Goal: Task Accomplishment & Management: Use online tool/utility

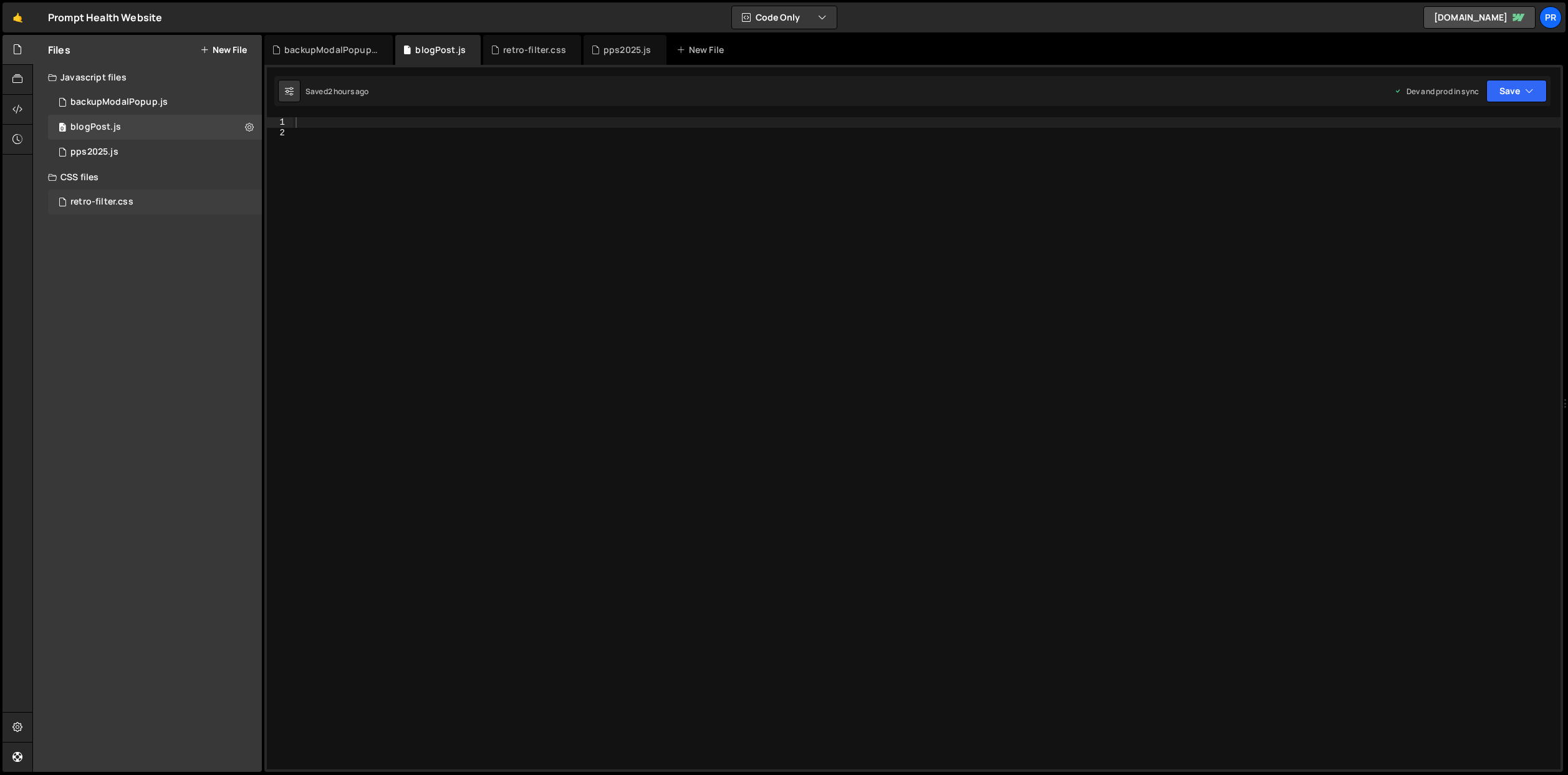
click at [125, 195] on div "retro-filter.css 0" at bounding box center [155, 202] width 214 height 25
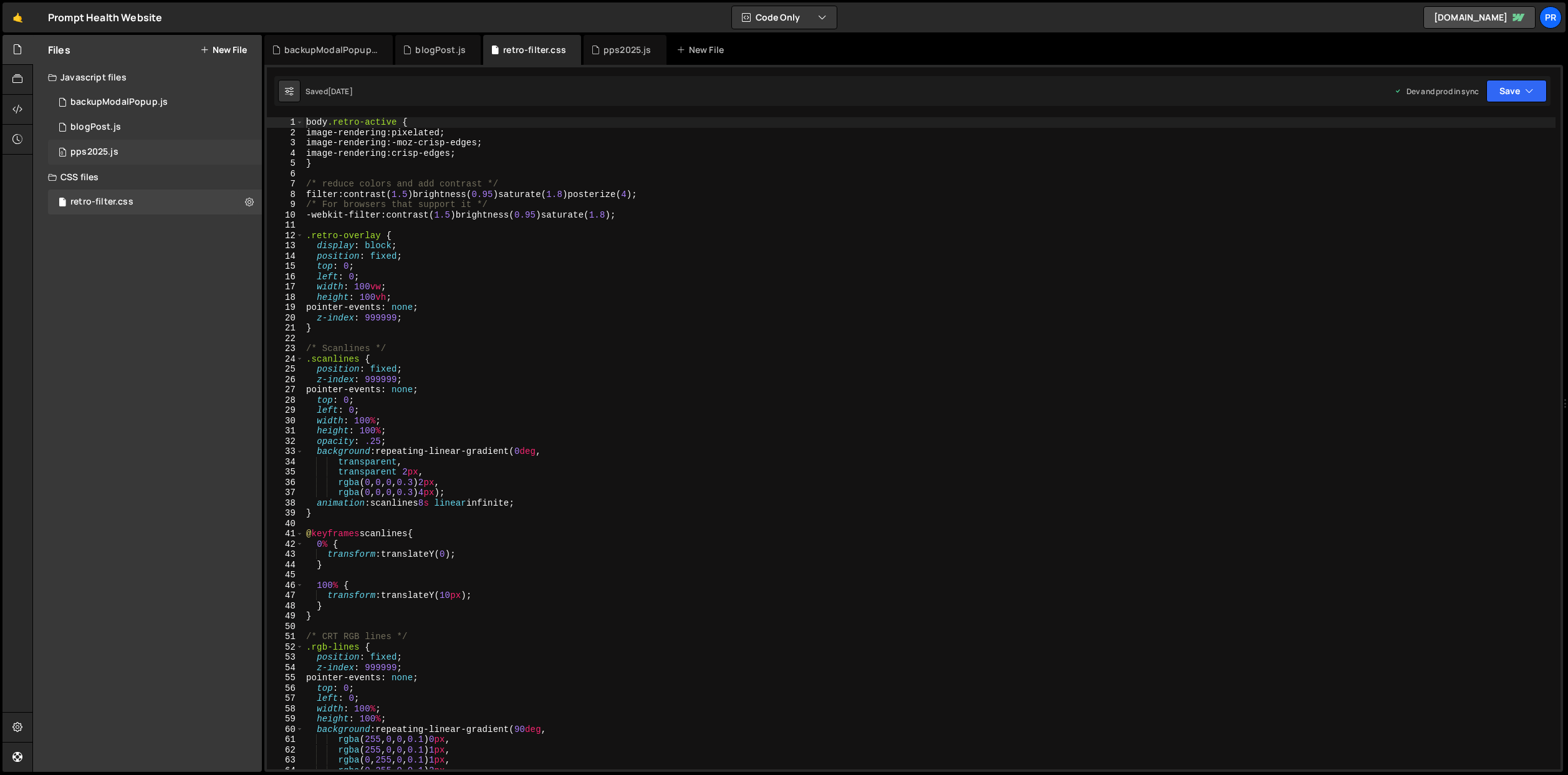
click at [133, 155] on div "0 pps2025.js 0" at bounding box center [155, 152] width 214 height 25
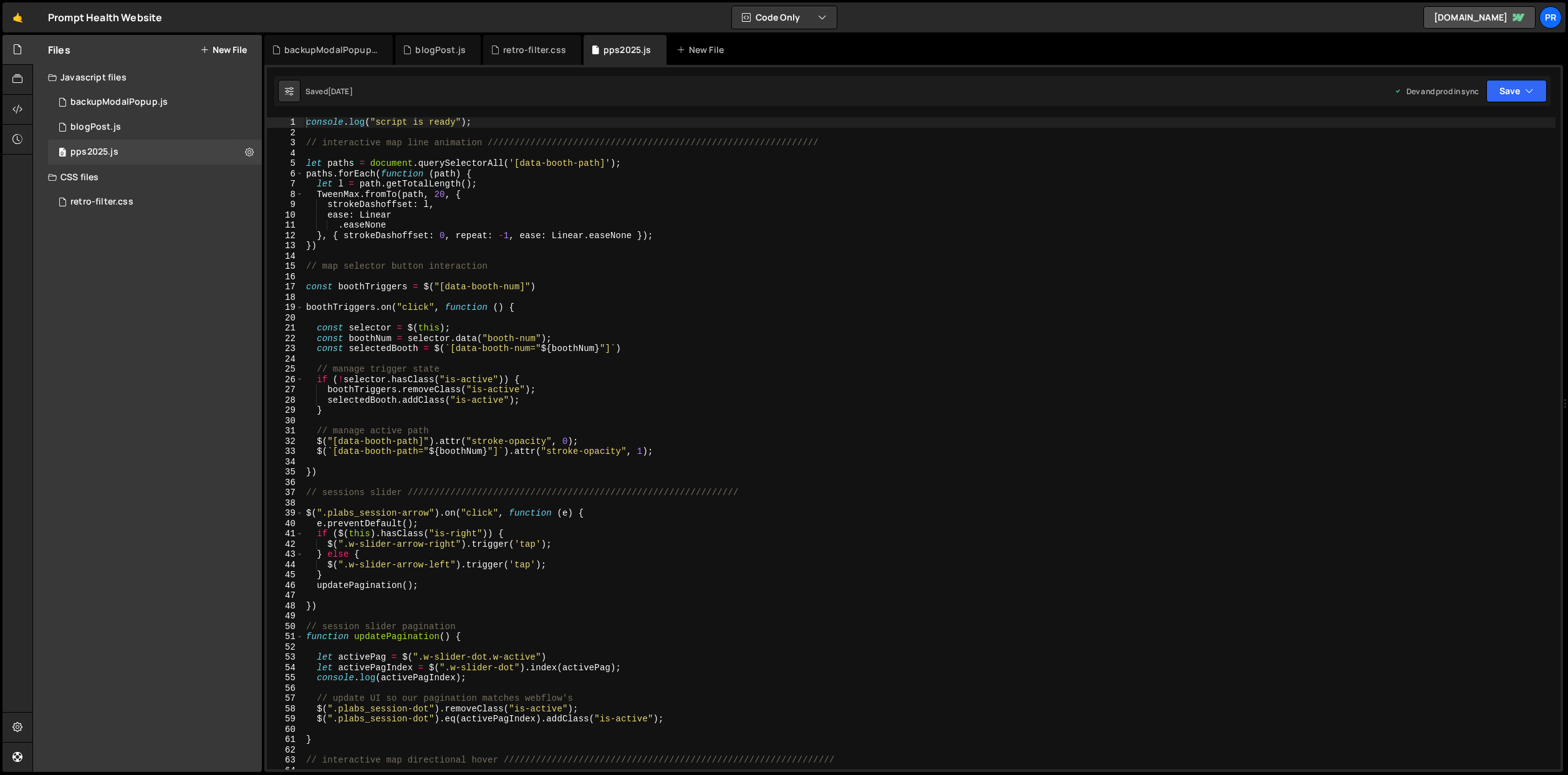
scroll to position [13102, 0]
type textarea "const selectedBooth = $(`[data-booth-num="${boothNum}"]`)"
click at [651, 349] on div "console . log ( "script is ready" ) ; // interactive map line animation ///////…" at bounding box center [929, 480] width 1252 height 726
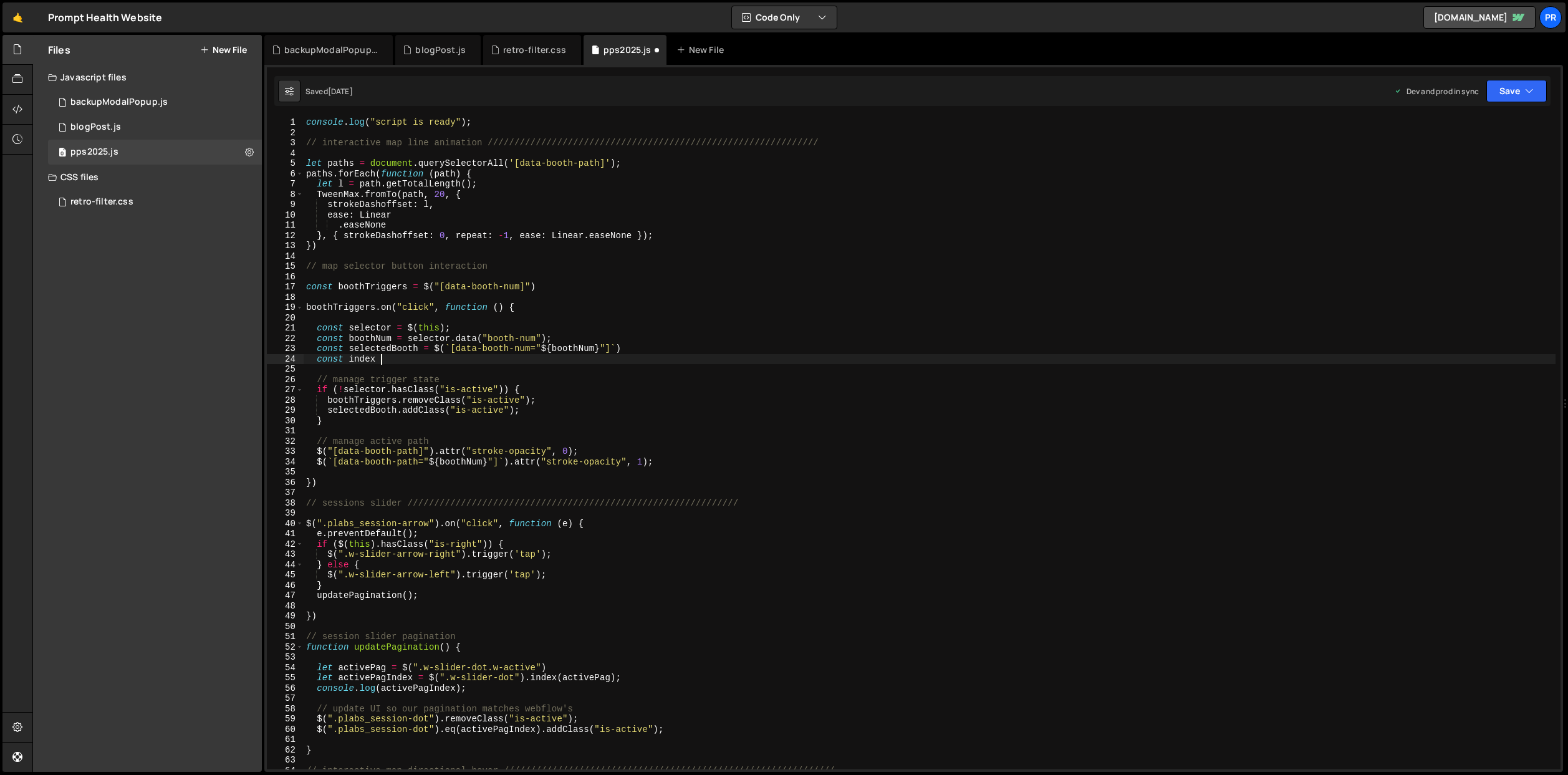
scroll to position [0, 5]
drag, startPoint x: 436, startPoint y: 347, endPoint x: 529, endPoint y: 346, distance: 93.0
click at [529, 346] on div "console . log ( "script is ready" ) ; // interactive map line animation ///////…" at bounding box center [929, 454] width 1252 height 673
click at [426, 362] on div "console . log ( "script is ready" ) ; // interactive map line animation ///////…" at bounding box center [929, 454] width 1252 height 673
paste textarea "$(`[data-booth-num"
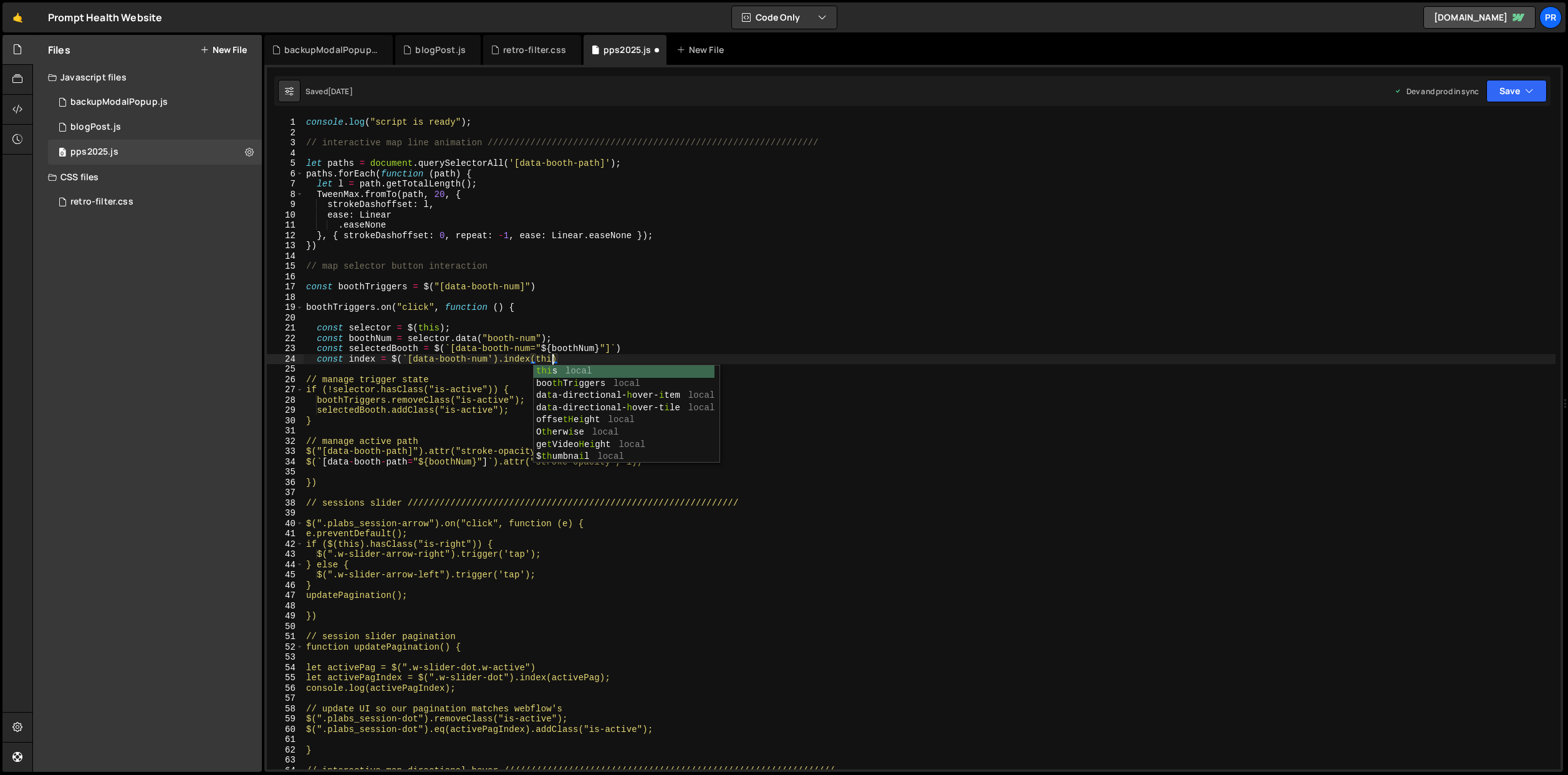
scroll to position [0, 17]
click at [493, 357] on div "console . log ( "script is ready" ) ; // interactive map line animation ///////…" at bounding box center [929, 454] width 1252 height 673
click at [407, 358] on div "console . log ( "script is ready" ) ; // interactive map line animation ///////…" at bounding box center [929, 454] width 1252 height 673
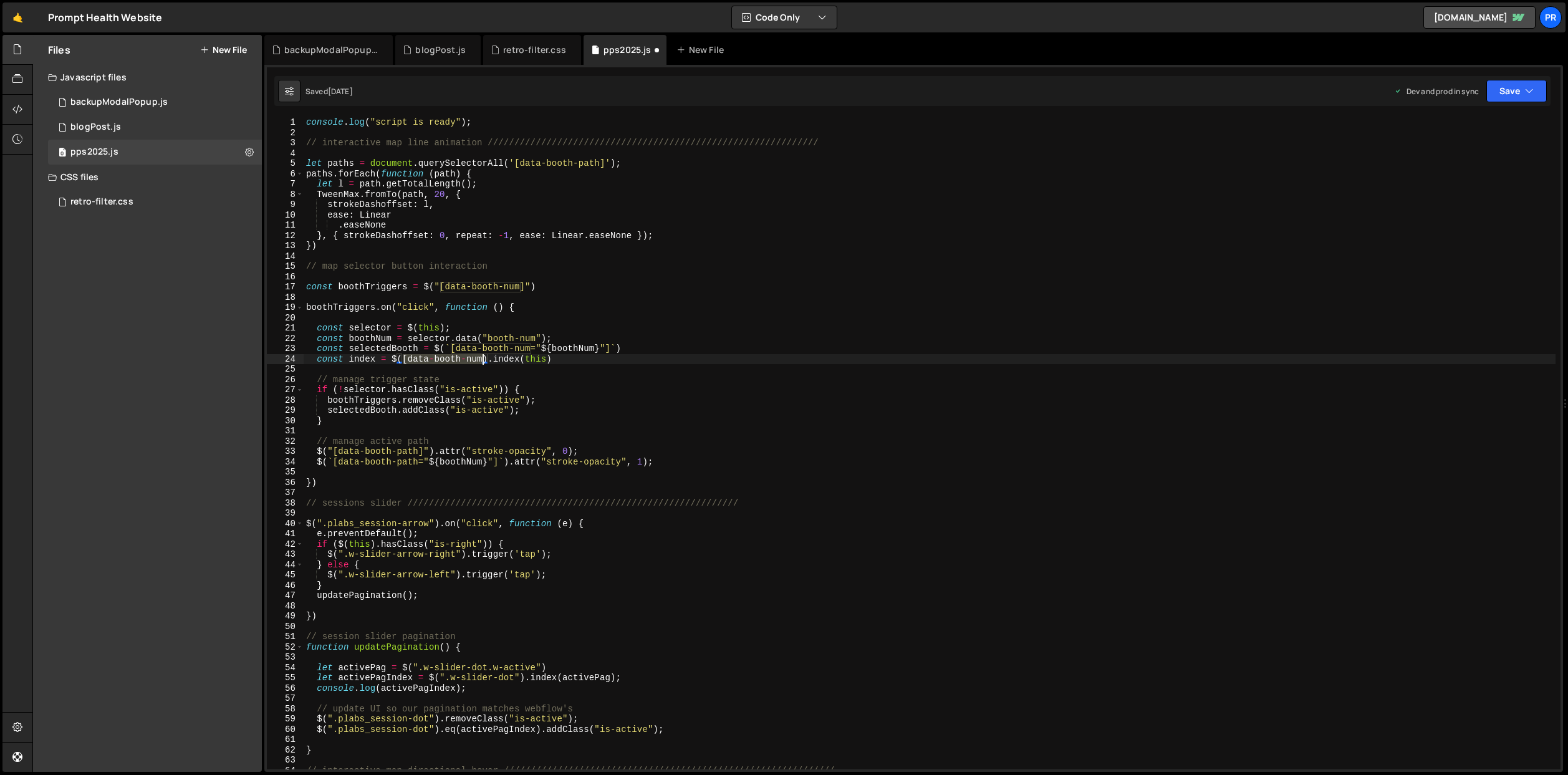
drag, startPoint x: 403, startPoint y: 359, endPoint x: 480, endPoint y: 358, distance: 77.0
click at [480, 358] on div "console . log ( "script is ready" ) ; // interactive map line animation ///////…" at bounding box center [929, 454] width 1252 height 673
click at [587, 340] on div "console . log ( "script is ready" ) ; // interactive map line animation ///////…" at bounding box center [929, 454] width 1252 height 673
click at [590, 361] on div "console . log ( "script is ready" ) ; // interactive map line animation ///////…" at bounding box center [929, 454] width 1252 height 673
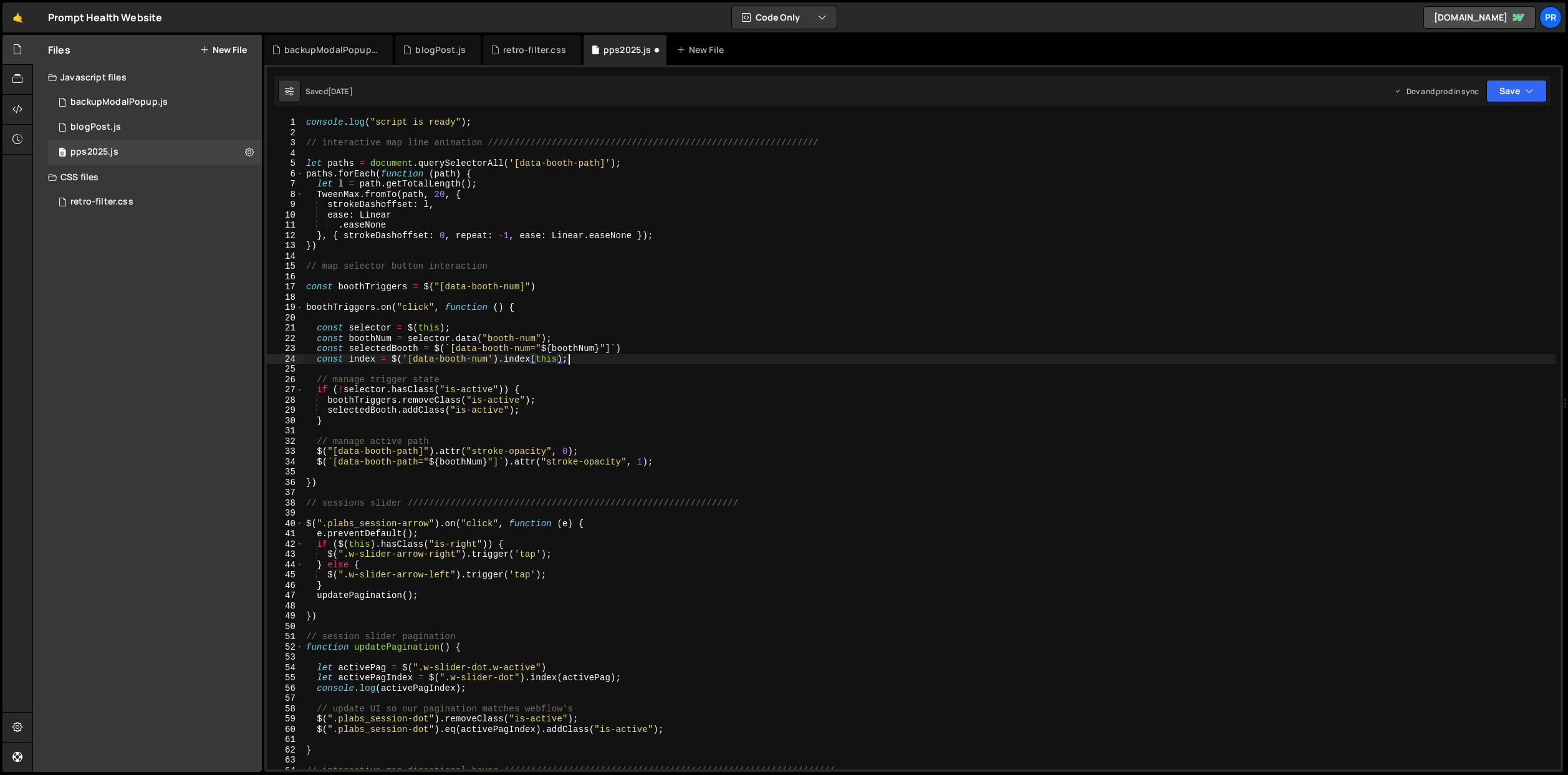
scroll to position [0, 18]
click at [510, 218] on div "console . log ( "script is ready" ) ; // interactive map line animation ///////…" at bounding box center [929, 454] width 1252 height 673
type textarea "ease: Linear"
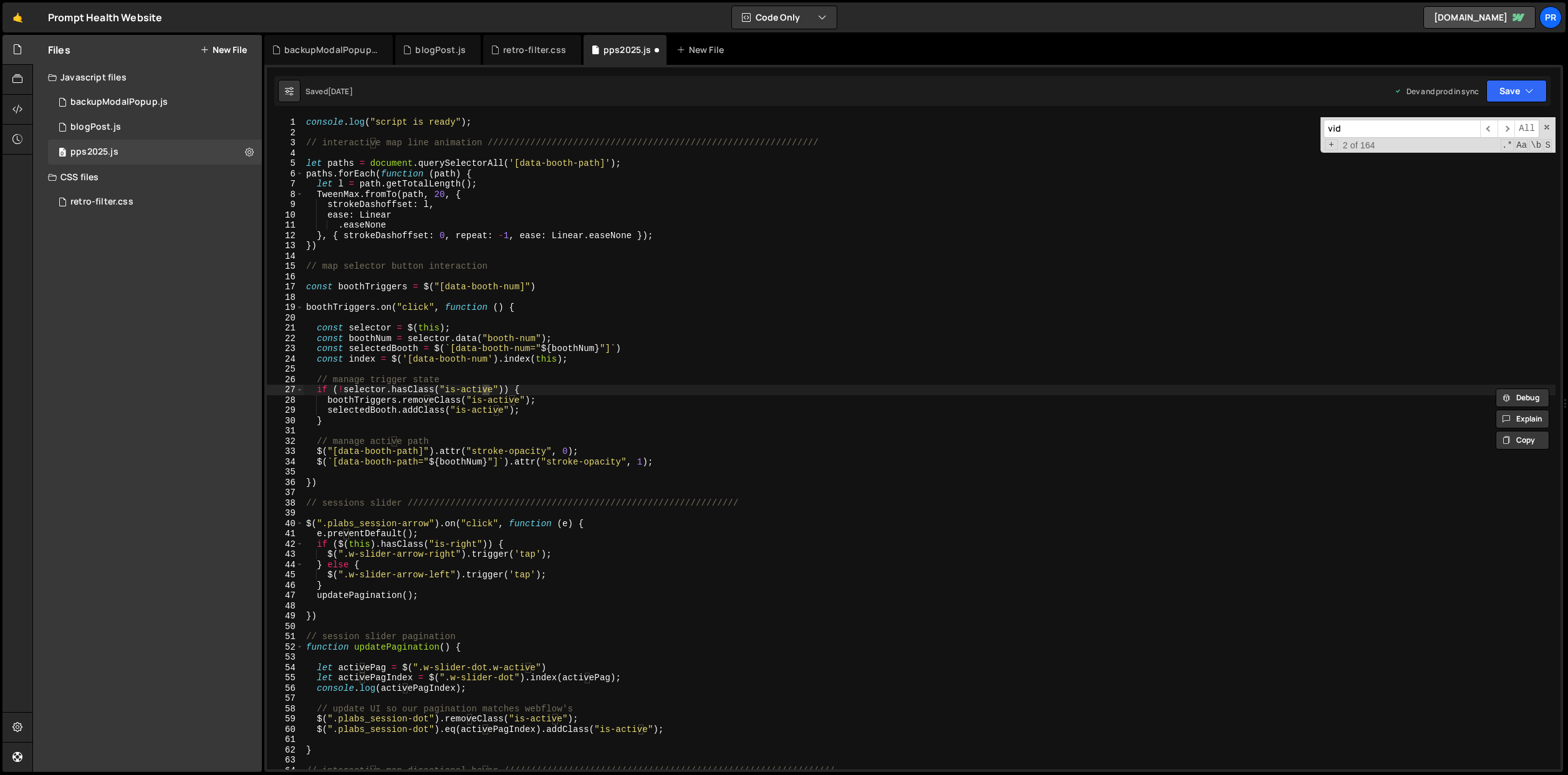
scroll to position [3173, 0]
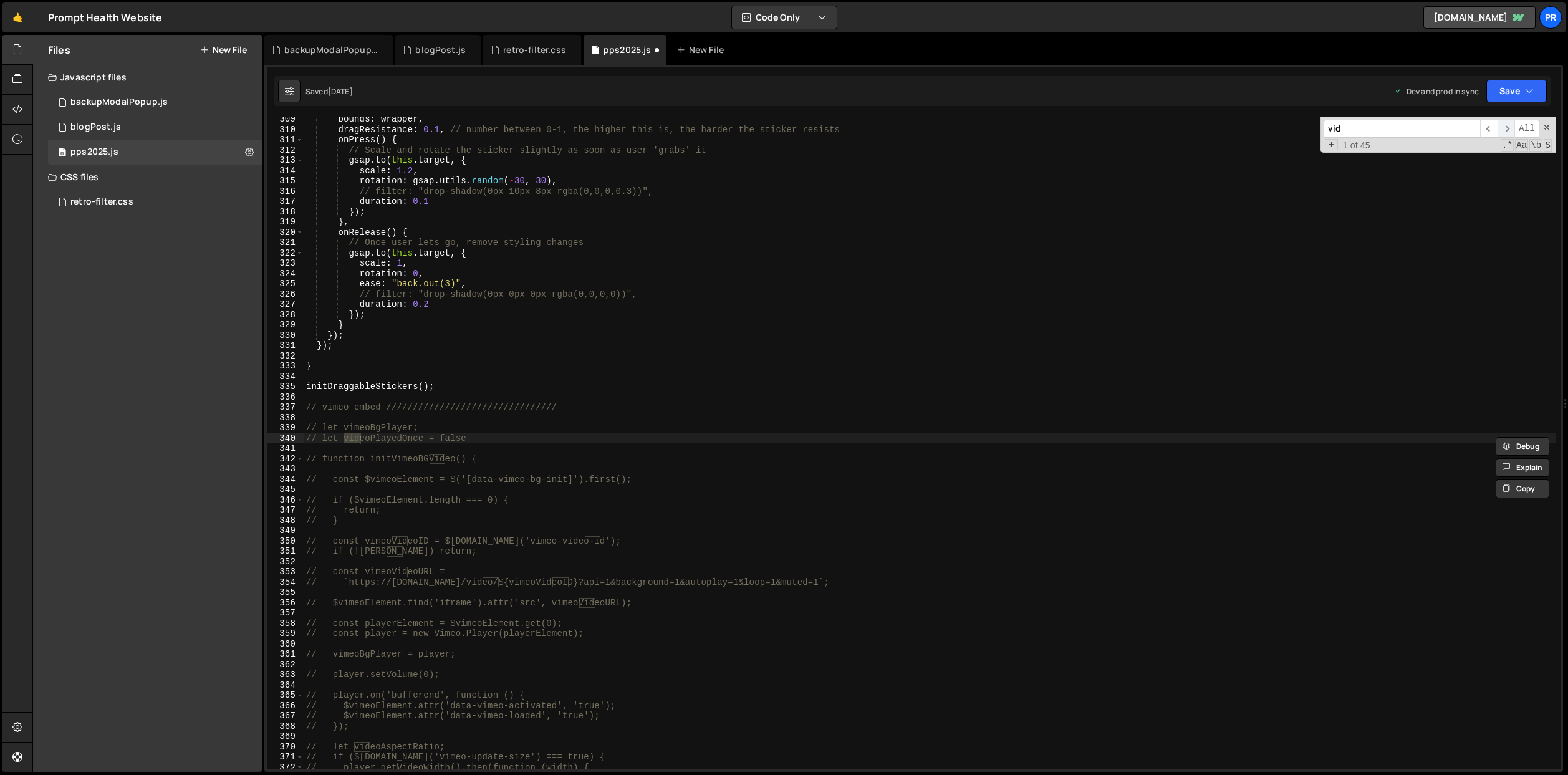
type input "vid"
click at [1510, 125] on span "​" at bounding box center [1506, 129] width 18 height 18
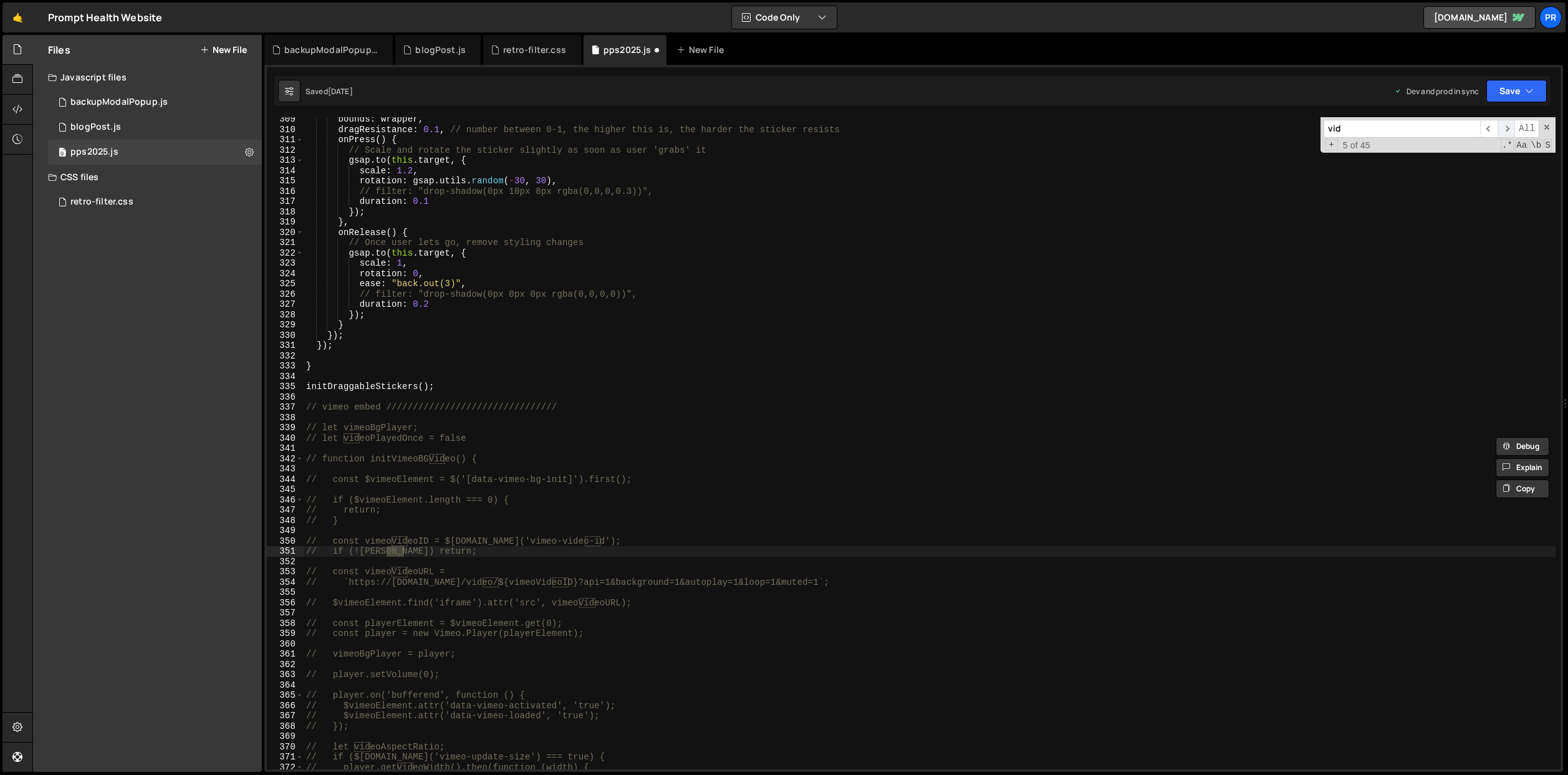
click at [1510, 125] on span "​" at bounding box center [1506, 129] width 18 height 18
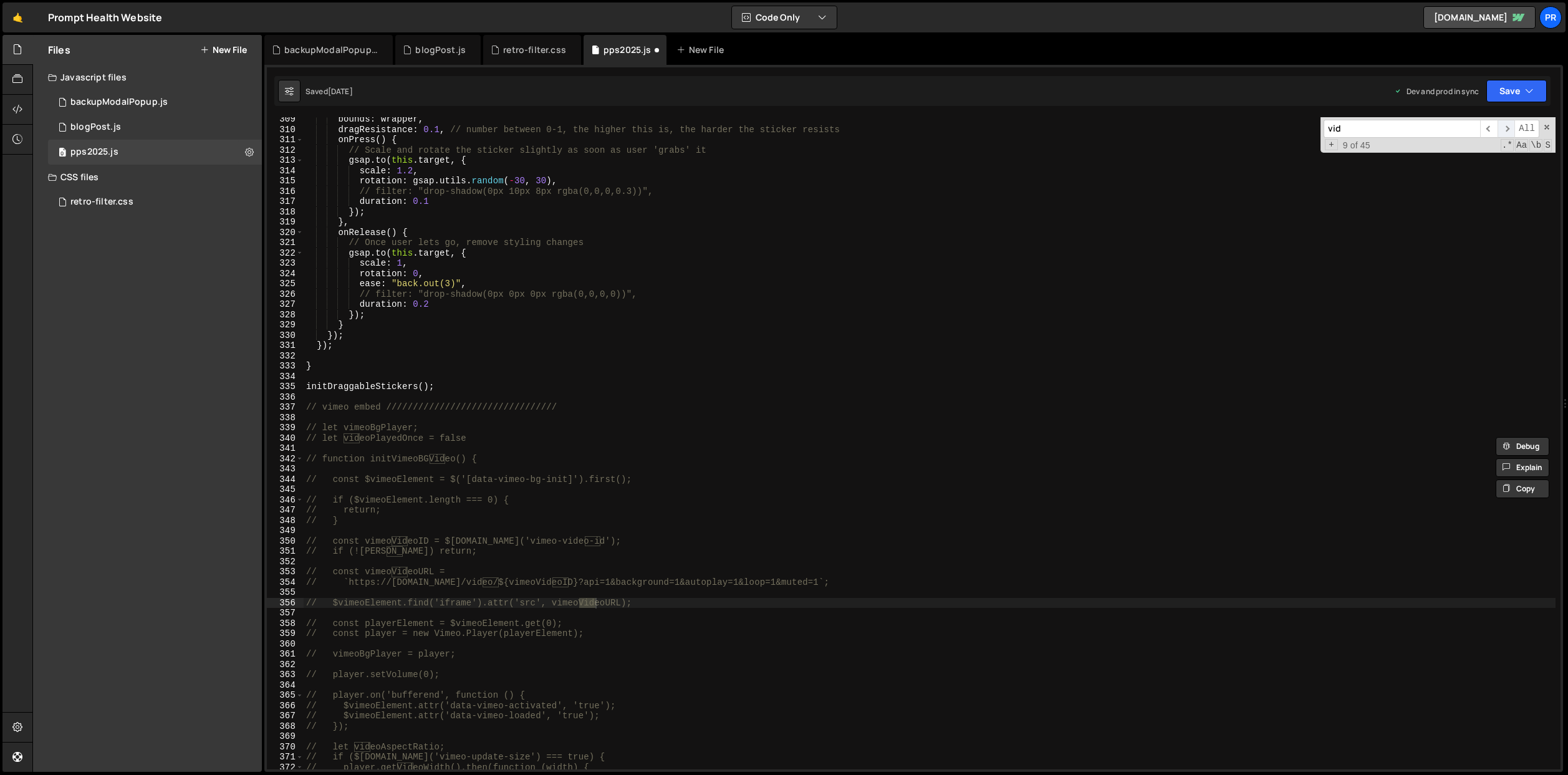
click at [1510, 125] on span "​" at bounding box center [1506, 129] width 18 height 18
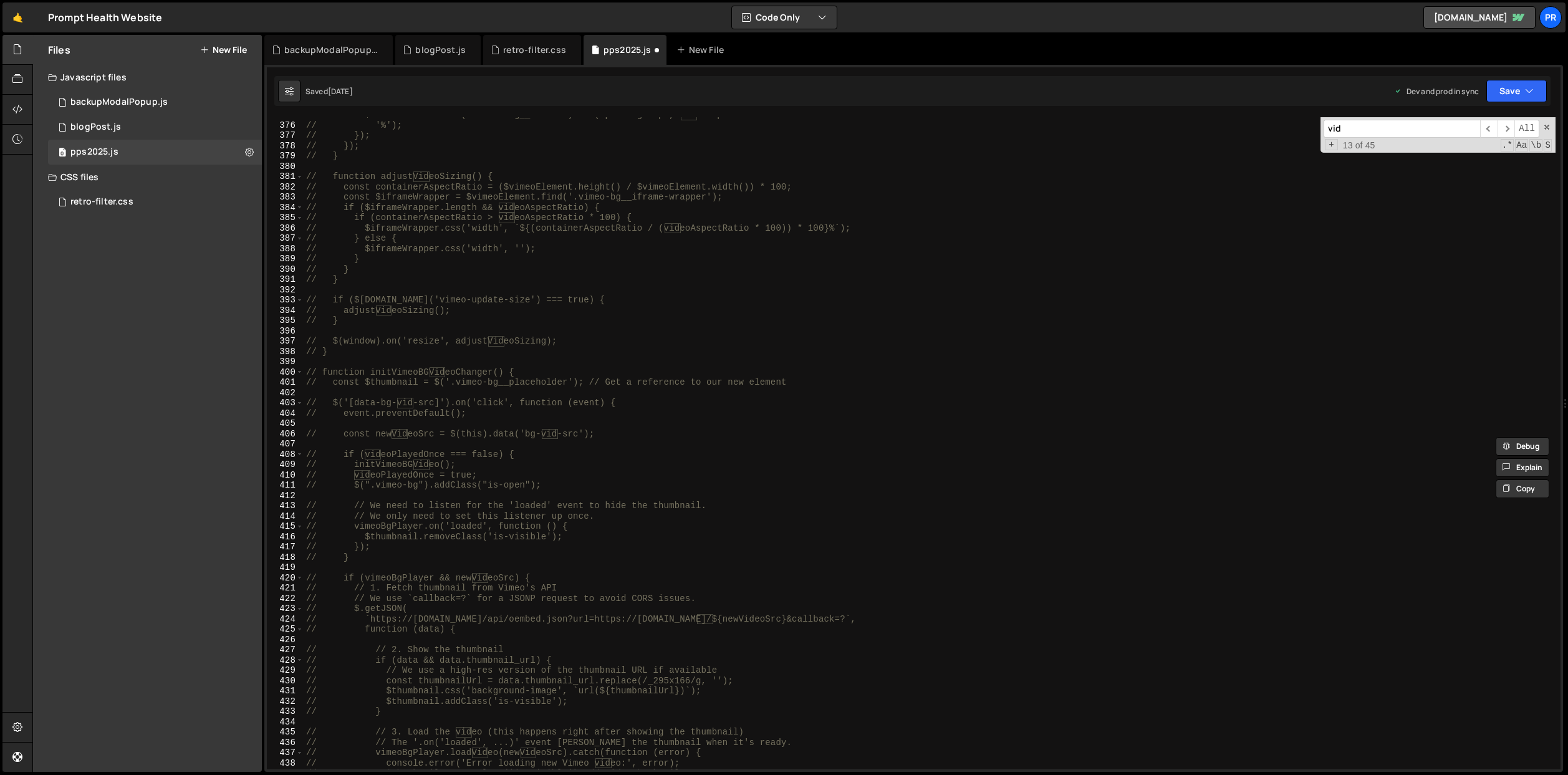
scroll to position [4458, 0]
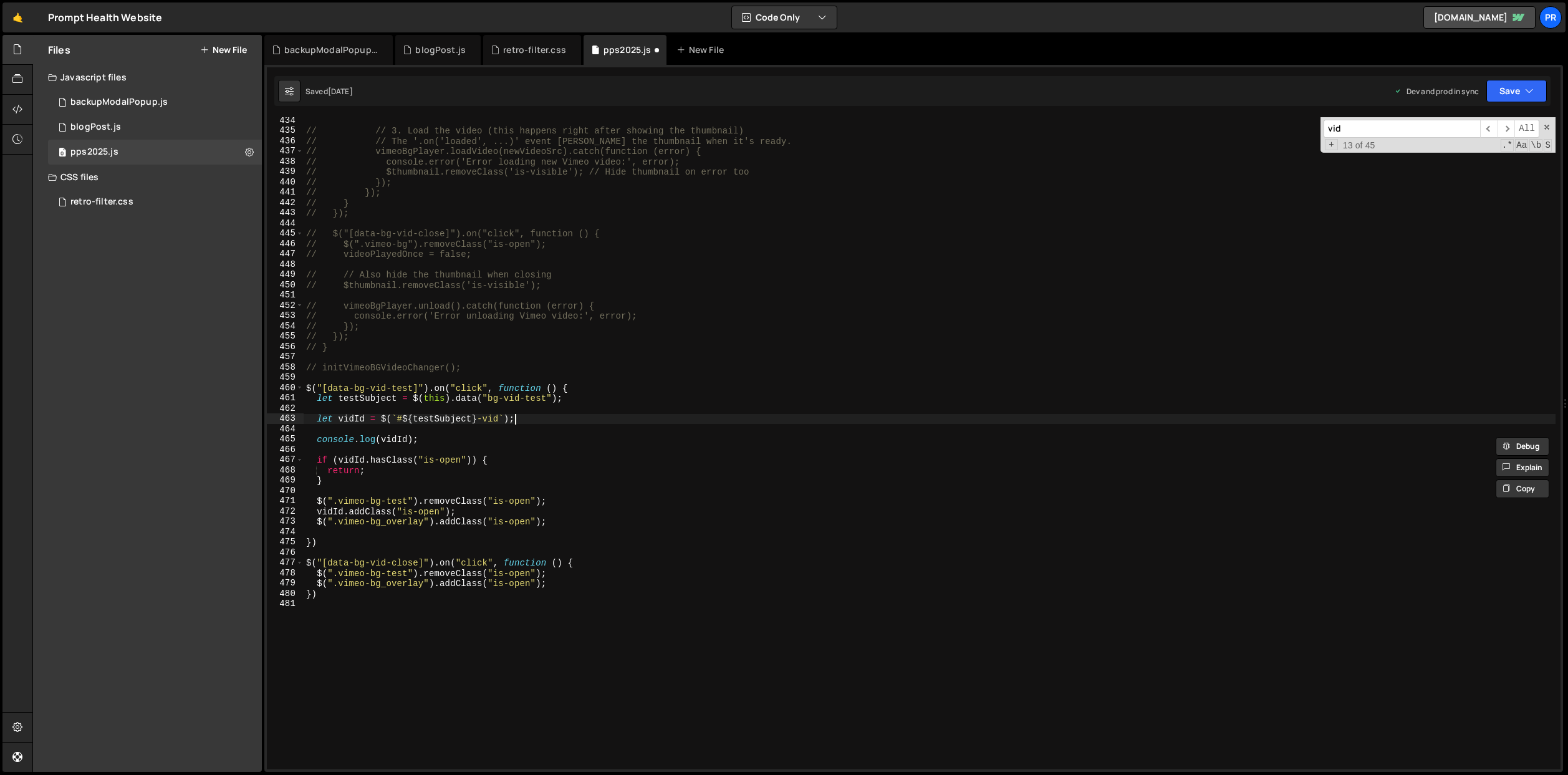
click at [533, 417] on div "// // 3. Load the video (this happens right after showing the thumbnail) // // …" at bounding box center [929, 452] width 1252 height 673
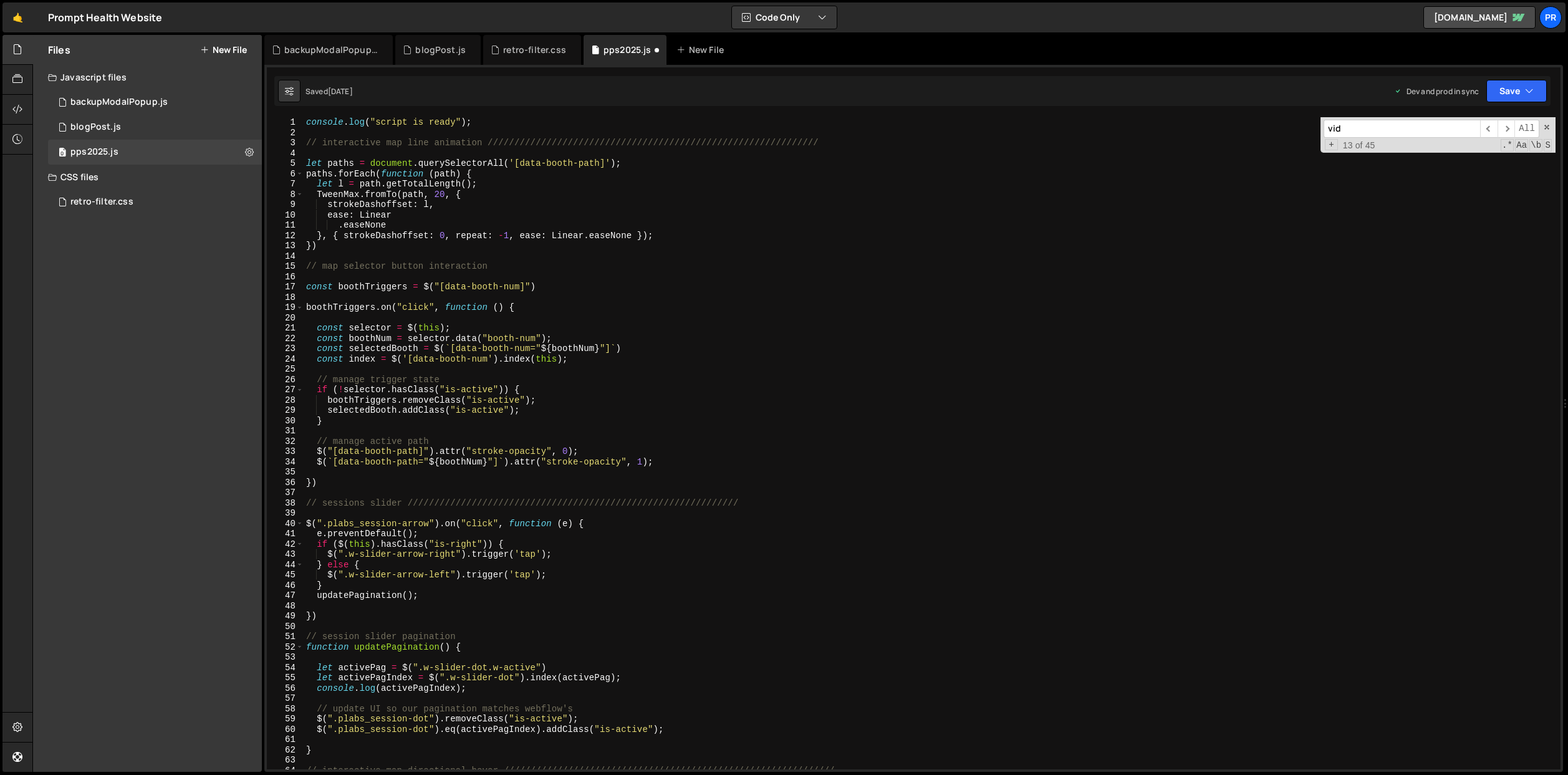
scroll to position [0, 0]
click at [590, 358] on div "console . log ( "script is ready" ) ; // interactive map line animation ///////…" at bounding box center [929, 454] width 1252 height 673
click at [635, 352] on div "console . log ( "script is ready" ) ; // interactive map line animation ///////…" at bounding box center [929, 454] width 1252 height 673
type textarea "const selectedBooth = $(`[data-booth-num="${boothNum}"]`)"
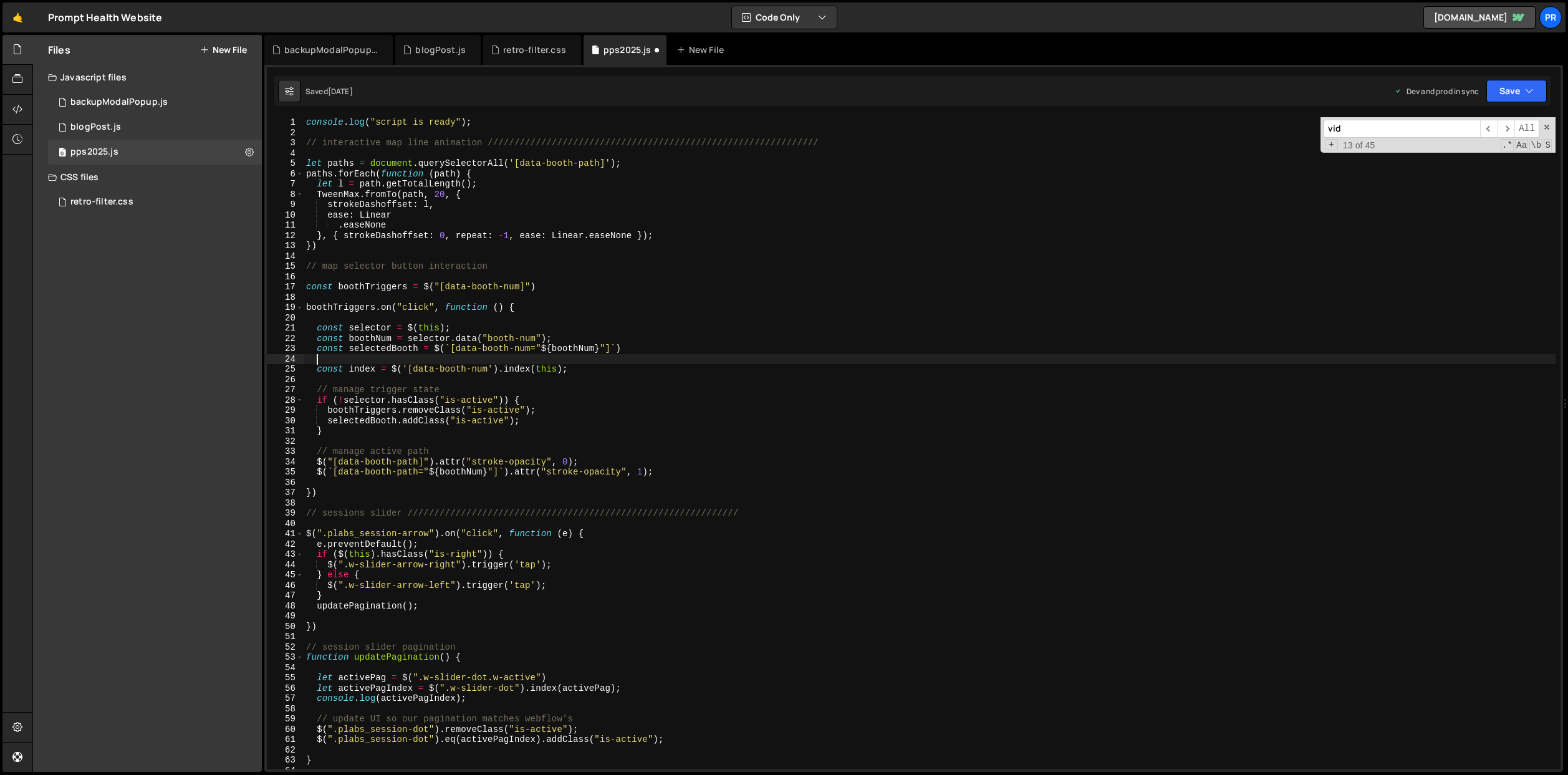
click at [583, 367] on div "console . log ( "script is ready" ) ; // interactive map line animation ///////…" at bounding box center [929, 454] width 1252 height 673
type textarea "const index = $('[data-booth-num').index(this);"
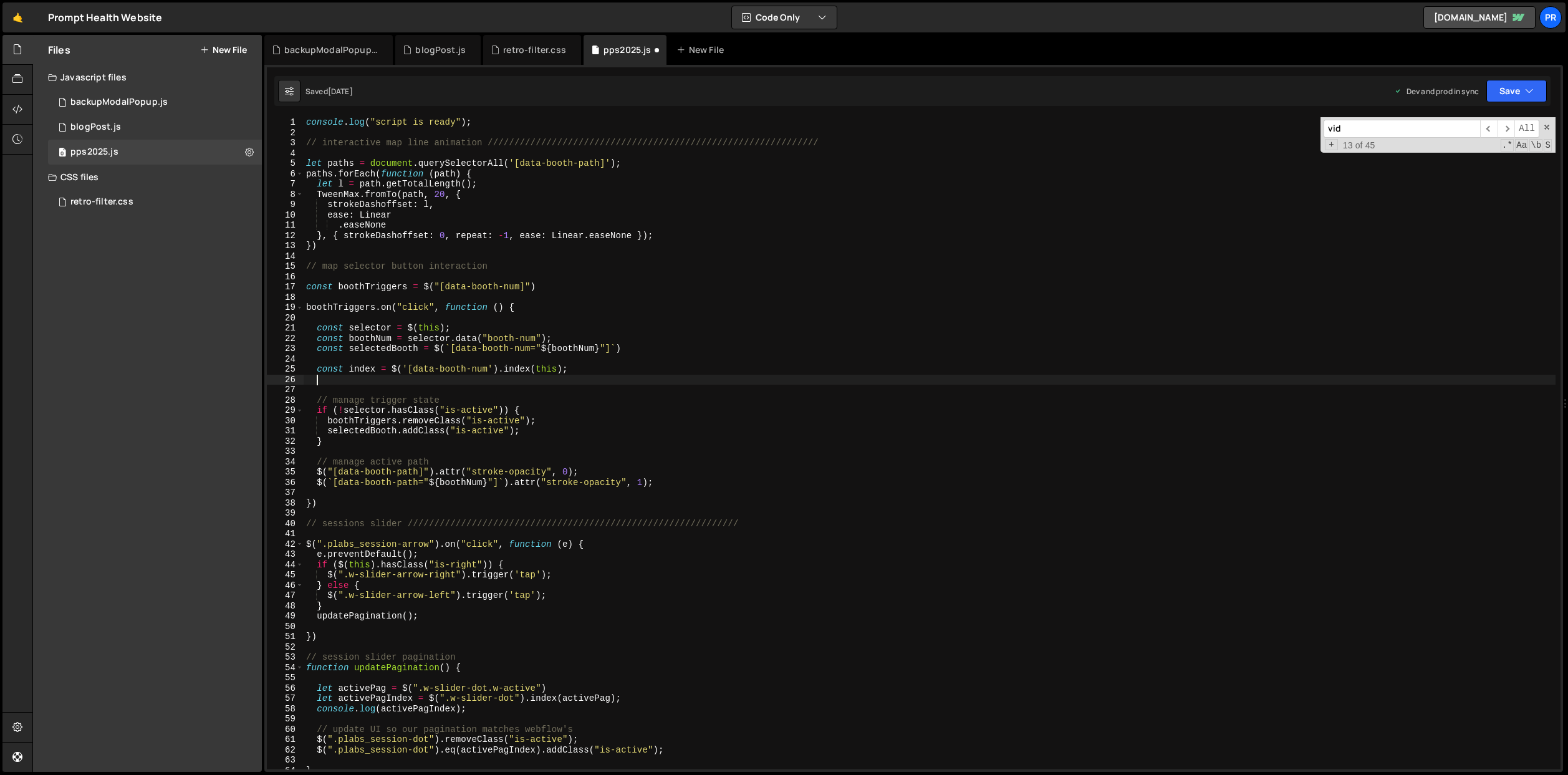
click at [659, 356] on div "console . log ( "script is ready" ) ; // interactive map line animation ///////…" at bounding box center [929, 454] width 1252 height 673
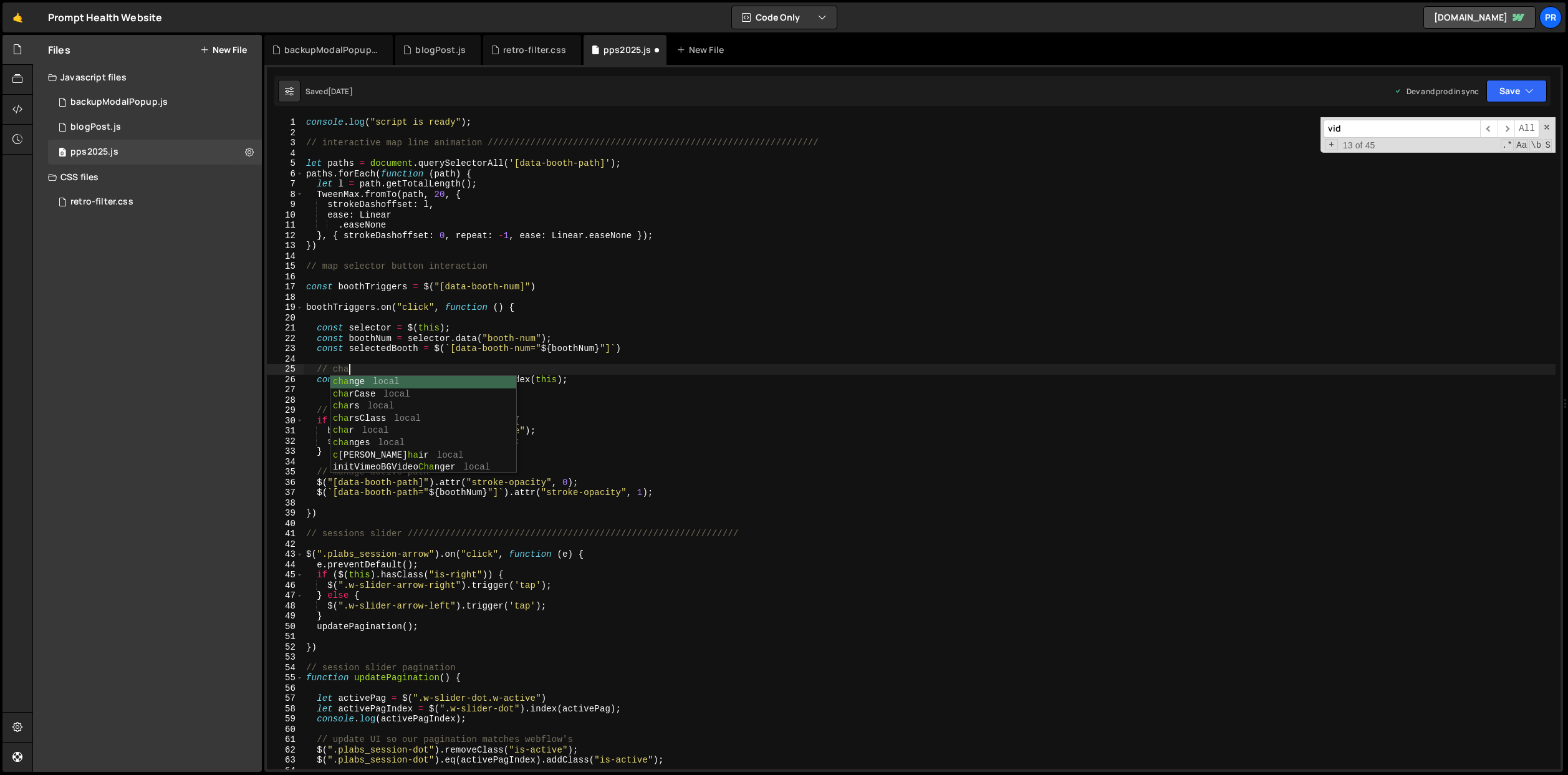
scroll to position [0, 4]
type textarea "// change map bg"
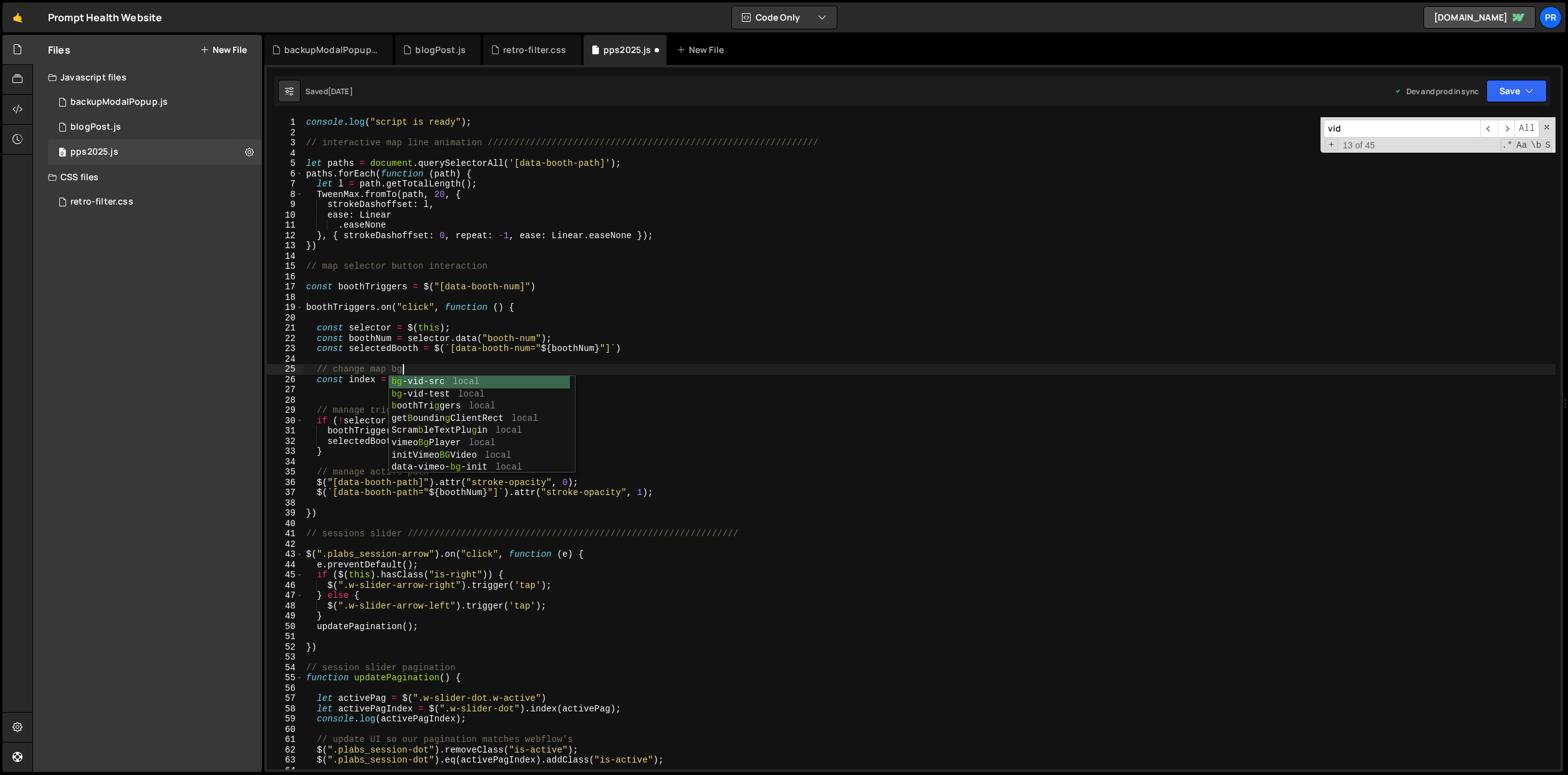
click at [577, 321] on div "console . log ( "script is ready" ) ; // interactive map line animation ///////…" at bounding box center [929, 454] width 1252 height 673
click at [349, 395] on div "console . log ( "script is ready" ) ; // interactive map line animation ///////…" at bounding box center [929, 454] width 1252 height 673
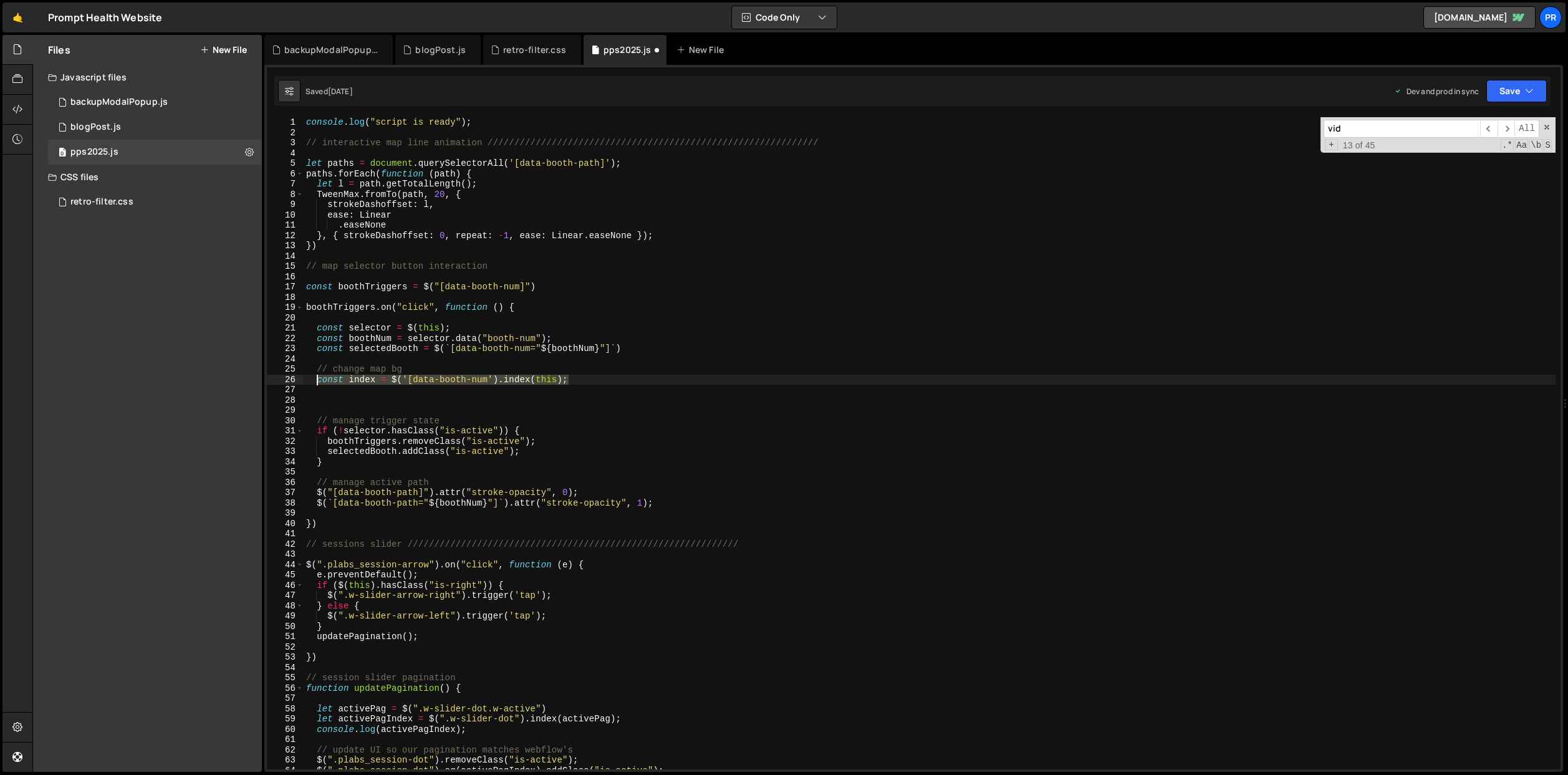
drag, startPoint x: 581, startPoint y: 383, endPoint x: 316, endPoint y: 380, distance: 265.0
click at [316, 380] on div "console . log ( "script is ready" ) ; // interactive map line animation ///////…" at bounding box center [929, 454] width 1252 height 673
type textarea "const index = $('[data-booth-num').index(this);"
click at [648, 351] on div "console . log ( "script is ready" ) ; // interactive map line animation ///////…" at bounding box center [929, 454] width 1252 height 673
type textarea "const selectedBooth = $(`[data-booth-num="${boothNum}"]`)"
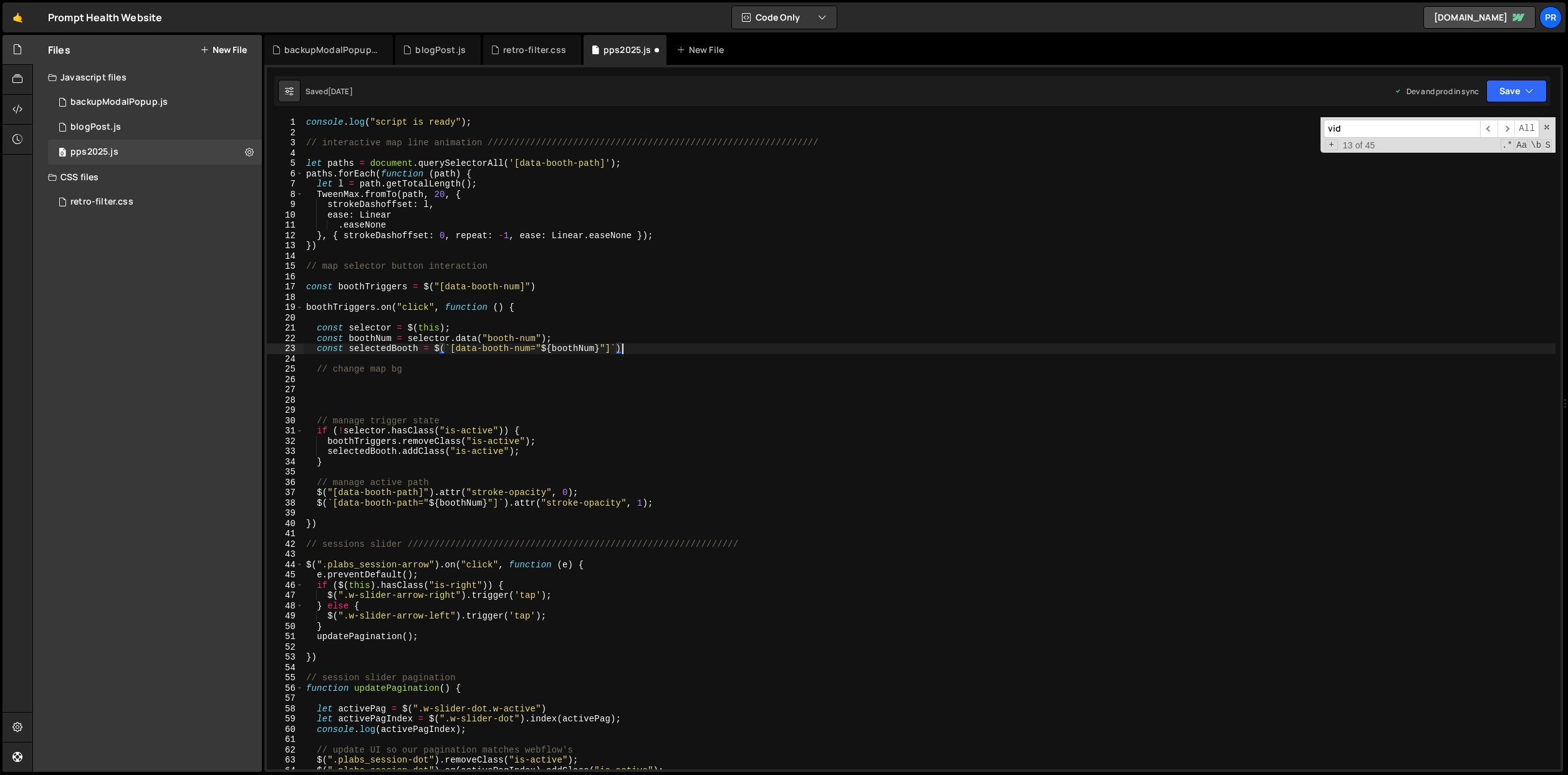
paste textarea "const index = $('[data-booth-num').index(this);"
type textarea "const index = $('[data-booth-num').index(this);"
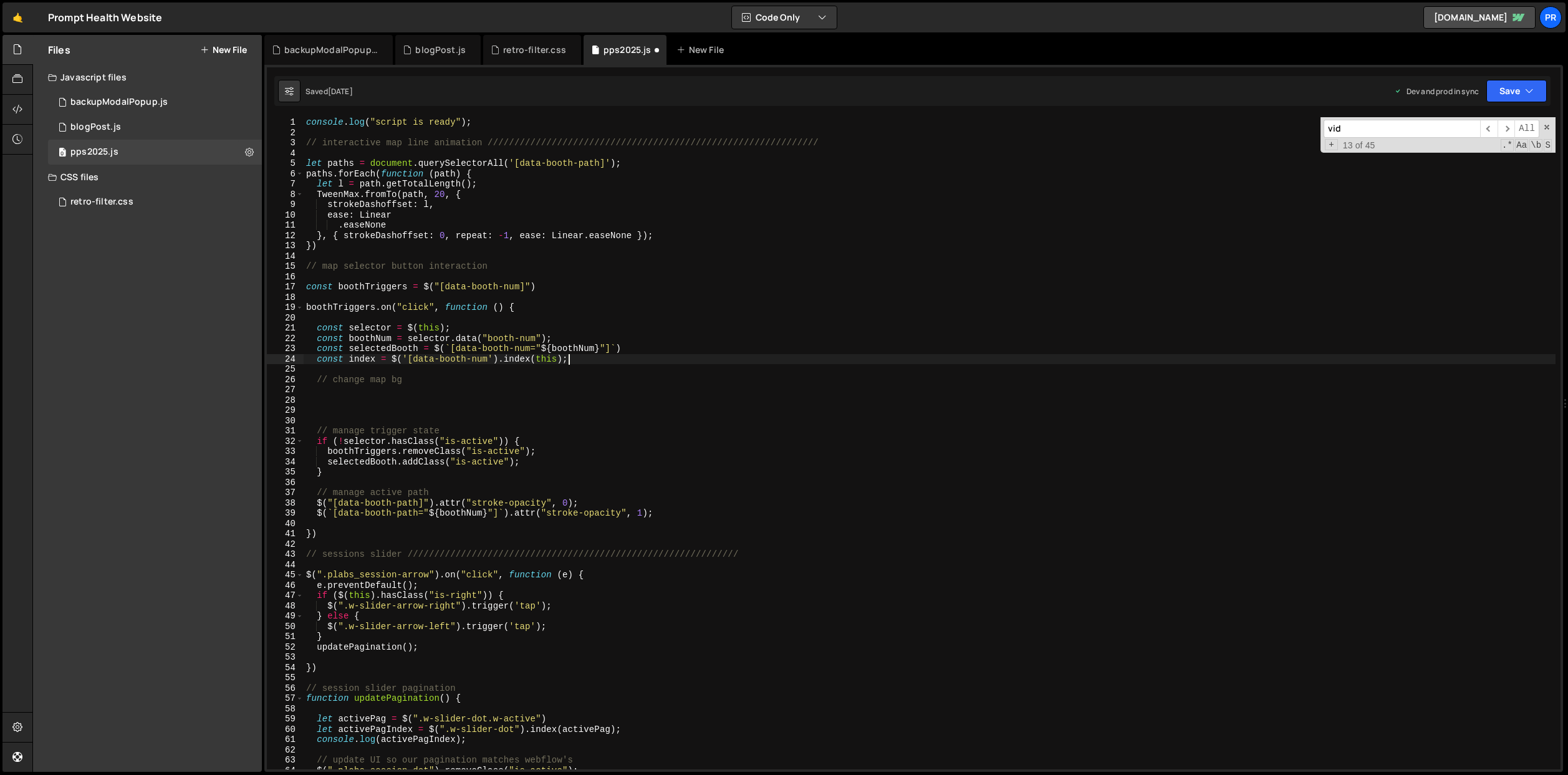
click at [367, 397] on div "console . log ( "script is ready" ) ; // interactive map line animation ///////…" at bounding box center [929, 454] width 1252 height 673
click at [392, 393] on div "console . log ( "script is ready" ) ; // interactive map line animation ///////…" at bounding box center [929, 454] width 1252 height 673
paste textarea "const index = $('[data-booth-num').index(this);""
click at [413, 389] on div "console . log ( "script is ready" ) ; // interactive map line animation ///////…" at bounding box center [929, 454] width 1252 height 673
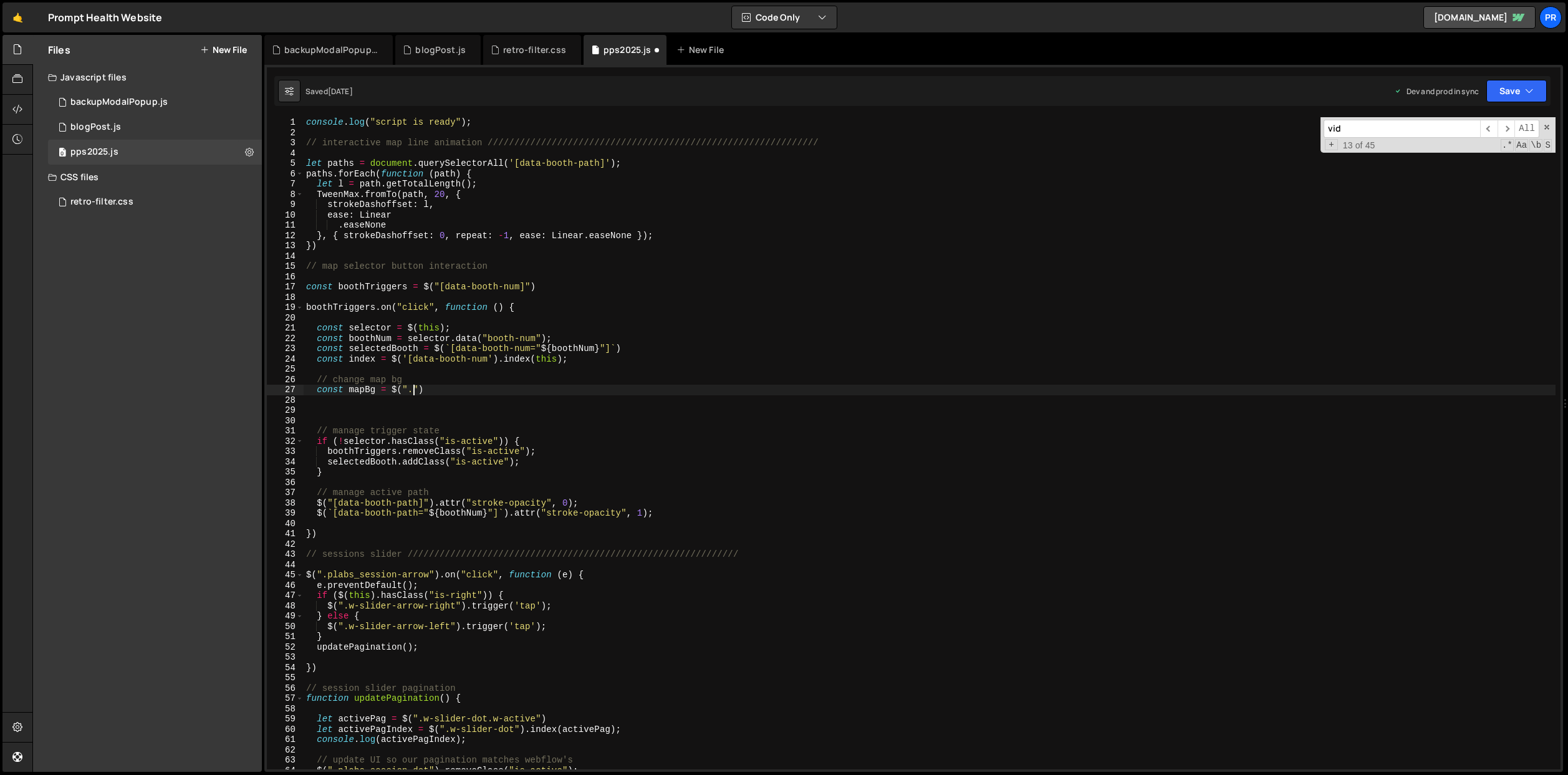
paste textarea "pLabs_interactive-img"
click at [424, 391] on div "console . log ( "script is ready" ) ; // interactive map line animation ///////…" at bounding box center [929, 454] width 1252 height 673
click at [558, 380] on div "console . log ( "script is ready" ) ; // interactive map line animation ///////…" at bounding box center [929, 454] width 1252 height 673
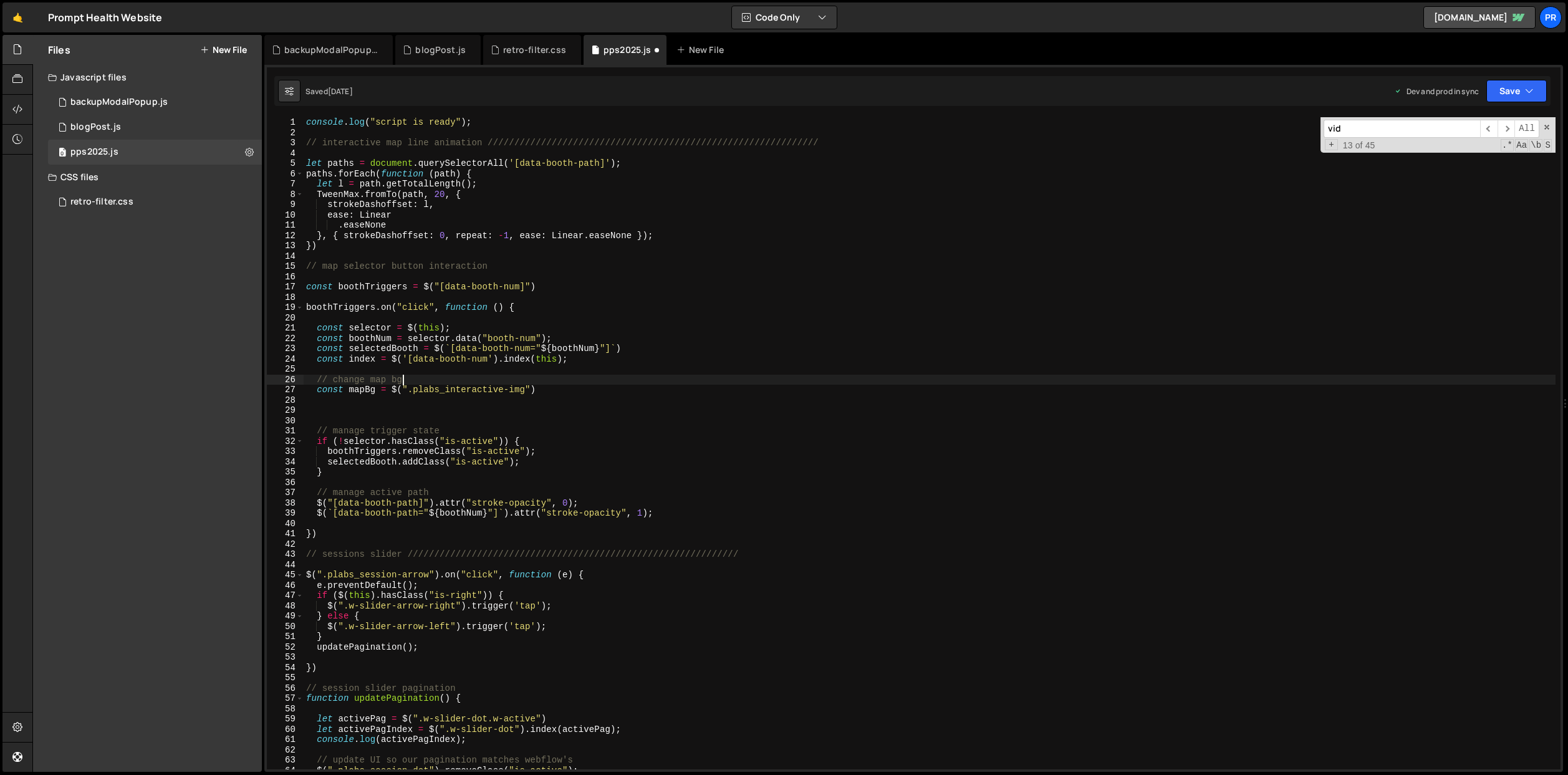
click at [556, 387] on div "console . log ( "script is ready" ) ; // interactive map line animation ///////…" at bounding box center [929, 454] width 1252 height 673
click at [583, 391] on div "console . log ( "script is ready" ) ; // interactive map line animation ///////…" at bounding box center [929, 454] width 1252 height 673
type textarea "const mapBg = $(".plabs_interactive-img");"
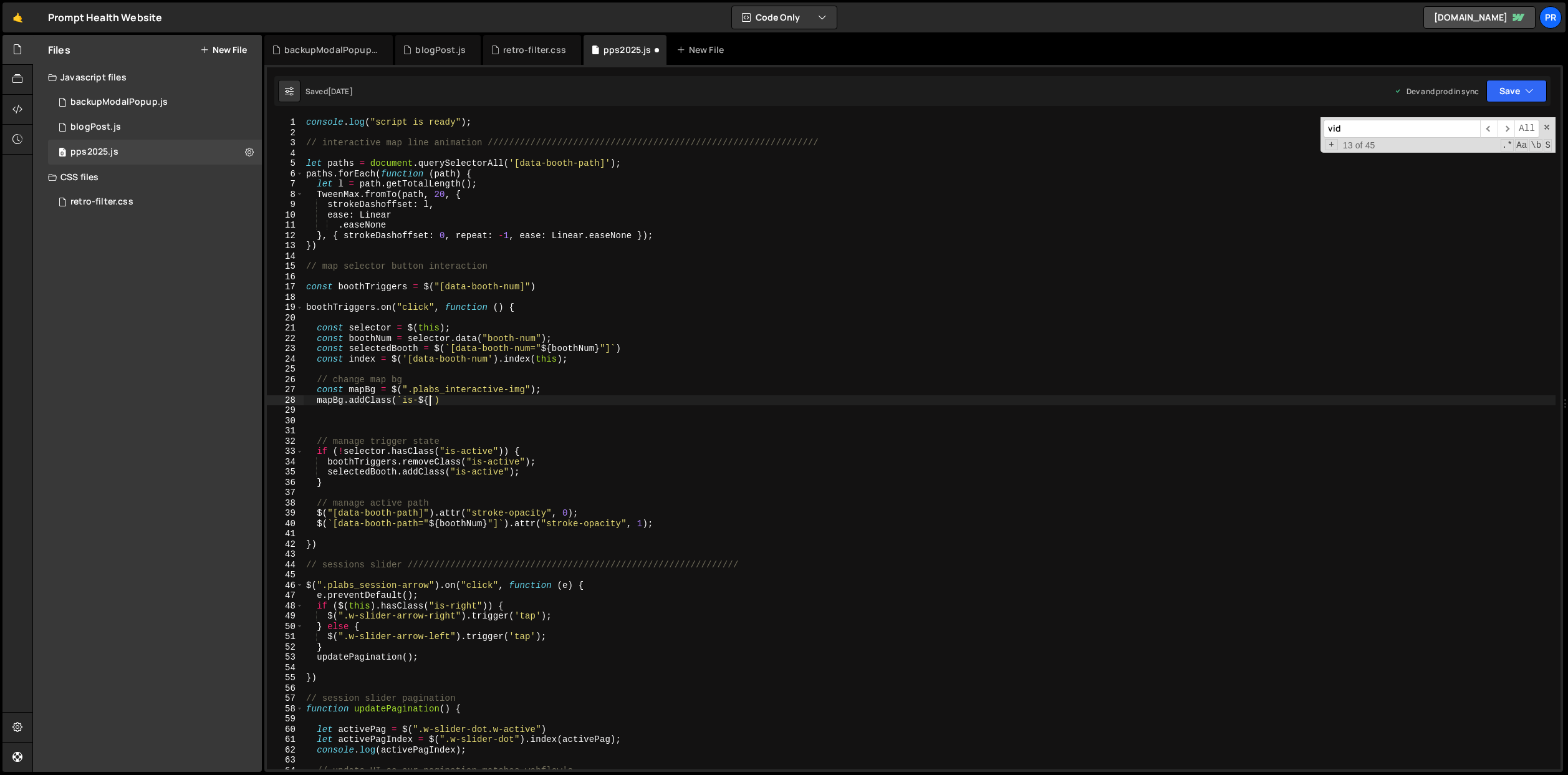
scroll to position [0, 9]
click at [428, 401] on div "console . log ( "script is ready" ) ; // interactive map line animation ///////…" at bounding box center [929, 454] width 1252 height 673
click at [619, 380] on div "console . log ( "script is ready" ) ; // interactive map line animation ///////…" at bounding box center [929, 454] width 1252 height 673
click at [602, 391] on div "console . log ( "script is ready" ) ; // interactive map line animation ///////…" at bounding box center [929, 454] width 1252 height 673
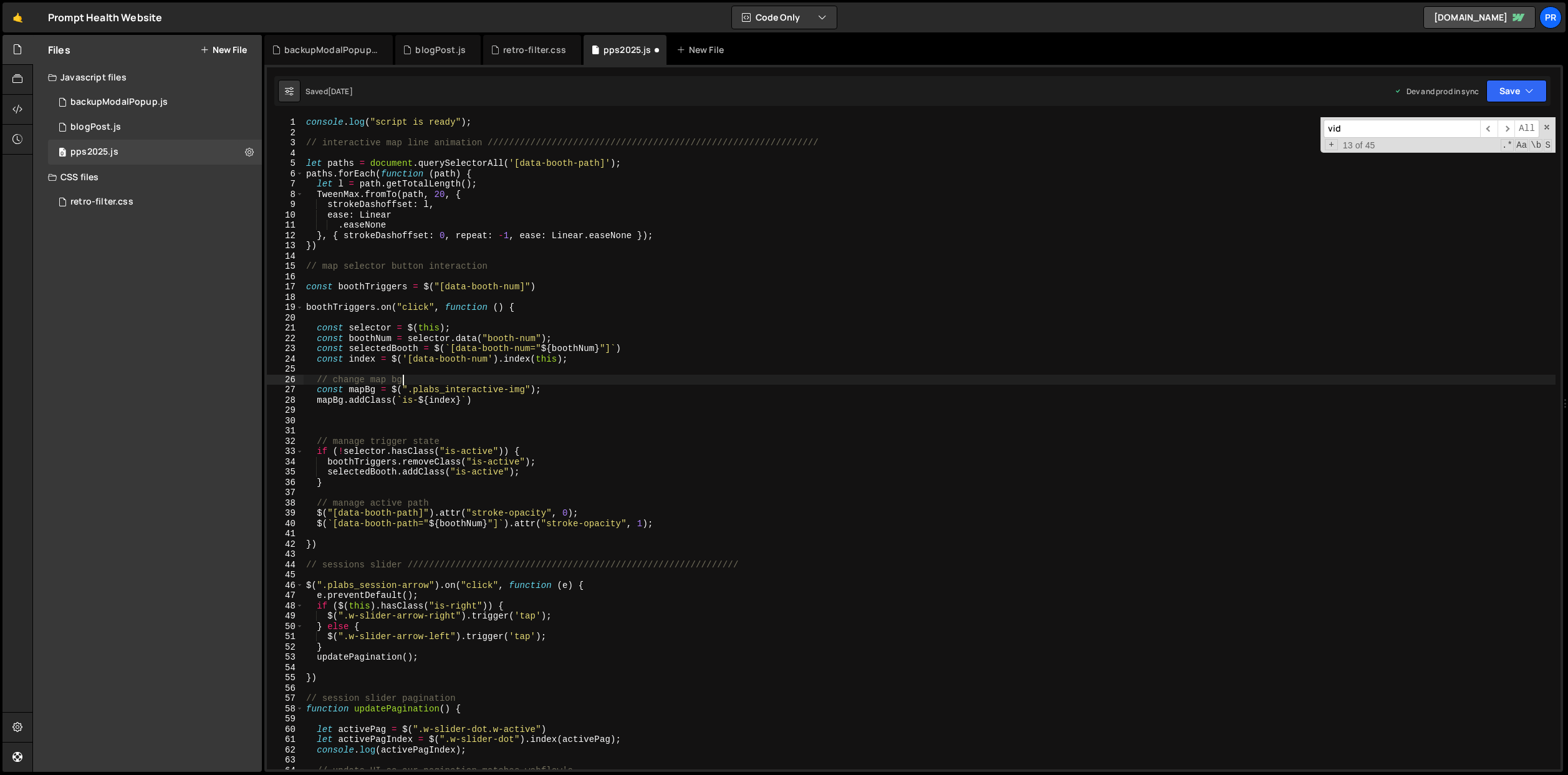
type textarea "const mapBg = $(".plabs_interactive-img");"
click at [523, 406] on div "console . log ( "script is ready" ) ; // interactive map line animation ///////…" at bounding box center [929, 454] width 1252 height 673
click at [519, 400] on div "console . log ( "script is ready" ) ; // interactive map line animation ///////…" at bounding box center [929, 454] width 1252 height 673
type textarea "mapBg.addClass(`is-${index}`)"
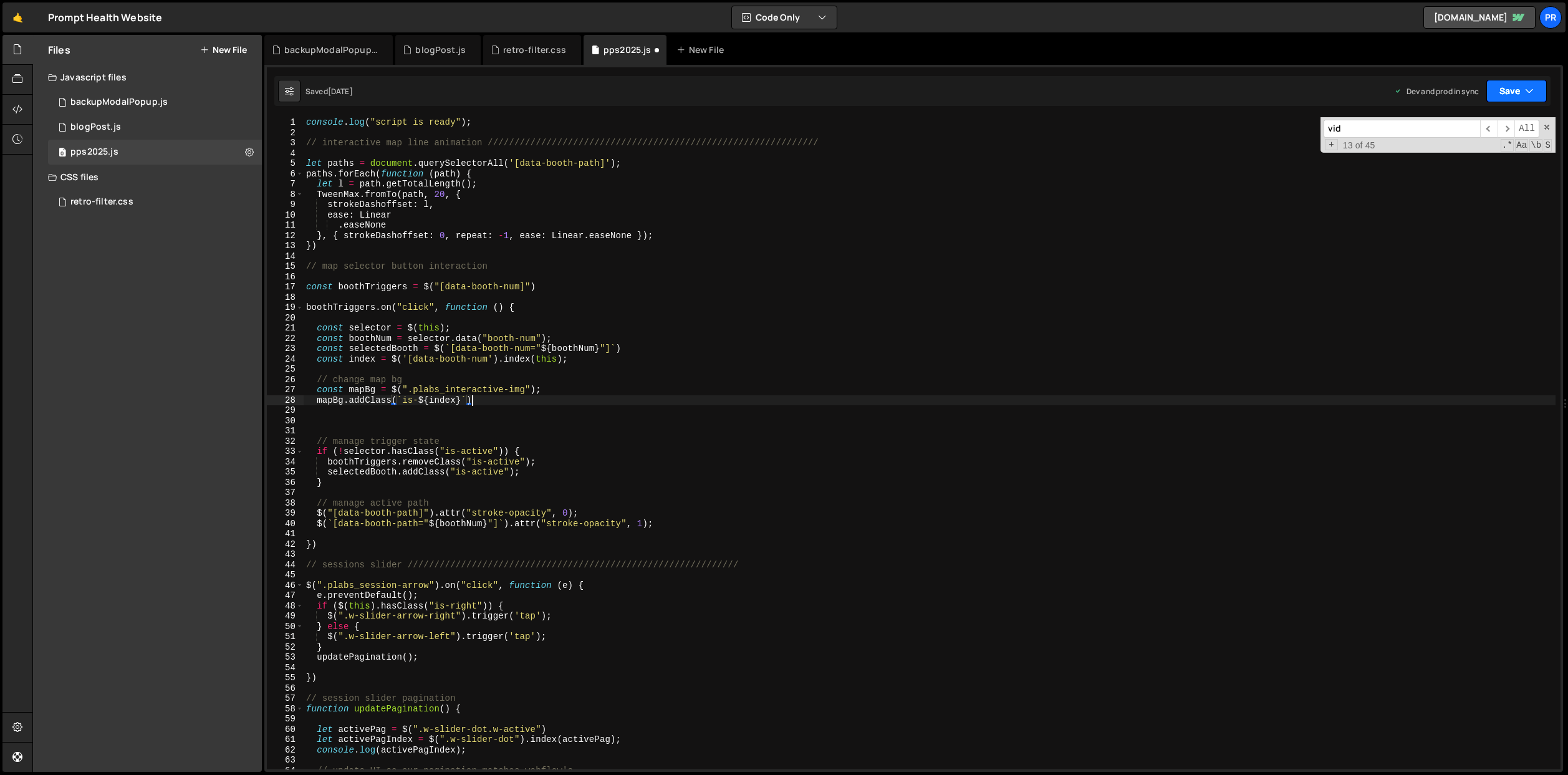
drag, startPoint x: 1524, startPoint y: 94, endPoint x: 1518, endPoint y: 110, distance: 17.1
click at [1525, 94] on icon "button" at bounding box center [1529, 91] width 9 height 12
click at [1480, 161] on div "Save to Production S" at bounding box center [1474, 162] width 129 height 12
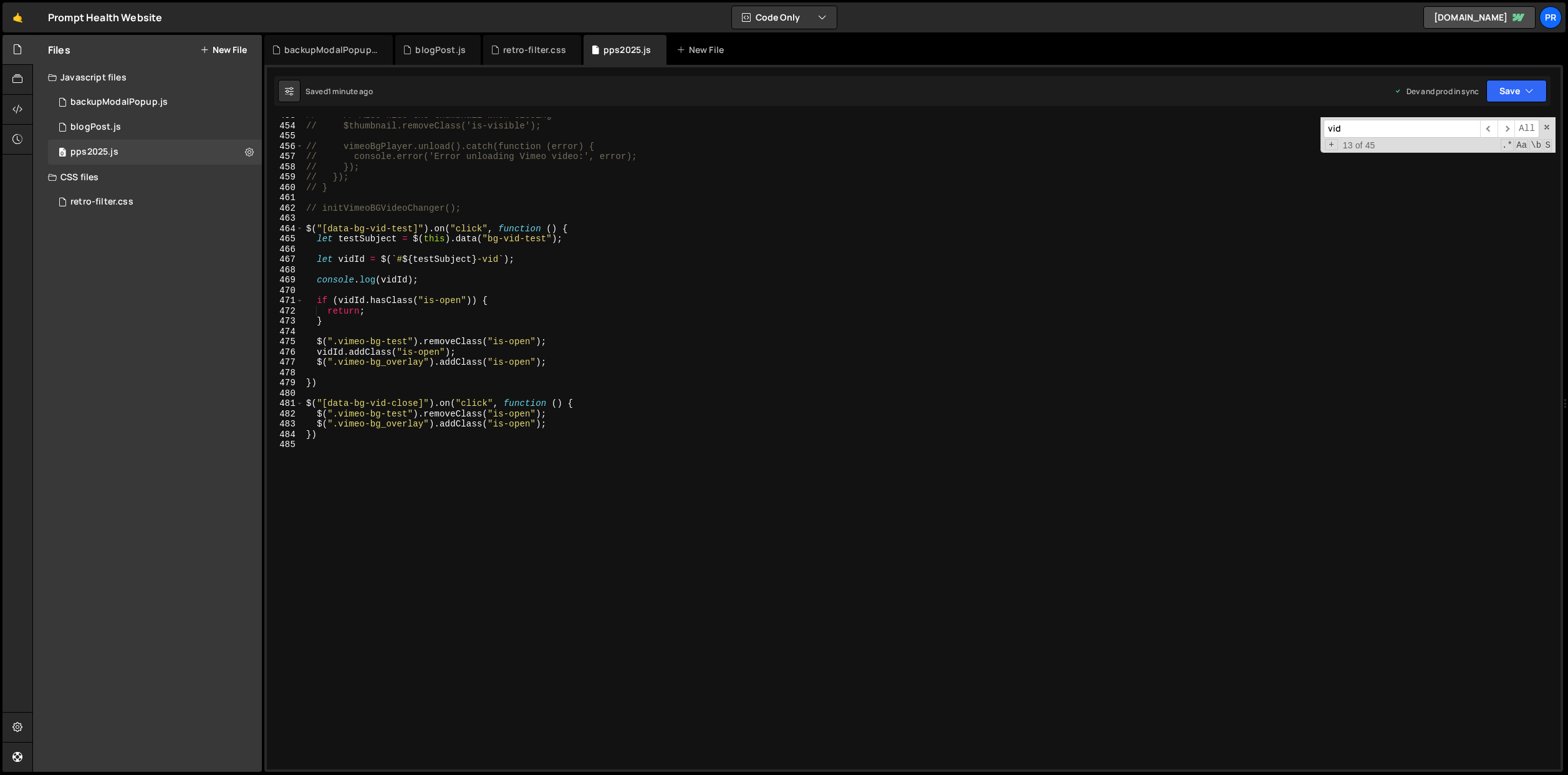
scroll to position [4647, 0]
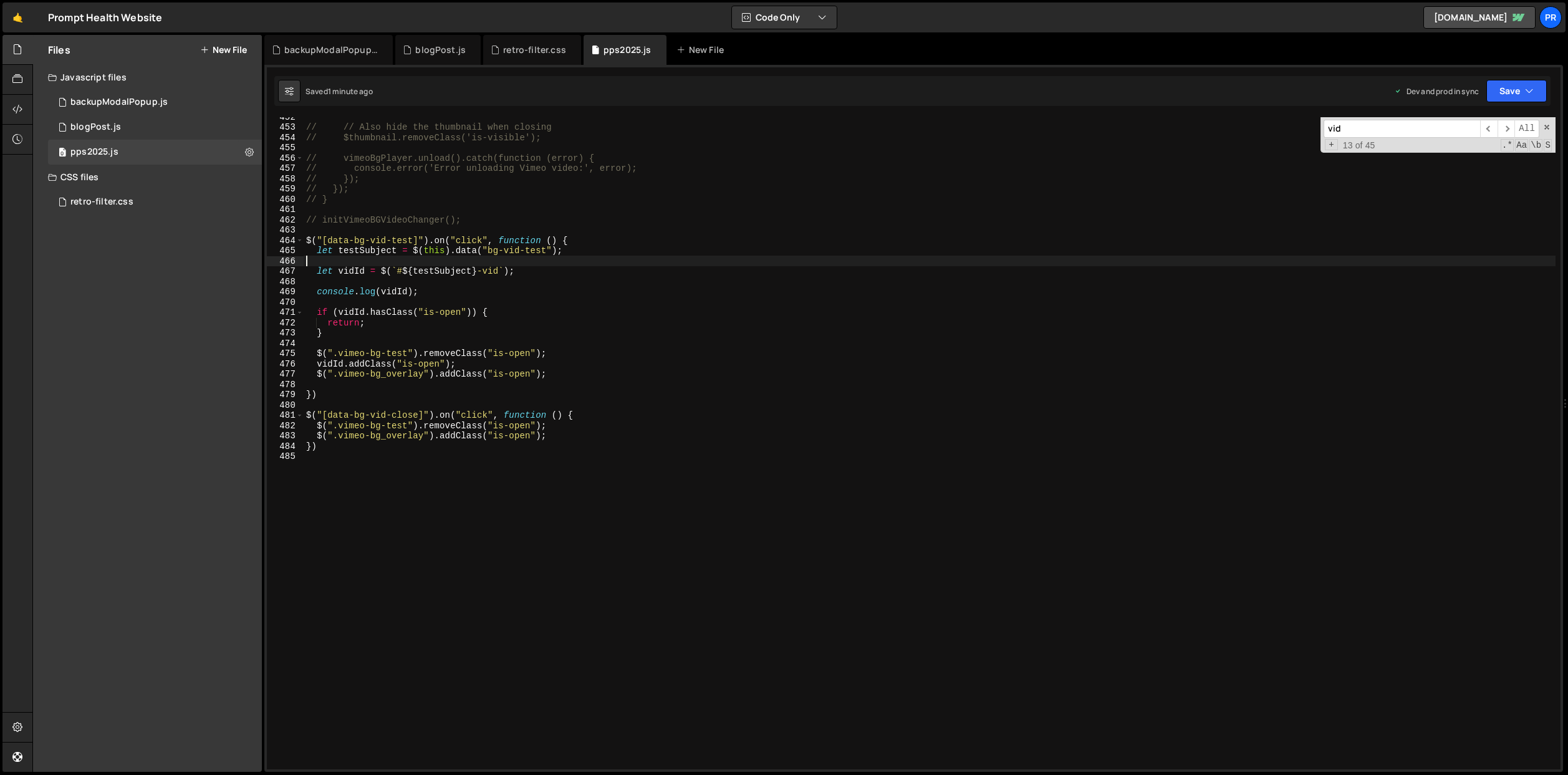
click at [577, 266] on div "// // Also hide the thumbnail when closing // $thumbnail.removeClass('is-visibl…" at bounding box center [929, 448] width 1252 height 673
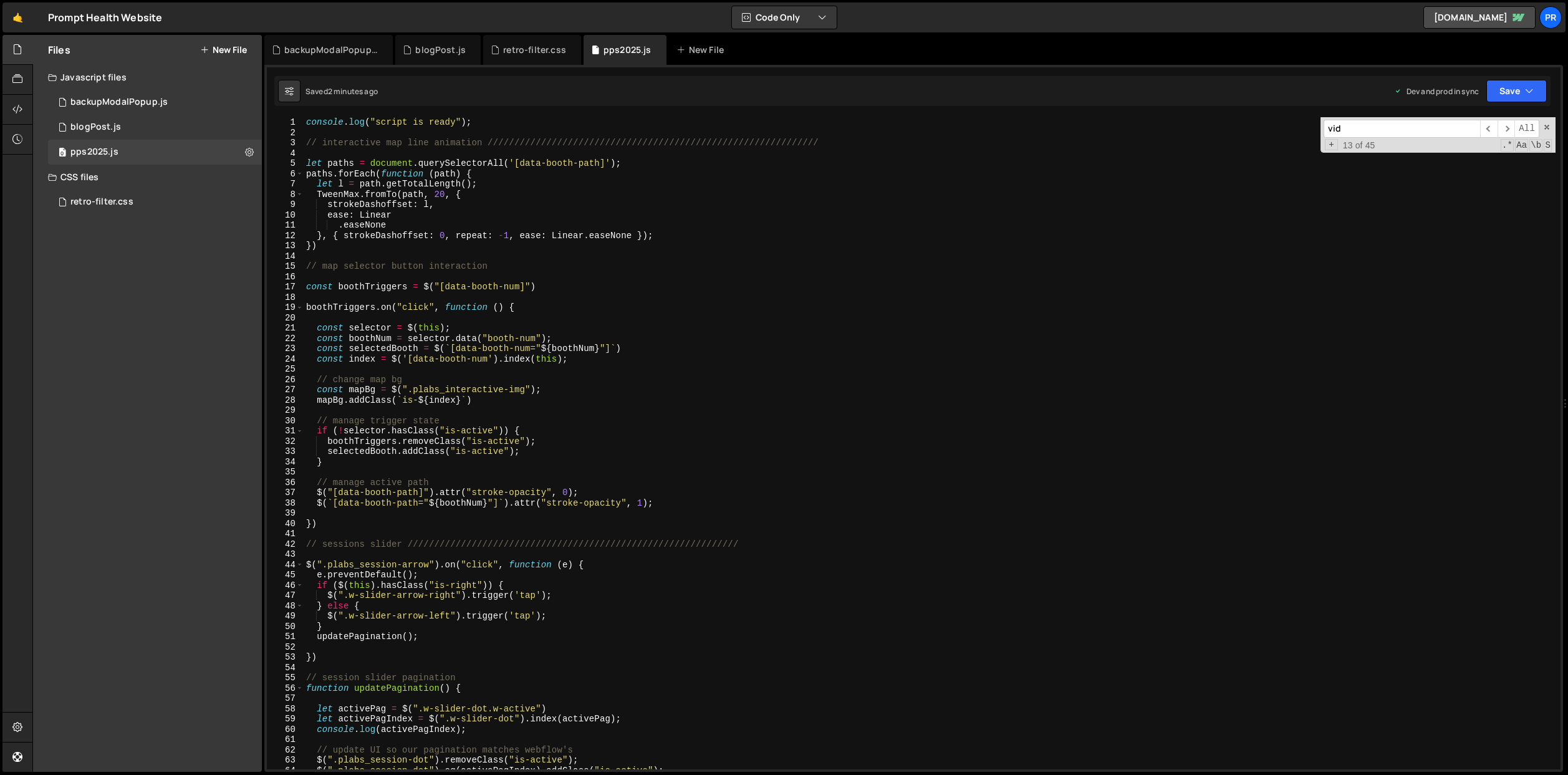
scroll to position [1, 0]
click at [457, 398] on div "console . log ( "script is ready" ) ; // interactive map line animation ///////…" at bounding box center [929, 452] width 1252 height 673
click at [673, 326] on div "console . log ( "script is ready" ) ; // interactive map line animation ///////…" at bounding box center [929, 452] width 1252 height 673
click at [1522, 86] on button "Save" at bounding box center [1516, 91] width 60 height 22
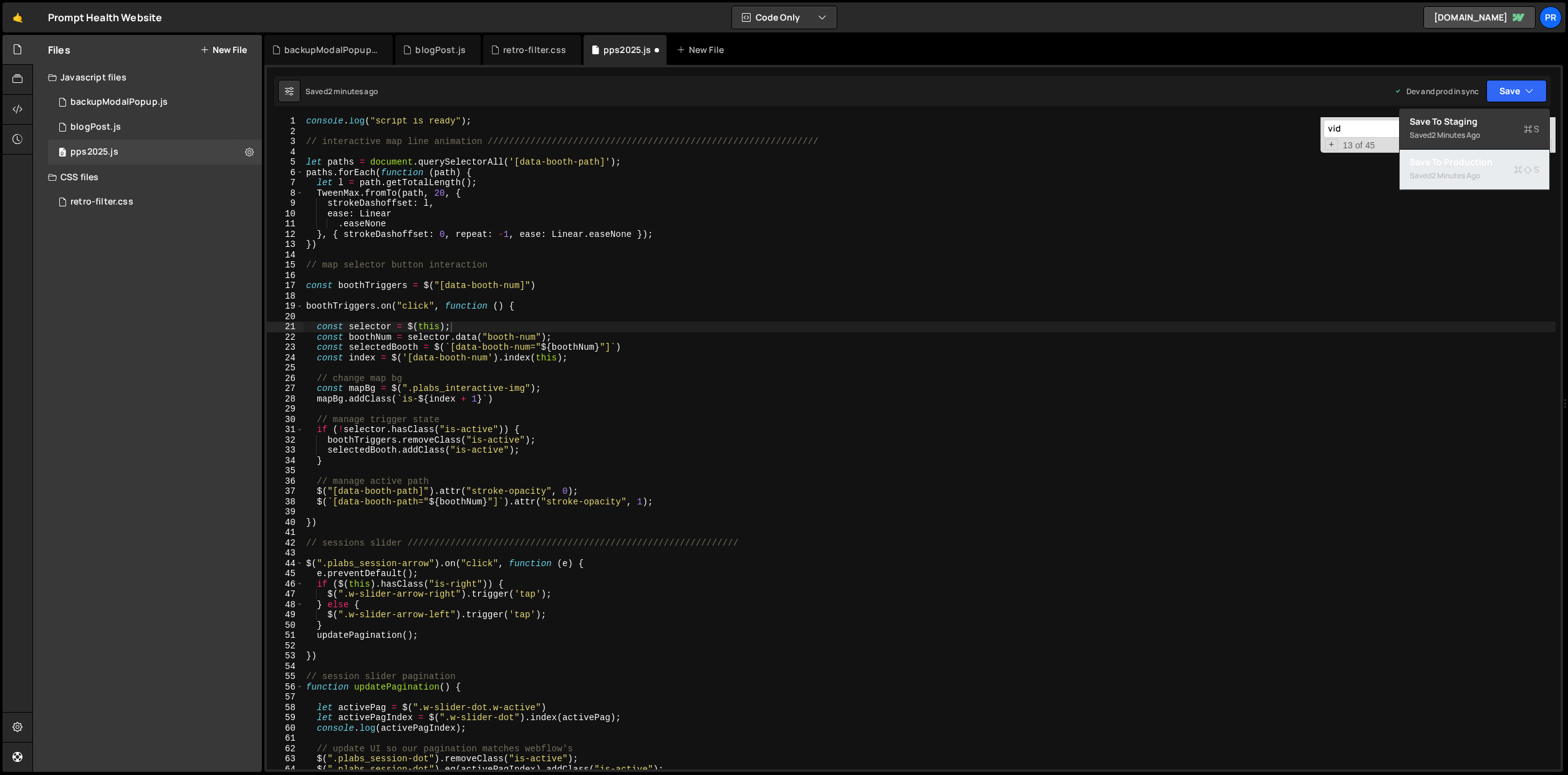
drag, startPoint x: 1451, startPoint y: 173, endPoint x: 1419, endPoint y: 186, distance: 34.5
click at [1451, 173] on div "2 minutes ago" at bounding box center [1456, 176] width 49 height 11
click at [598, 357] on div "console . log ( "script is ready" ) ; // interactive map line animation ///////…" at bounding box center [929, 452] width 1252 height 673
click at [552, 389] on div "console . log ( "script is ready" ) ; // interactive map line animation ///////…" at bounding box center [929, 452] width 1252 height 673
type textarea "const mapBg = $(".plabs_interactive-img");"
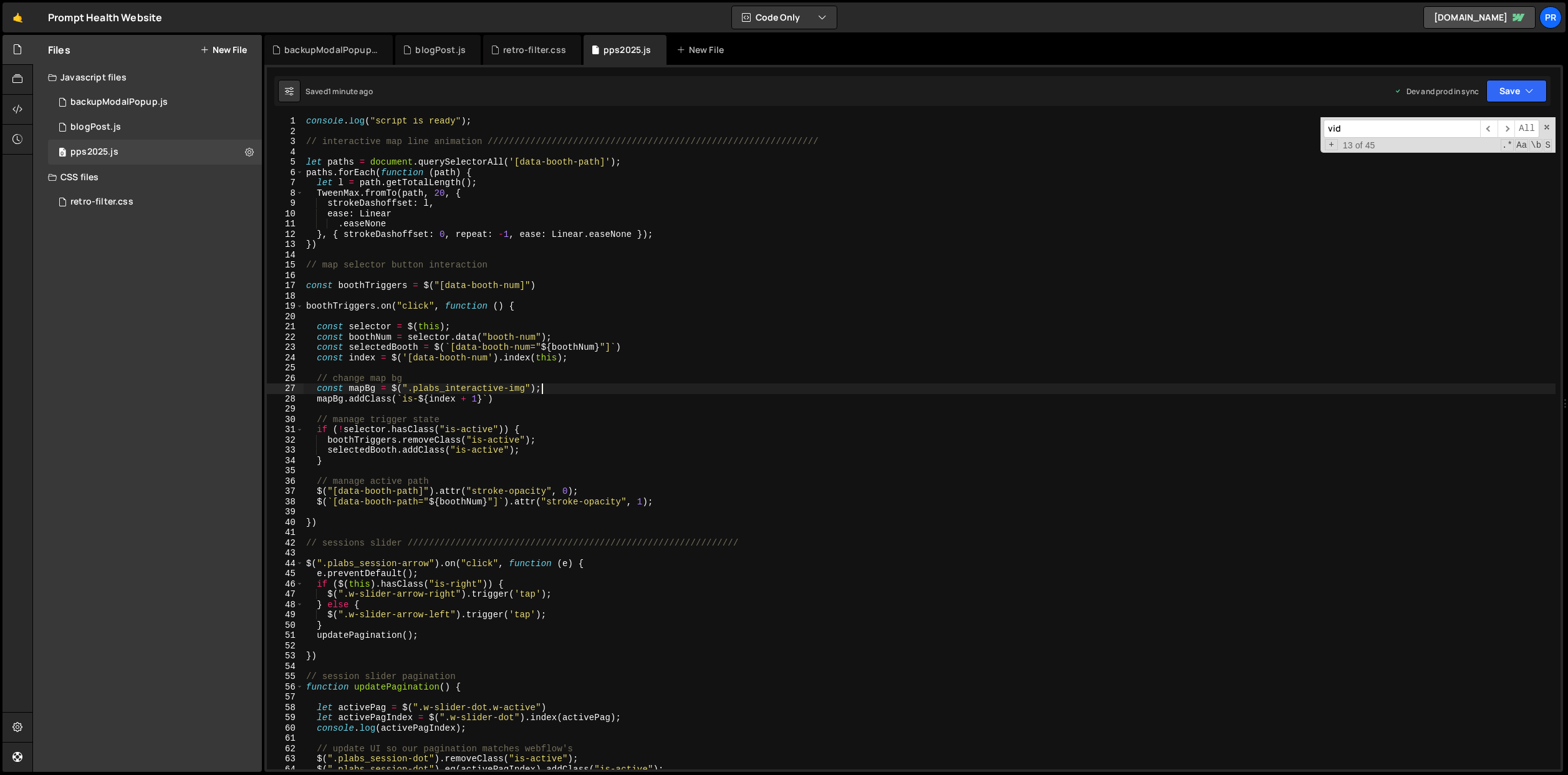
click at [560, 385] on div "console . log ( "script is ready" ) ; // interactive map line animation ///////…" at bounding box center [929, 452] width 1252 height 673
click at [575, 386] on div "console . log ( "script is ready" ) ; // interactive map line animation ///////…" at bounding box center [929, 452] width 1252 height 673
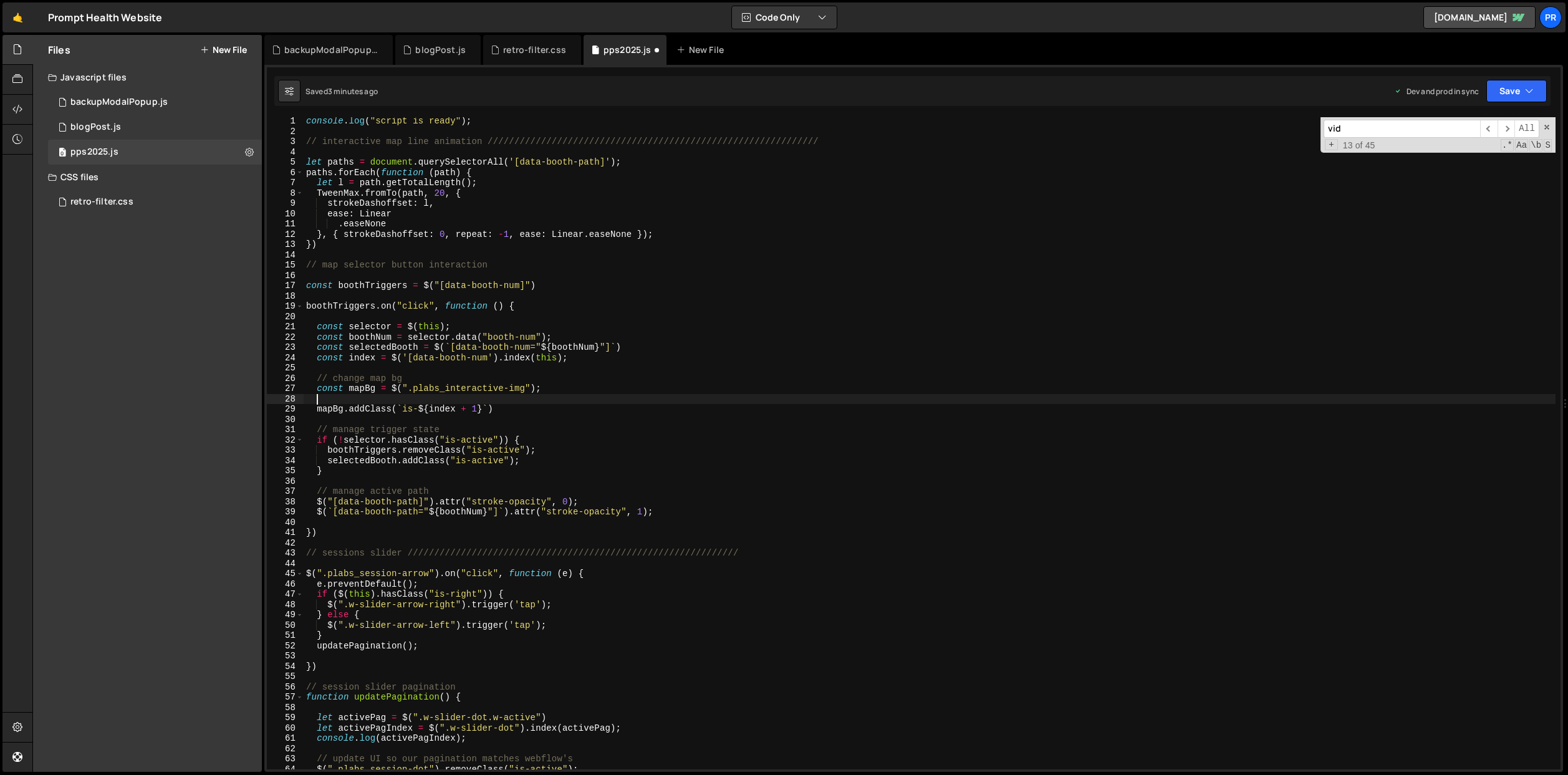
click at [331, 409] on div "console . log ( "script is ready" ) ; // interactive map line animation ///////…" at bounding box center [929, 452] width 1252 height 673
type textarea "mapBg.addClass(`is-${index + 1}`)"
click at [331, 409] on div "console . log ( "script is ready" ) ; // interactive map line animation ///////…" at bounding box center [929, 452] width 1252 height 673
click at [329, 397] on div "console . log ( "script is ready" ) ; // interactive map line animation ///////…" at bounding box center [929, 452] width 1252 height 673
paste textarea "mapBg"
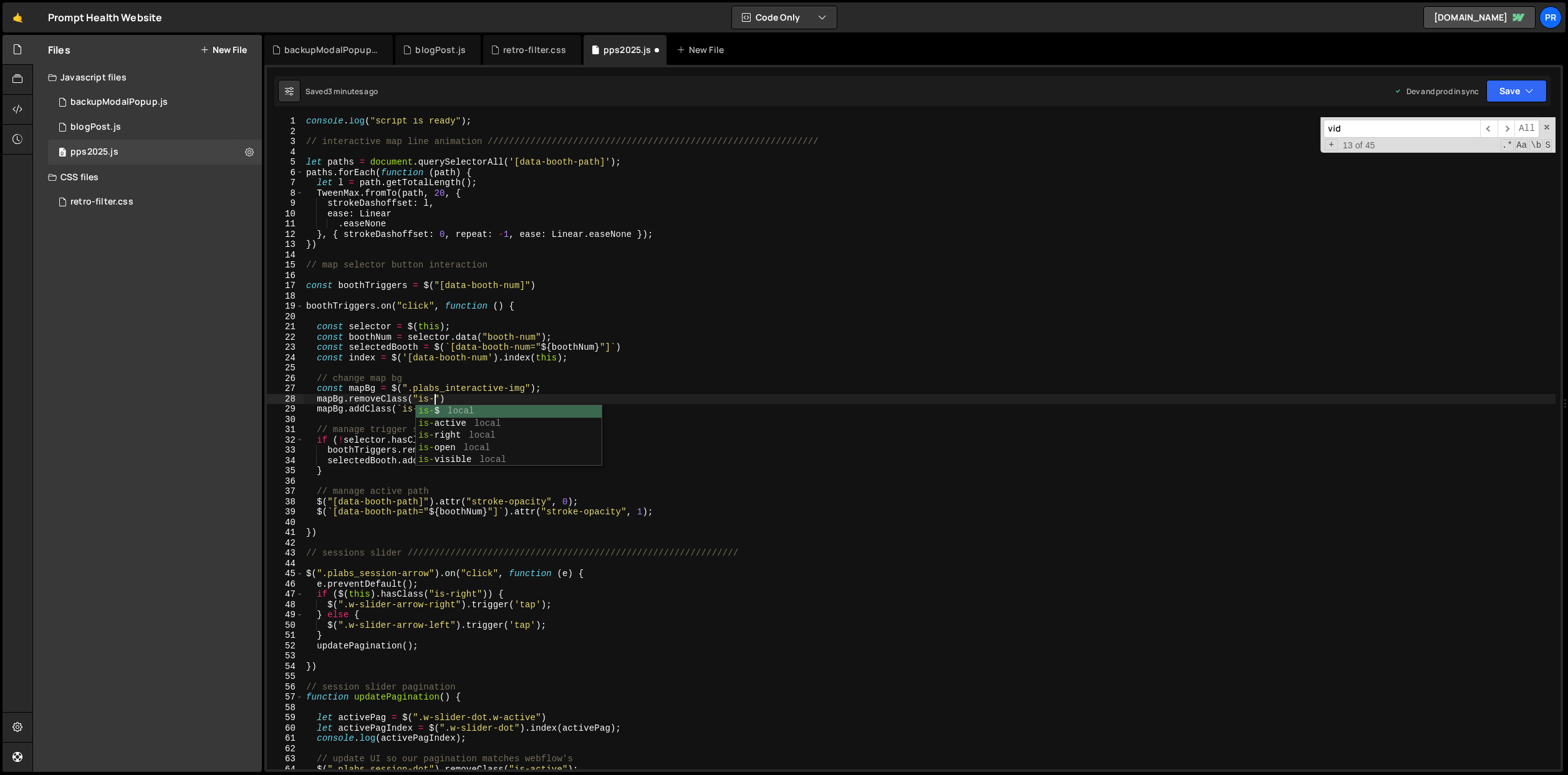
scroll to position [0, 9]
click at [464, 399] on div "console . log ( "script is ready" ) ; // interactive map line animation ///////…" at bounding box center [929, 452] width 1252 height 673
drag, startPoint x: 463, startPoint y: 401, endPoint x: 342, endPoint y: 401, distance: 121.0
click at [319, 401] on div "console . log ( "script is ready" ) ; // interactive map line animation ///////…" at bounding box center [929, 452] width 1252 height 673
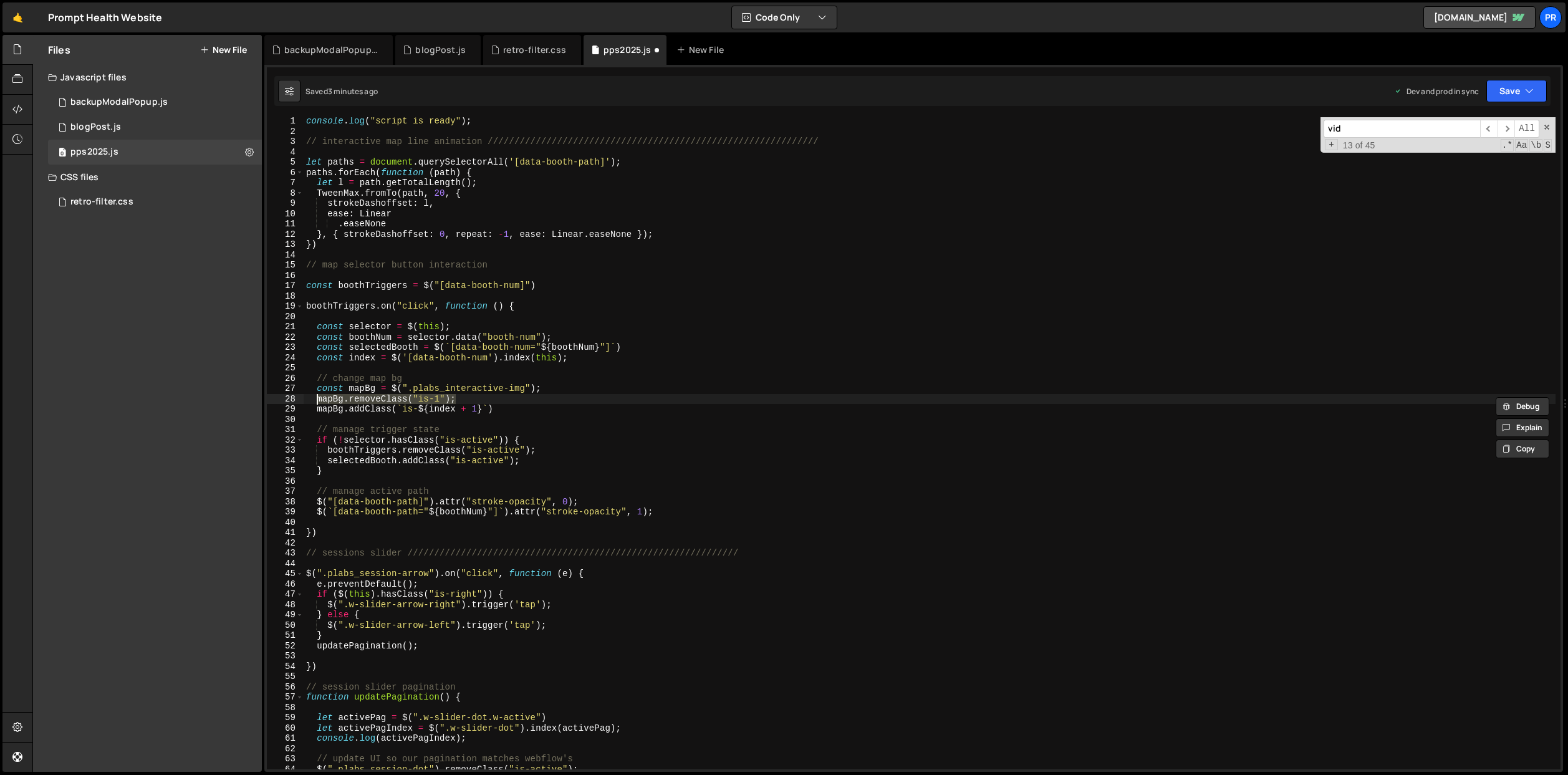
type textarea "mapBg.removeClass("is-1");"
click at [475, 401] on div "console . log ( "script is ready" ) ; // interactive map line animation ///////…" at bounding box center [929, 443] width 1252 height 652
paste textarea "mapBg.removeClass("is-1");"
type textarea "mapBg.removeClass("is-1");"
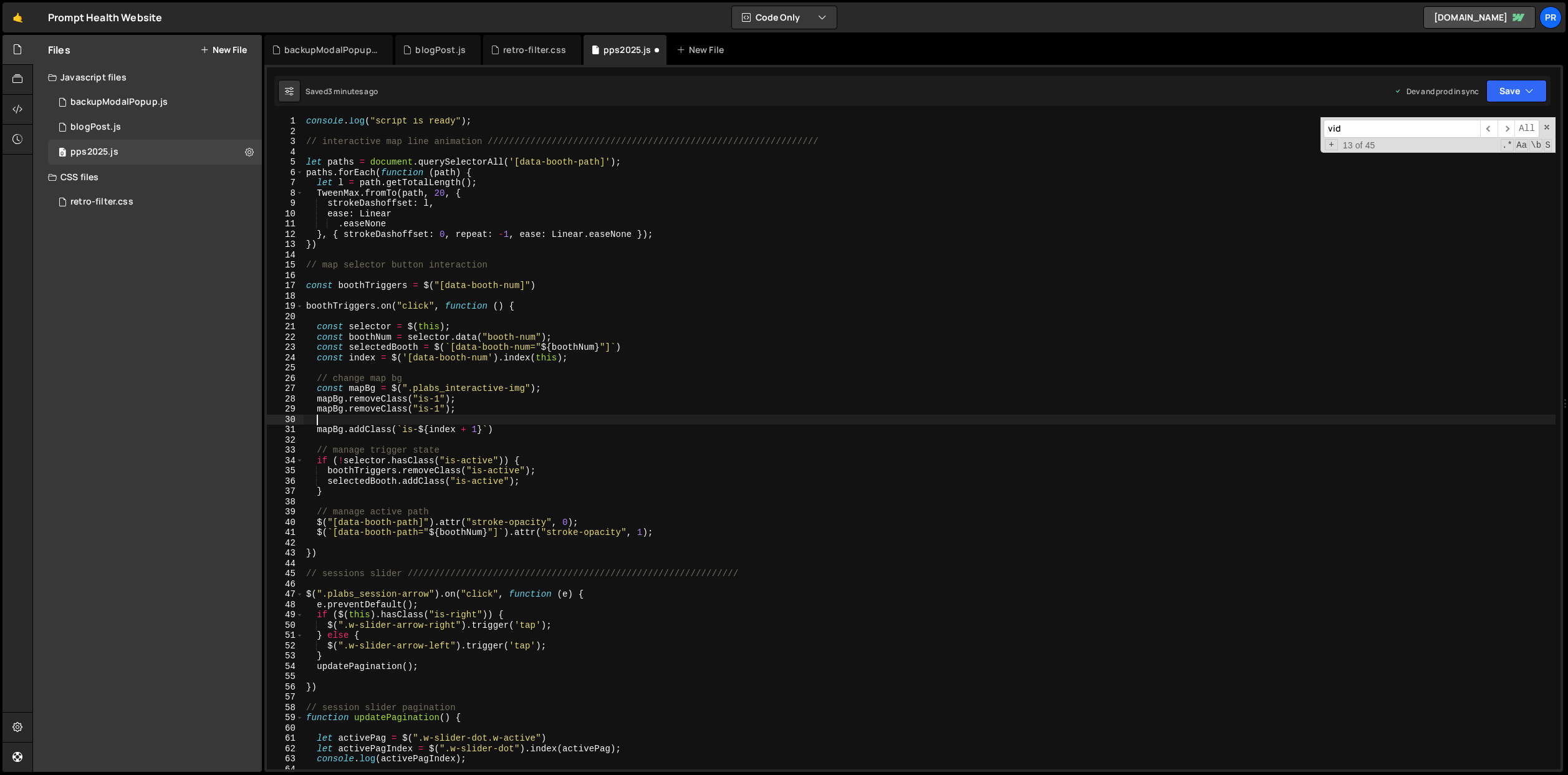
paste textarea "mapBg.removeClass("is-1");"
type textarea "mapBg.removeClass("is-1");"
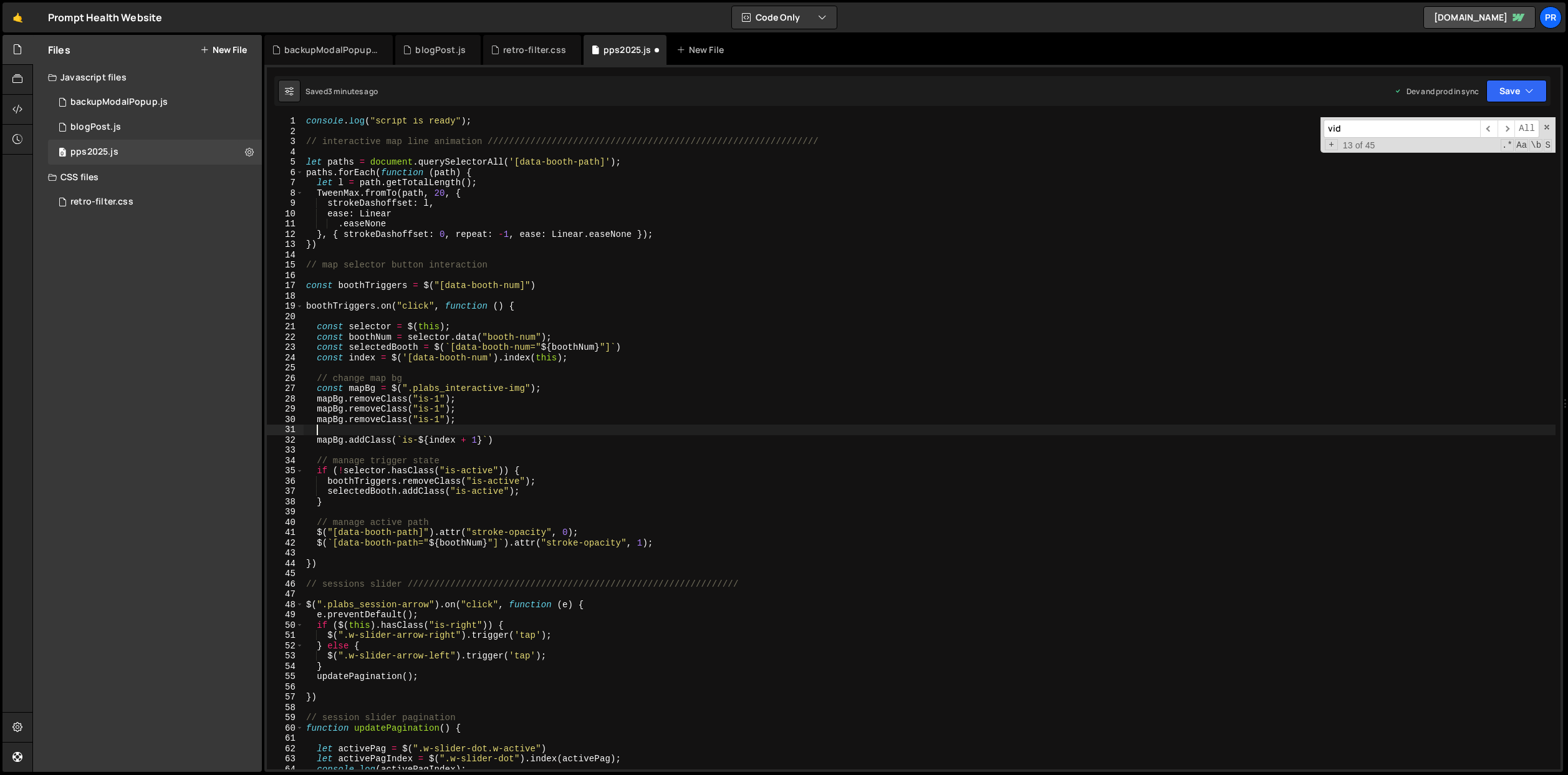
paste textarea "mapBg.removeClass("is-1");"
click at [435, 408] on div "console . log ( "script is ready" ) ; // interactive map line animation ///////…" at bounding box center [929, 452] width 1252 height 673
click at [436, 418] on div "console . log ( "script is ready" ) ; // interactive map line animation ///////…" at bounding box center [929, 452] width 1252 height 673
click at [435, 428] on div "console . log ( "script is ready" ) ; // interactive map line animation ///////…" at bounding box center [929, 452] width 1252 height 673
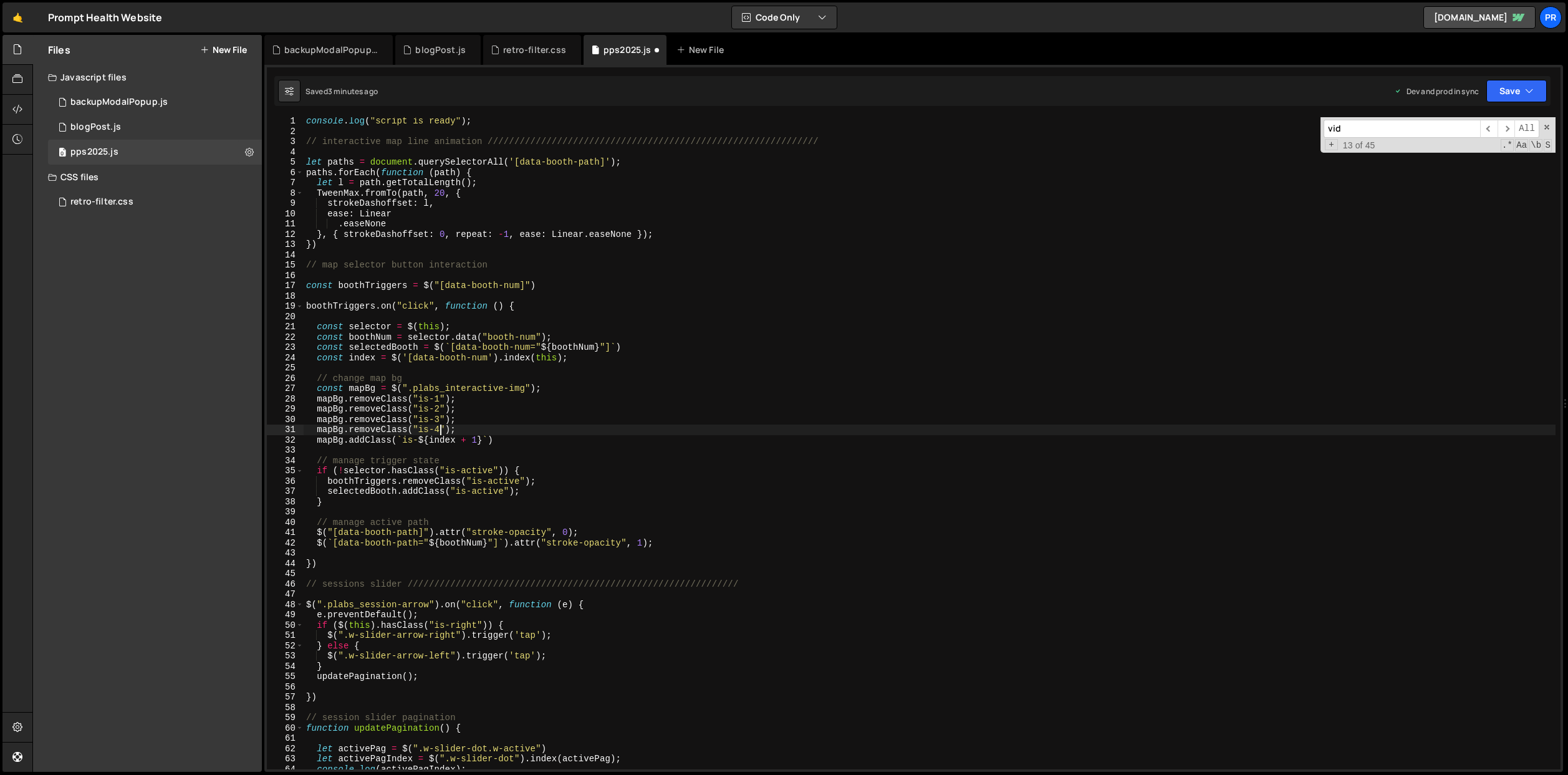
click at [469, 422] on div "console . log ( "script is ready" ) ; // interactive map line animation ///////…" at bounding box center [929, 452] width 1252 height 673
click at [503, 393] on div "console . log ( "script is ready" ) ; // interactive map line animation ///////…" at bounding box center [929, 452] width 1252 height 673
click at [499, 397] on div "console . log ( "script is ready" ) ; // interactive map line animation ///////…" at bounding box center [929, 452] width 1252 height 673
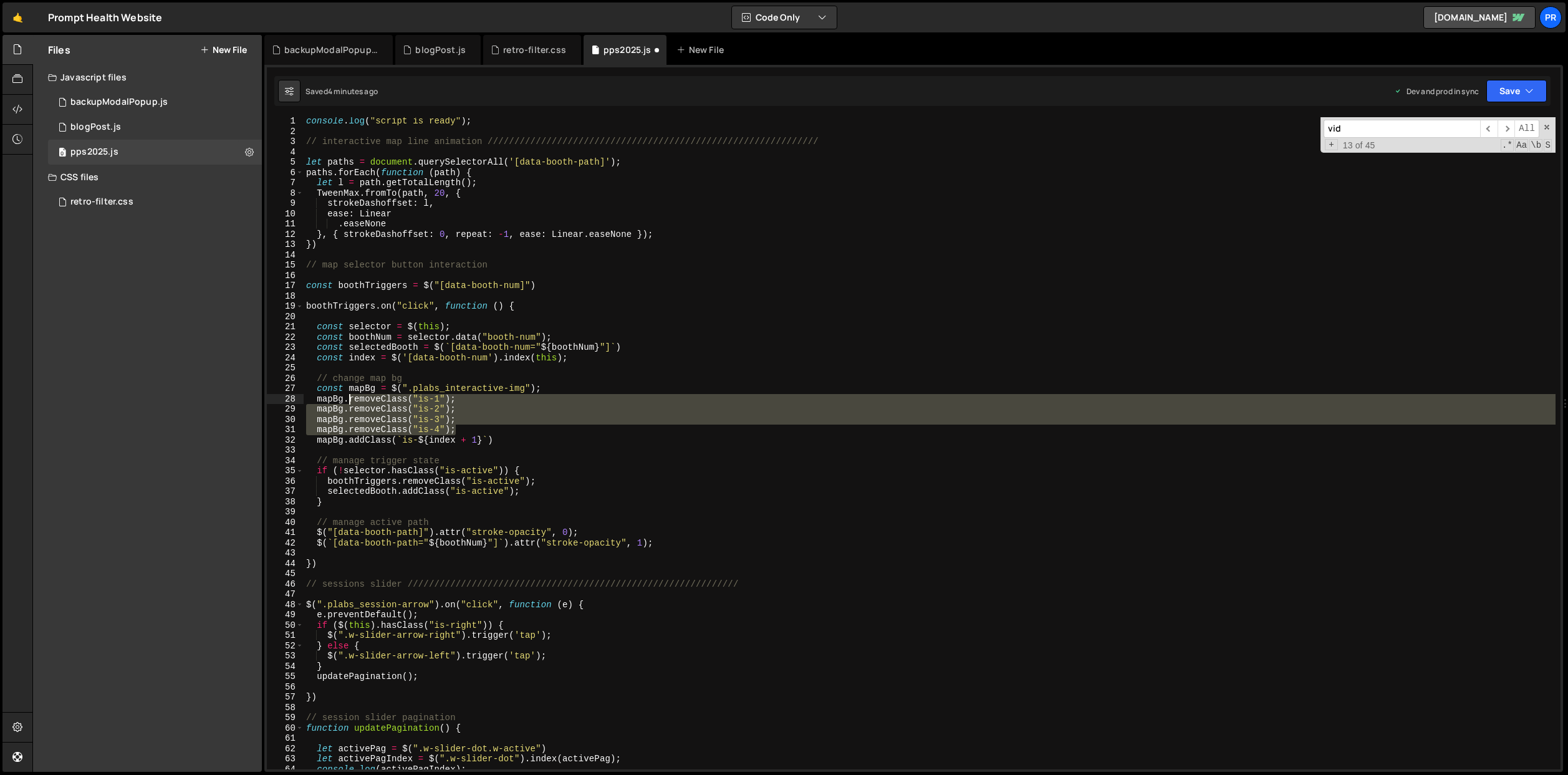
drag, startPoint x: 459, startPoint y: 430, endPoint x: 350, endPoint y: 397, distance: 113.9
click at [350, 397] on div "console . log ( "script is ready" ) ; // interactive map line animation ///////…" at bounding box center [929, 452] width 1252 height 673
click at [544, 429] on div "console . log ( "script is ready" ) ; // interactive map line animation ///////…" at bounding box center [929, 443] width 1252 height 652
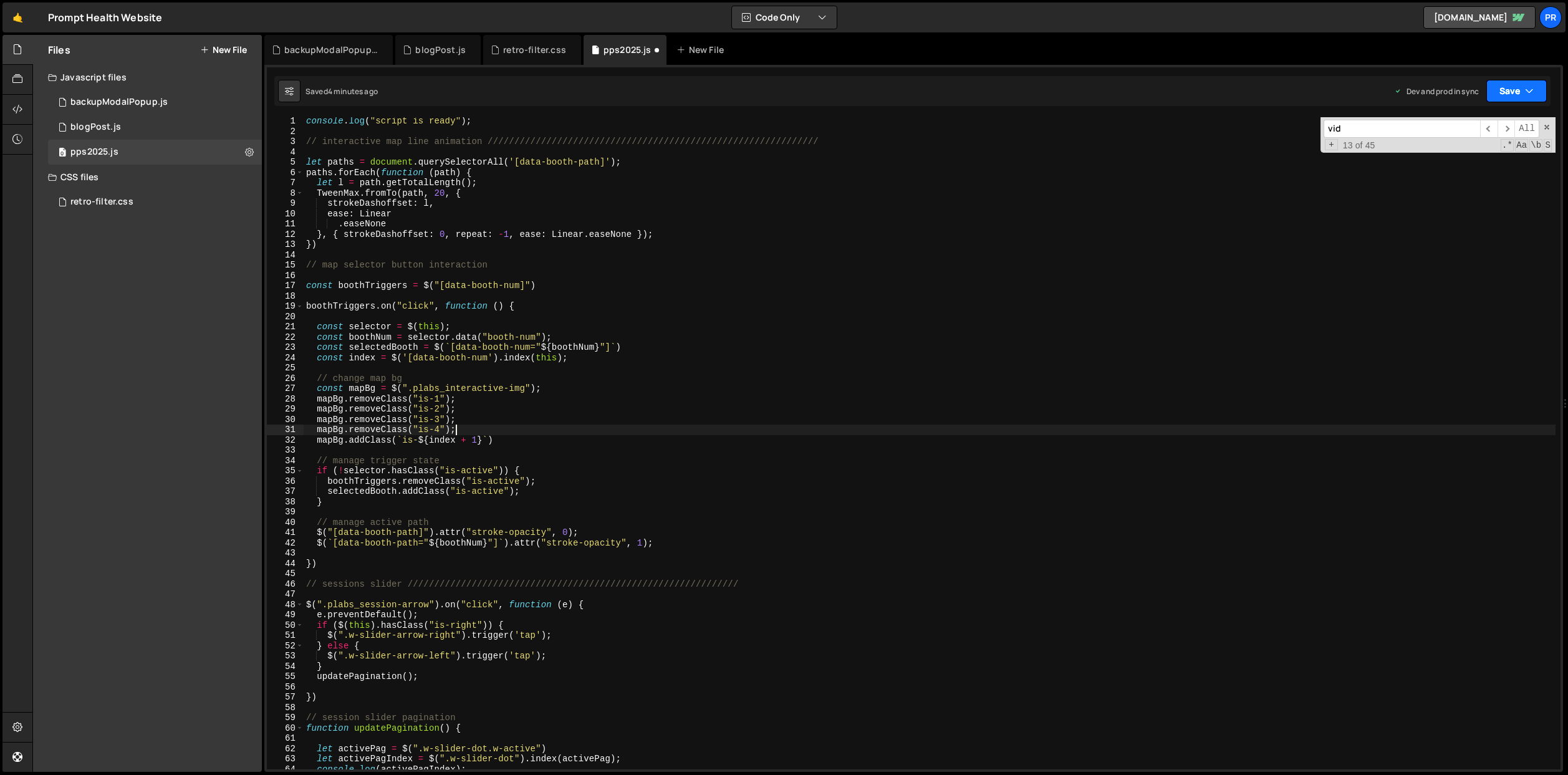
click at [1514, 91] on button "Save" at bounding box center [1516, 91] width 60 height 22
click at [1496, 176] on div "Saved 4 minutes ago" at bounding box center [1474, 176] width 129 height 15
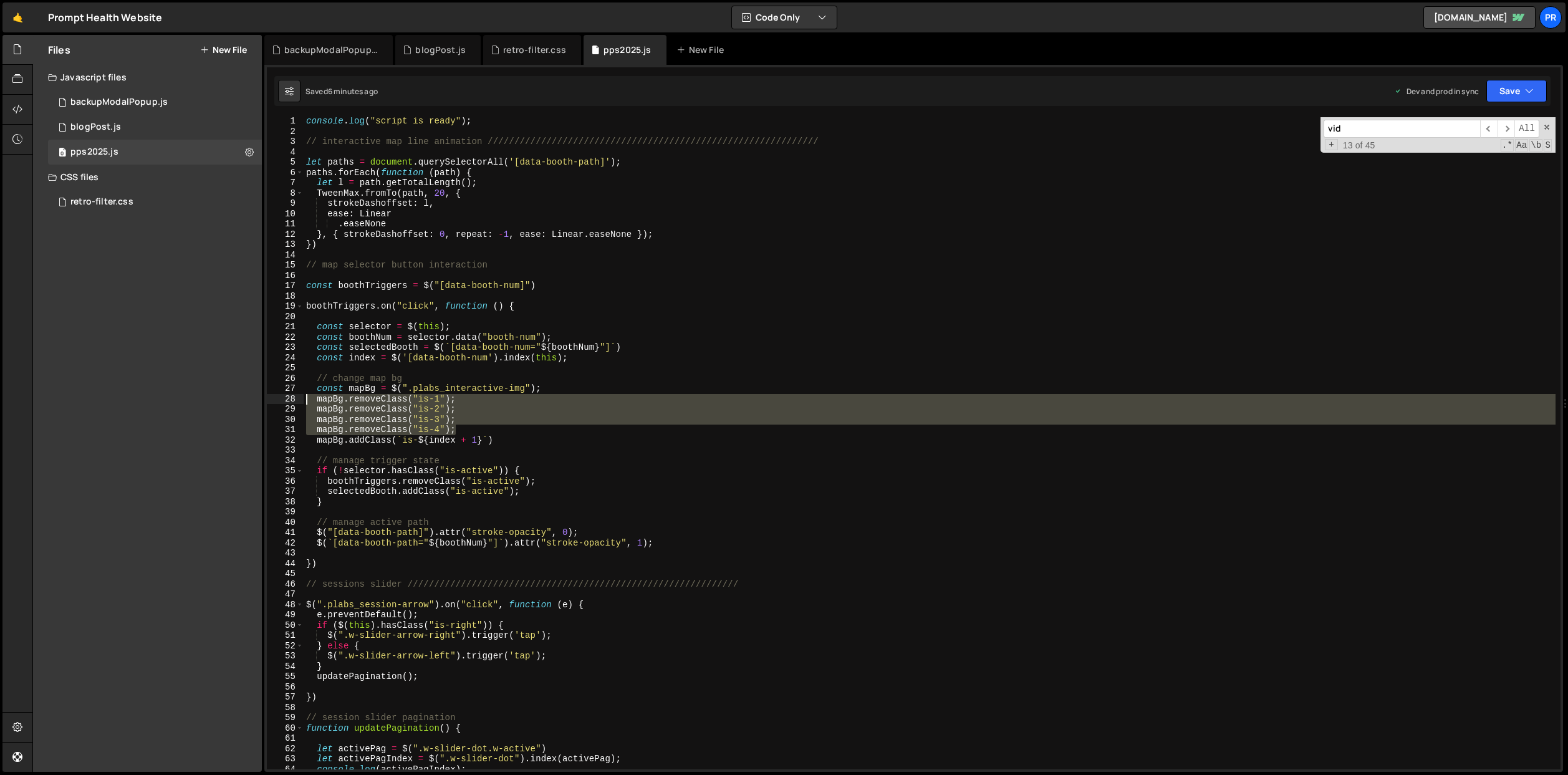
drag, startPoint x: 474, startPoint y: 432, endPoint x: 270, endPoint y: 402, distance: 206.2
click at [270, 402] on div "mapBg.removeClass("is-4"); 1 2 3 4 5 6 7 8 9 10 11 12 13 14 15 16 17 18 19 20 2…" at bounding box center [913, 443] width 1294 height 652
type textarea "mapBg.removeClass("is-1"); mapBg.removeClass("is-2");"
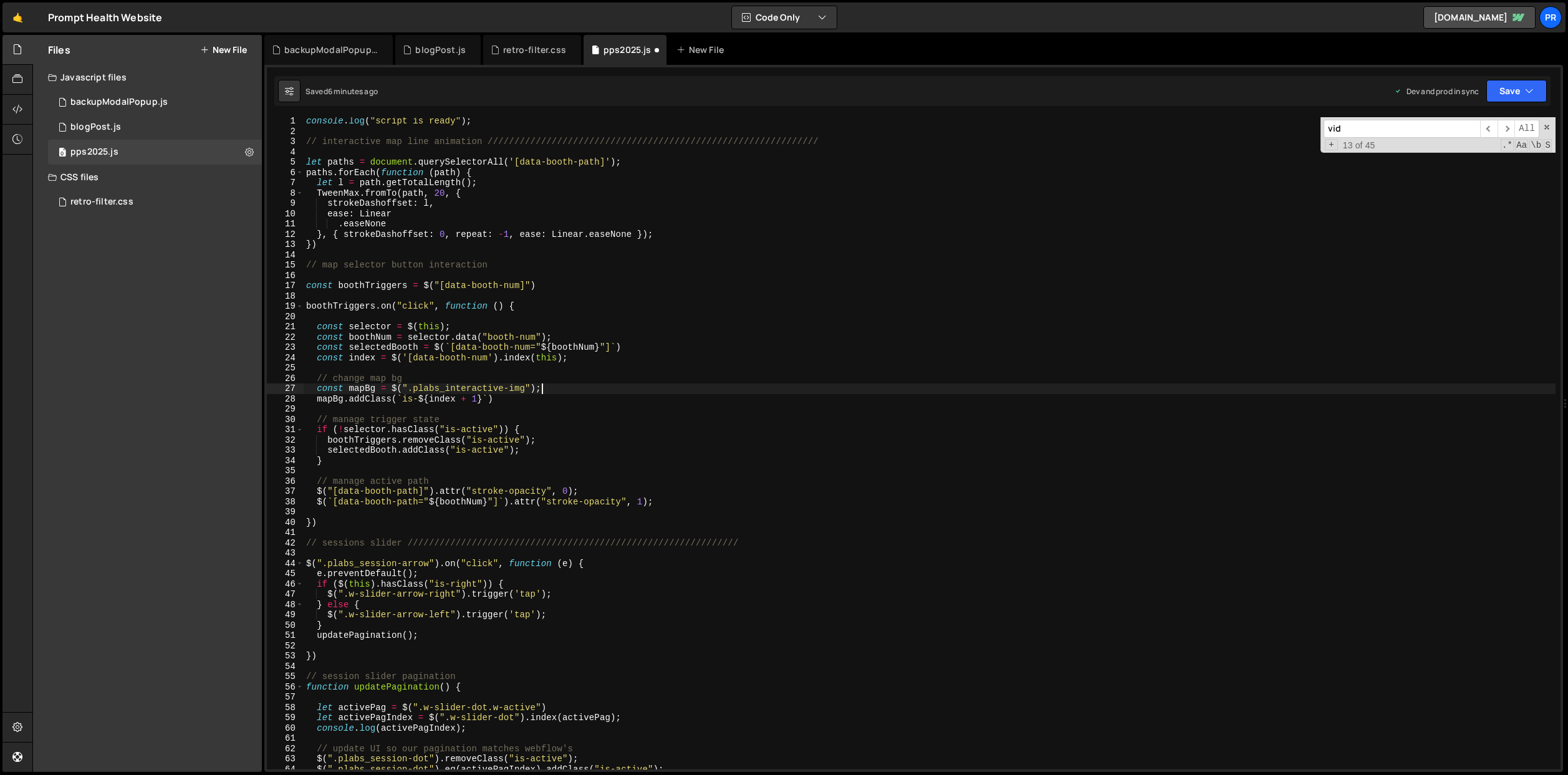
click at [576, 359] on div "console . log ( "script is ready" ) ; // interactive map line animation ///////…" at bounding box center [929, 452] width 1252 height 673
drag, startPoint x: 583, startPoint y: 359, endPoint x: 391, endPoint y: 361, distance: 192.0
click at [391, 361] on div "console . log ( "script is ready" ) ; // interactive map line animation ///////…" at bounding box center [929, 452] width 1252 height 673
click at [356, 360] on div "console . log ( "script is ready" ) ; // interactive map line animation ///////…" at bounding box center [929, 452] width 1252 height 673
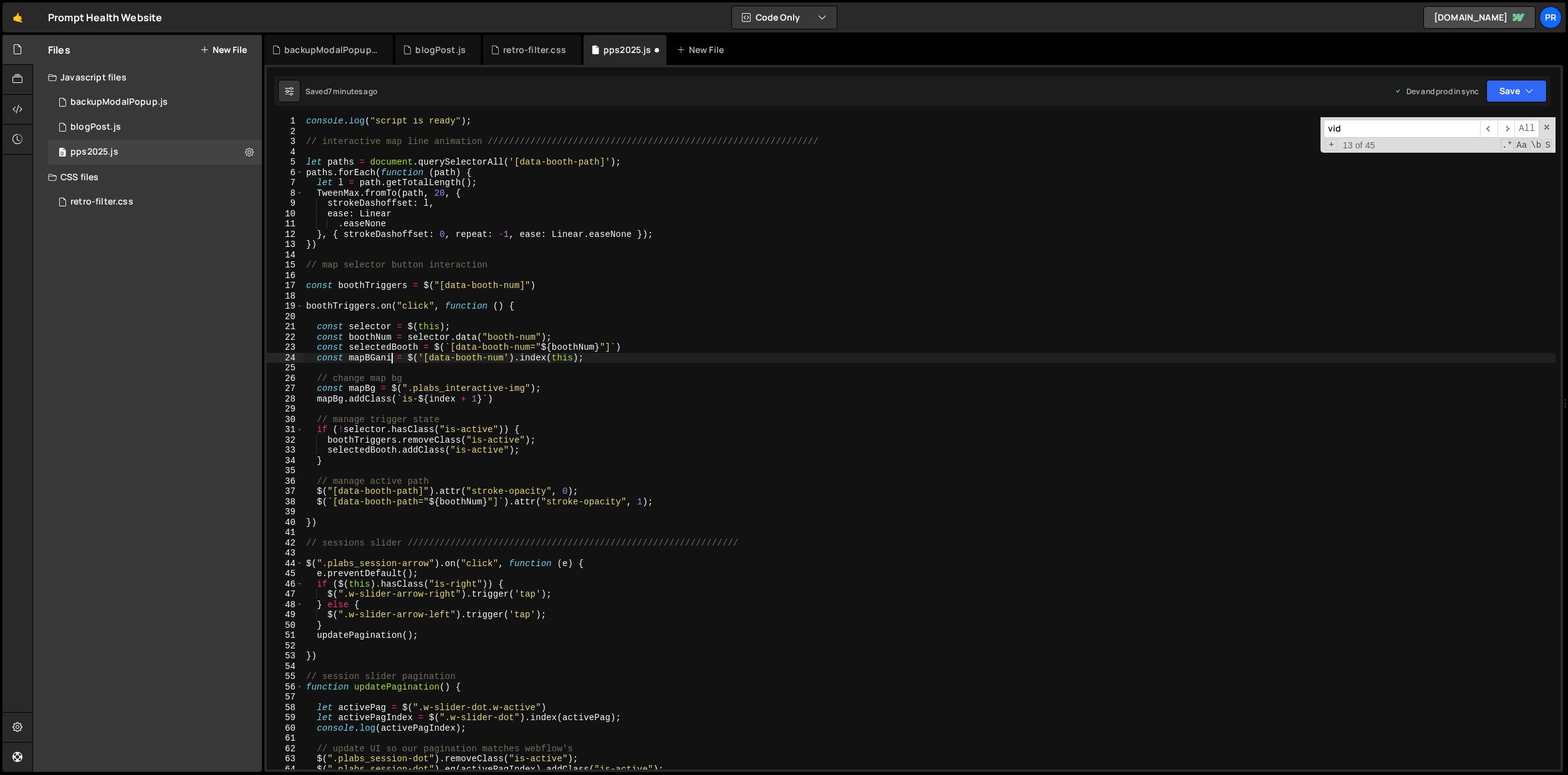
scroll to position [0, 6]
drag, startPoint x: 398, startPoint y: 357, endPoint x: 377, endPoint y: 359, distance: 21.1
click at [377, 359] on div "console . log ( "script is ready" ) ; // interactive map line animation ///////…" at bounding box center [929, 452] width 1252 height 673
drag, startPoint x: 613, startPoint y: 358, endPoint x: 457, endPoint y: 355, distance: 156.0
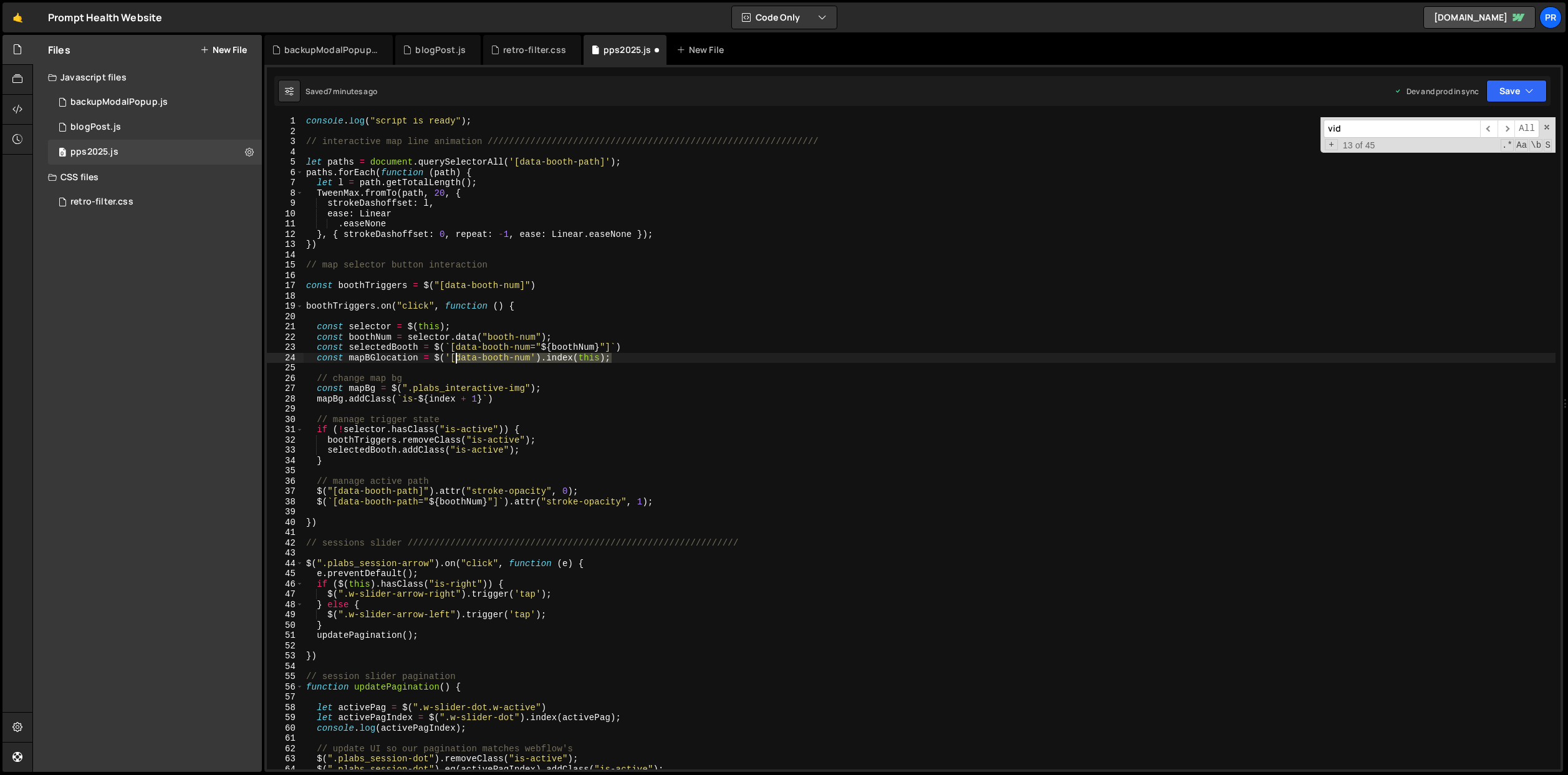
click at [457, 355] on div "console . log ( "script is ready" ) ; // interactive map line animation ///////…" at bounding box center [929, 452] width 1252 height 673
paste textarea "bg"
click at [627, 322] on div "console . log ( "script is ready" ) ; // interactive map line animation ///////…" at bounding box center [929, 452] width 1252 height 673
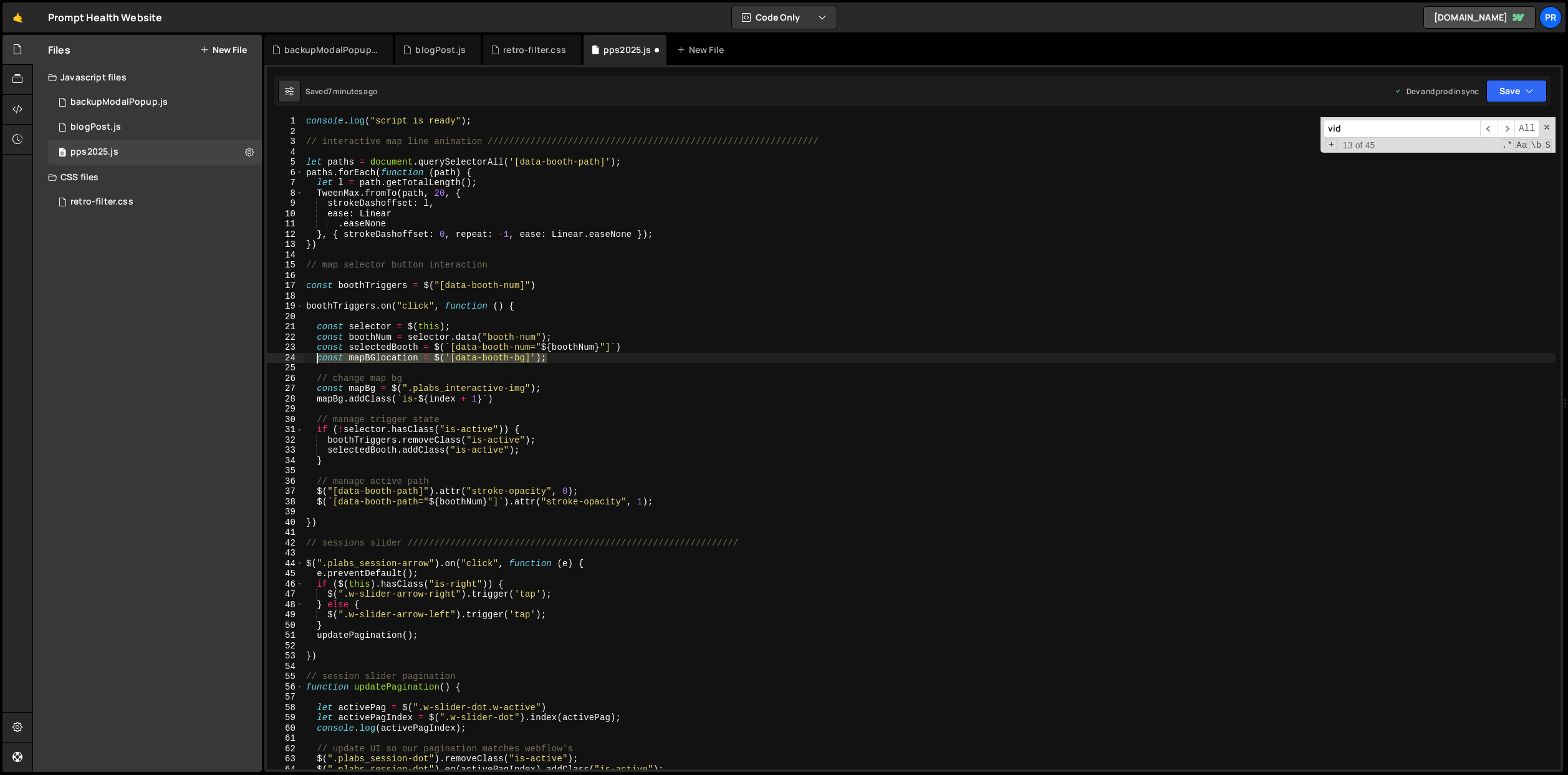
drag, startPoint x: 558, startPoint y: 358, endPoint x: 316, endPoint y: 355, distance: 242.0
click at [316, 355] on div "console . log ( "script is ready" ) ; // interactive map line animation ///////…" at bounding box center [929, 452] width 1252 height 673
type textarea "const mapBGlocation = $('[data-booth-bg]');"
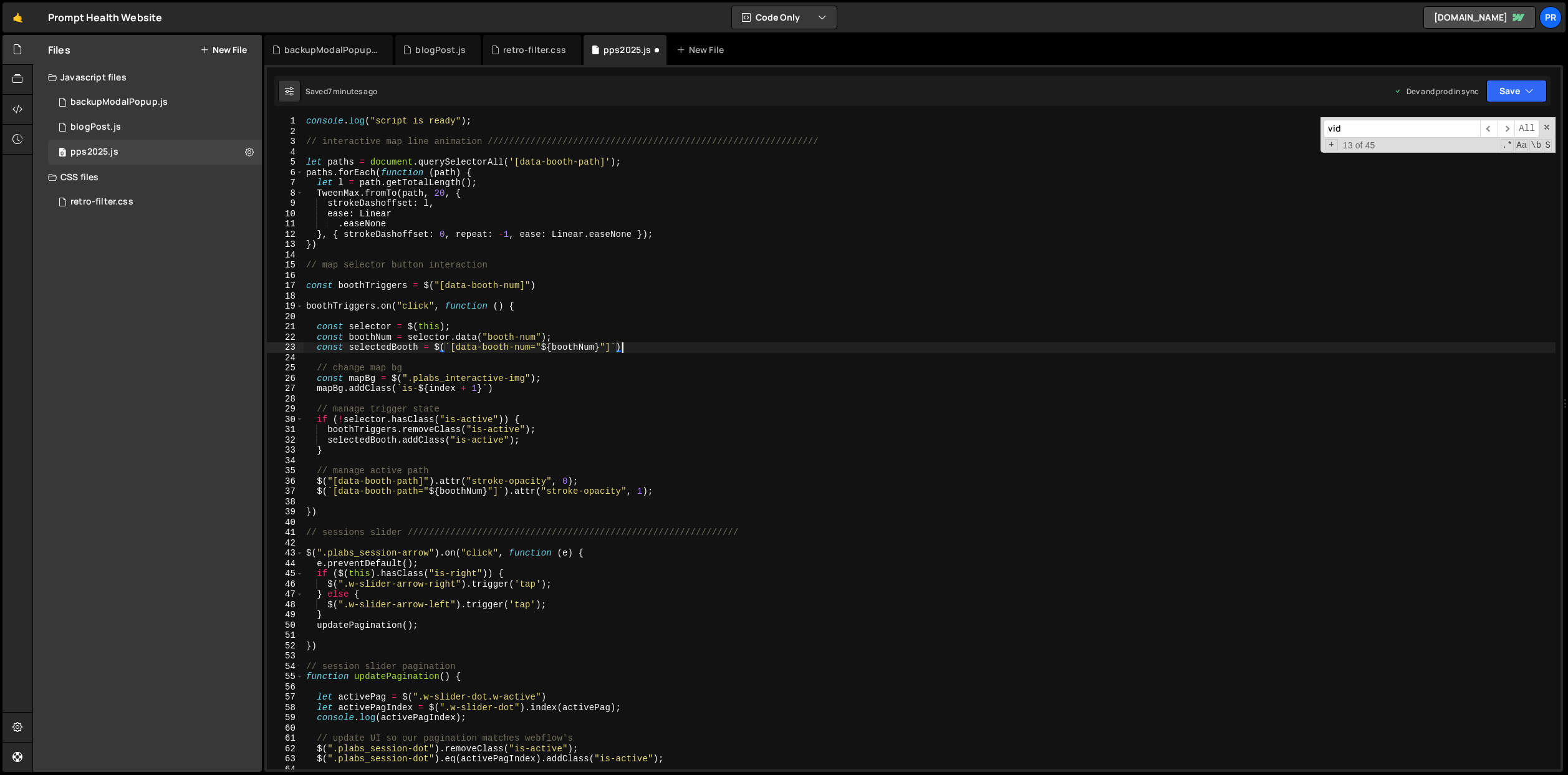
click at [554, 379] on div "console . log ( "script is ready" ) ; // interactive map line animation ///////…" at bounding box center [929, 452] width 1252 height 673
type textarea "const mapBg = $(".plabs_interactive-img");"
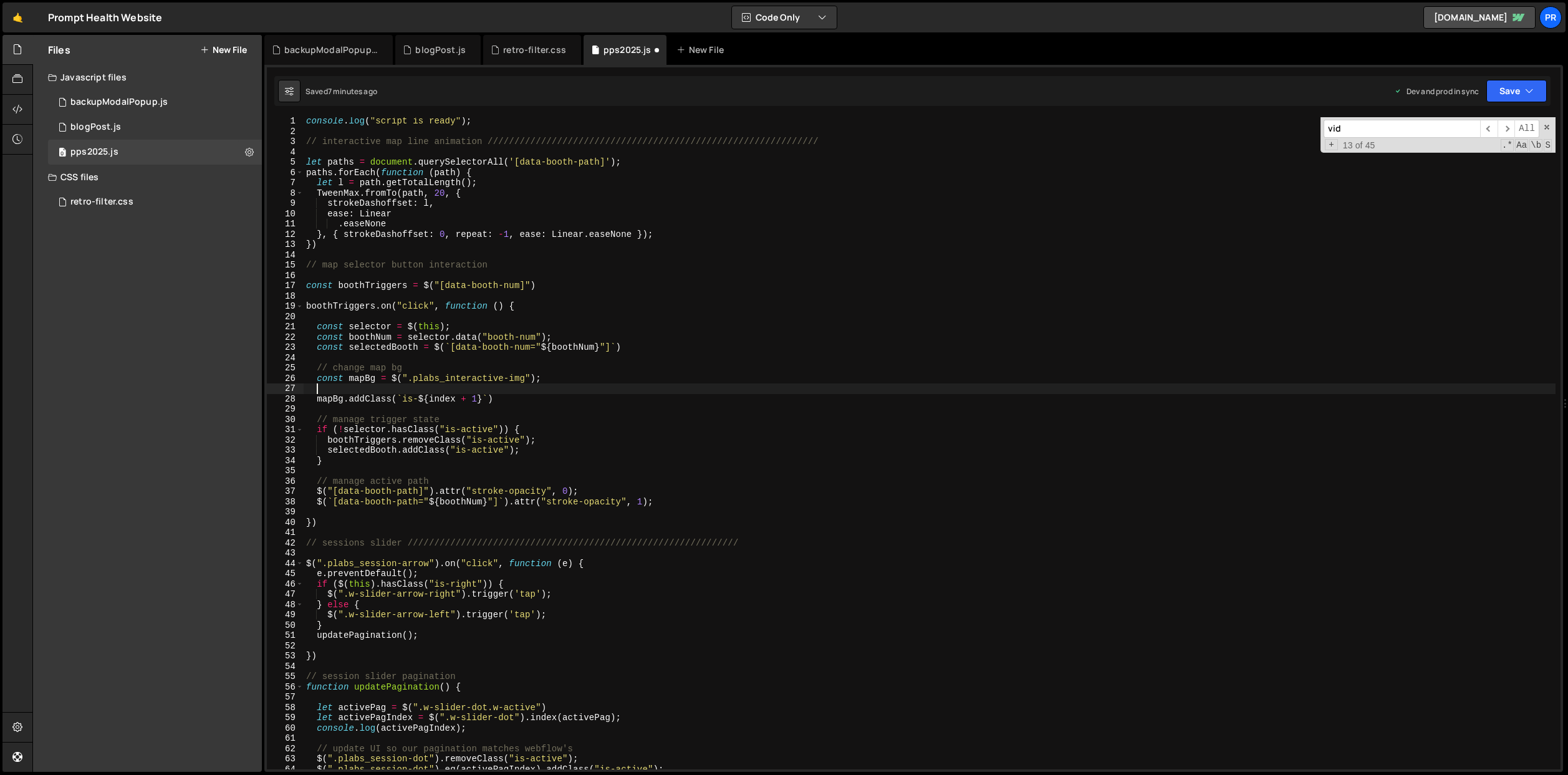
paste textarea "const mapBGlocation = $('[data-booth-bg]');"
click at [541, 399] on div "console . log ( "script is ready" ) ; // interactive map line animation ///////…" at bounding box center [929, 452] width 1252 height 673
click at [519, 398] on div "console . log ( "script is ready" ) ; // interactive map line animation ///////…" at bounding box center [929, 452] width 1252 height 673
click at [375, 388] on div "console . log ( "script is ready" ) ; // interactive map line animation ///////…" at bounding box center [929, 452] width 1252 height 673
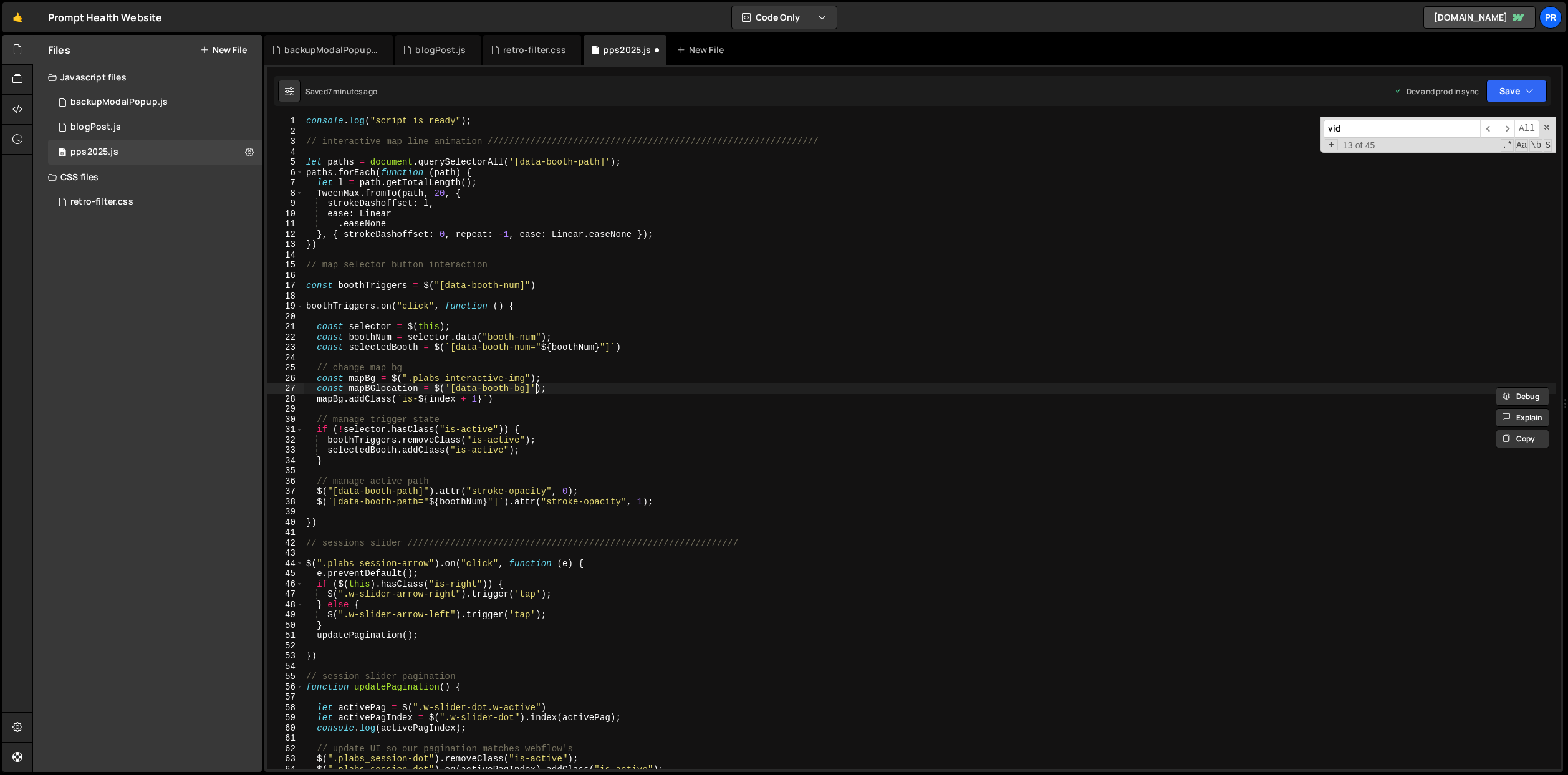
click at [534, 393] on div "console . log ( "script is ready" ) ; // interactive map line animation ///////…" at bounding box center [929, 452] width 1252 height 673
drag, startPoint x: 403, startPoint y: 397, endPoint x: 481, endPoint y: 395, distance: 78.0
click at [481, 395] on div "console . log ( "script is ready" ) ; // interactive map line animation ///////…" at bounding box center [929, 452] width 1252 height 673
paste textarea "mapBGlocation"
click at [556, 399] on div "console . log ( "script is ready" ) ; // interactive map line animation ///////…" at bounding box center [929, 452] width 1252 height 673
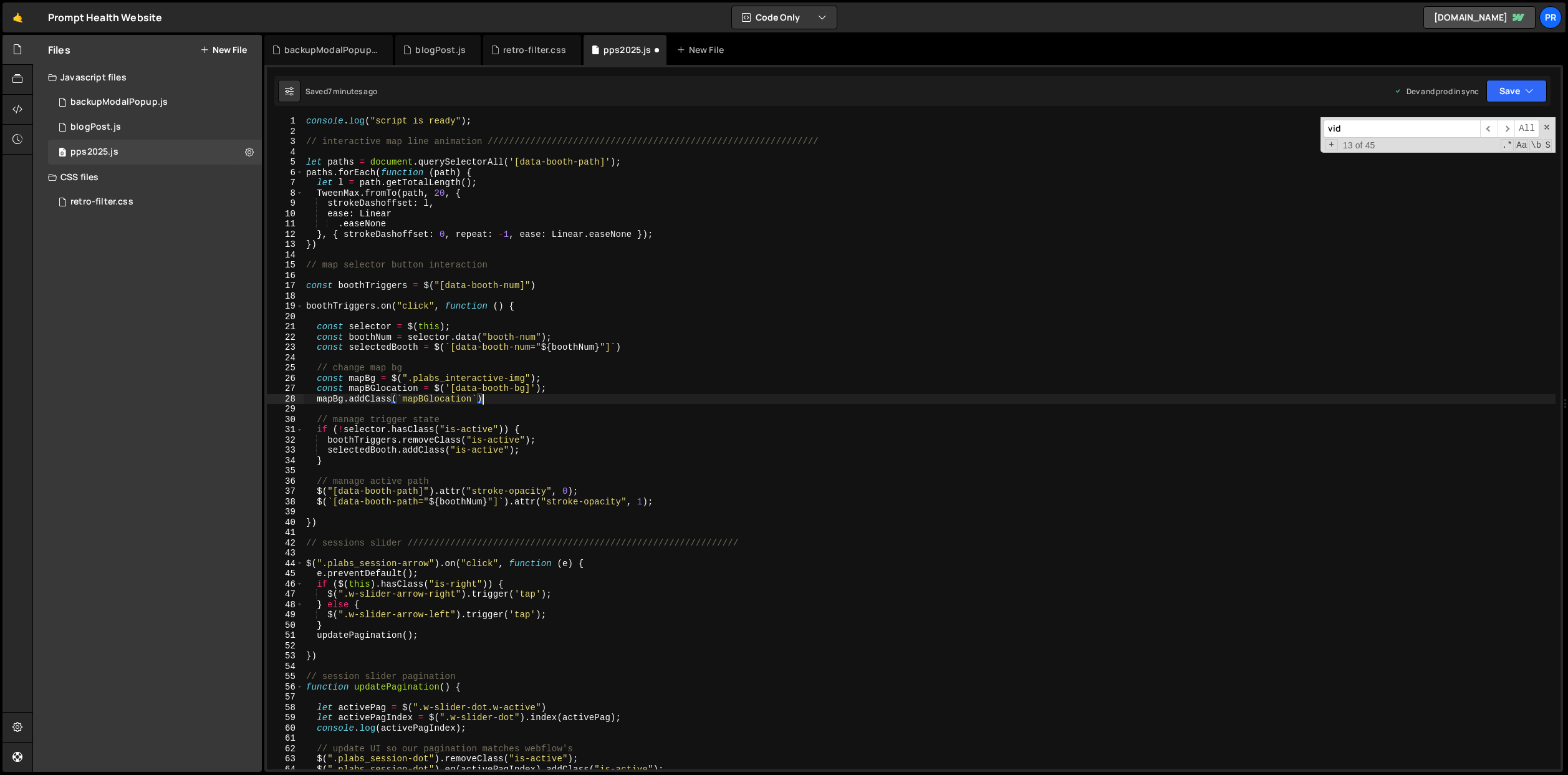
click at [394, 396] on div "console . log ( "script is ready" ) ; // interactive map line animation ///////…" at bounding box center [929, 452] width 1252 height 673
click at [476, 397] on div "console . log ( "script is ready" ) ; // interactive map line animation ///////…" at bounding box center [929, 452] width 1252 height 673
click at [403, 398] on div "console . log ( "script is ready" ) ; // interactive map line animation ///////…" at bounding box center [929, 452] width 1252 height 673
click at [471, 399] on div "console . log ( "script is ready" ) ; // interactive map line animation ///////…" at bounding box center [929, 452] width 1252 height 673
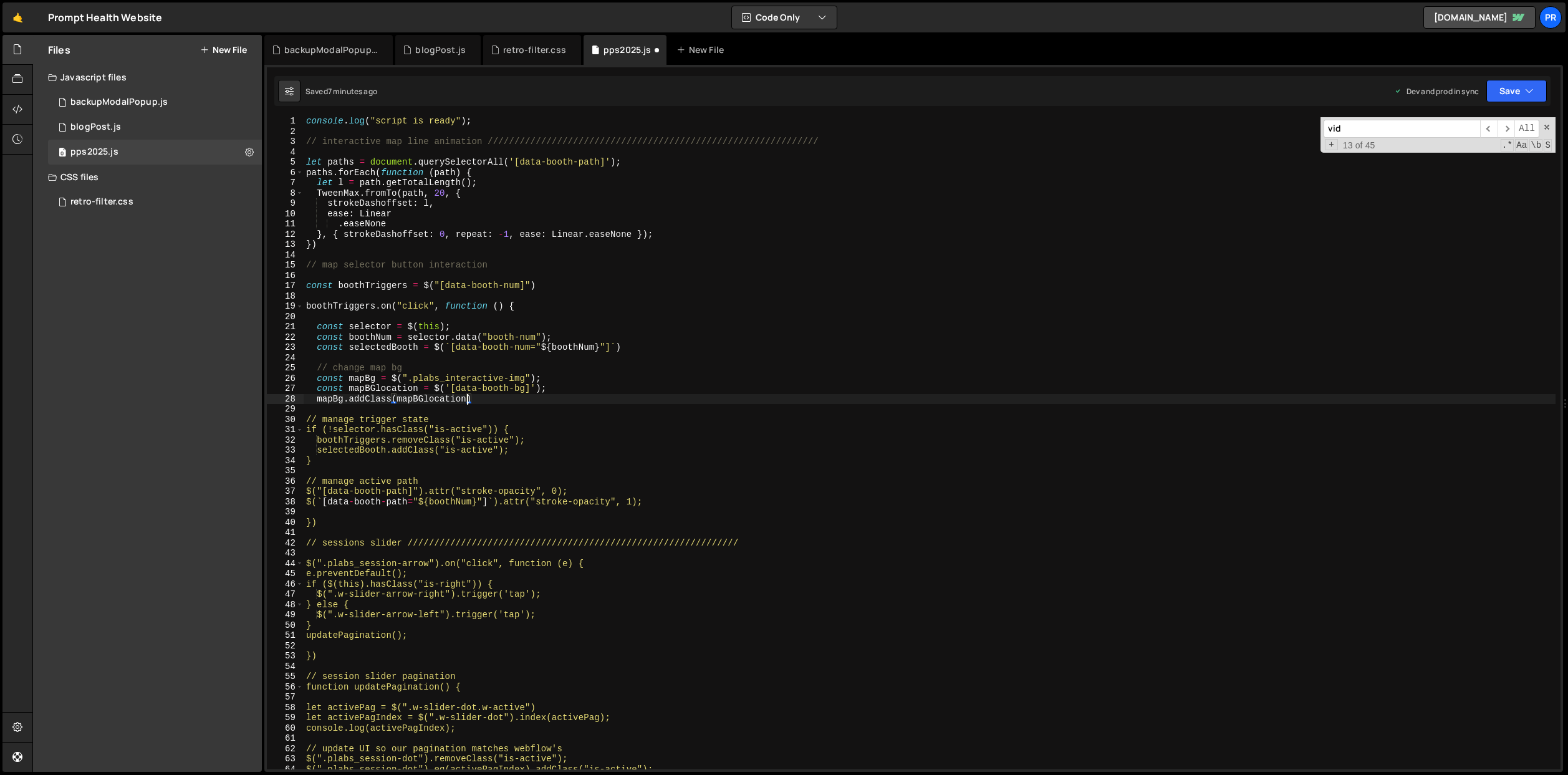
click at [506, 399] on div "console . log ( "script is ready" ) ; // interactive map line animation ///////…" at bounding box center [929, 452] width 1252 height 673
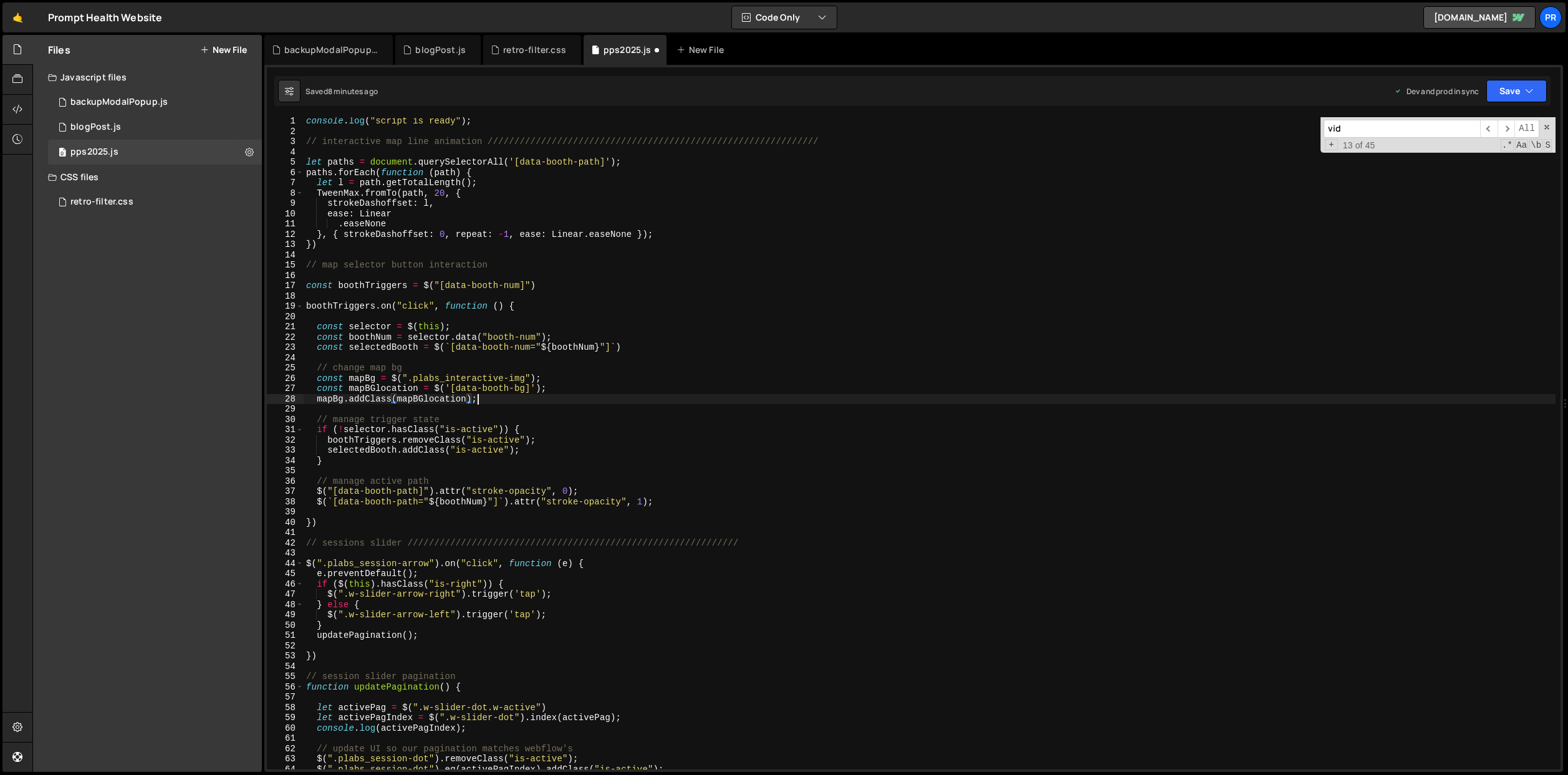
scroll to position [0, 12]
click at [579, 392] on div "console . log ( "script is ready" ) ; // interactive map line animation ///////…" at bounding box center [929, 452] width 1252 height 673
type textarea "const mapBGlocation = $('[data-booth-bg]');"
click at [569, 387] on div "console . log ( "script is ready" ) ; // interactive map line animation ///////…" at bounding box center [929, 452] width 1252 height 673
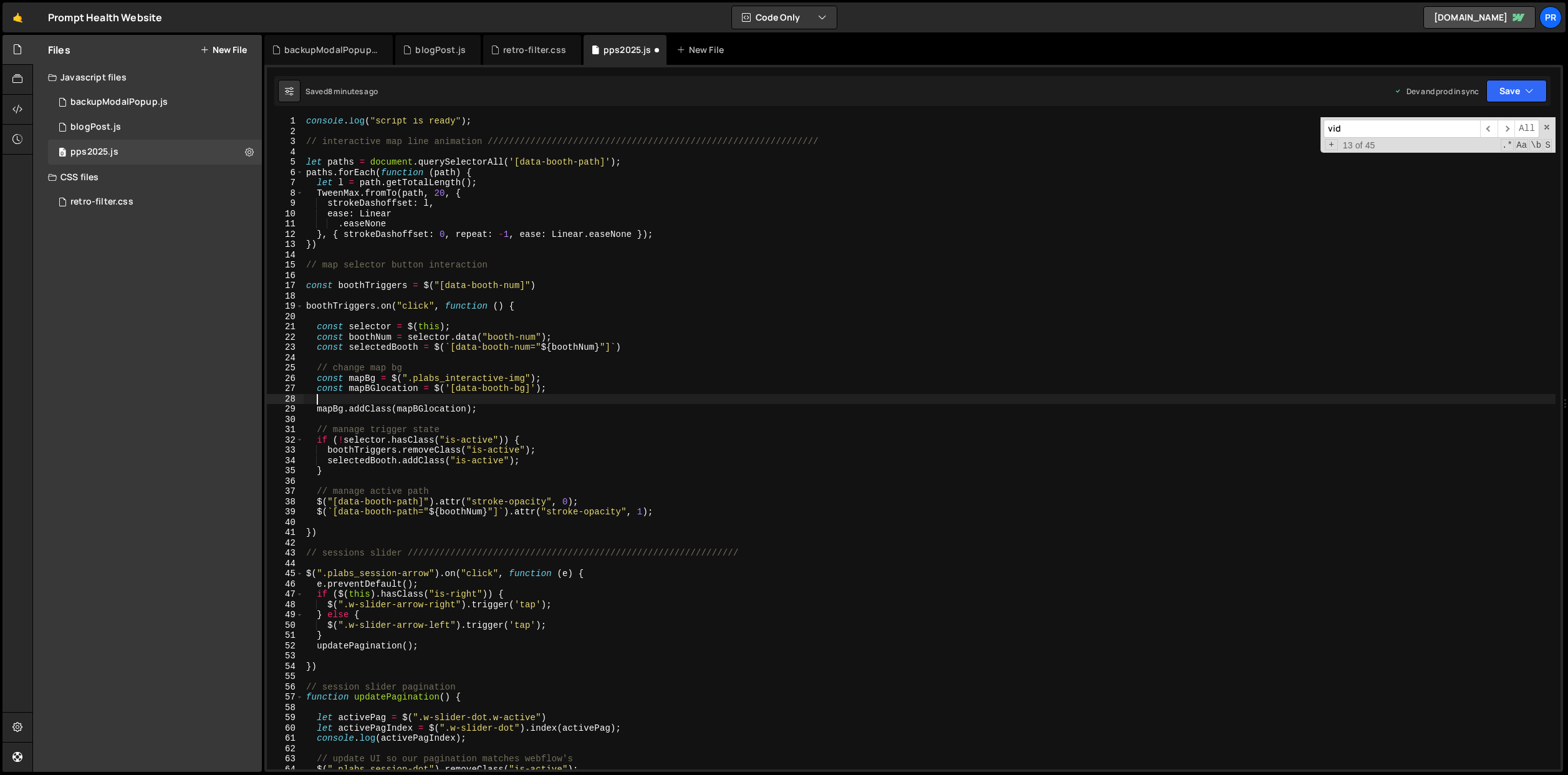
scroll to position [0, 0]
paste textarea "}"
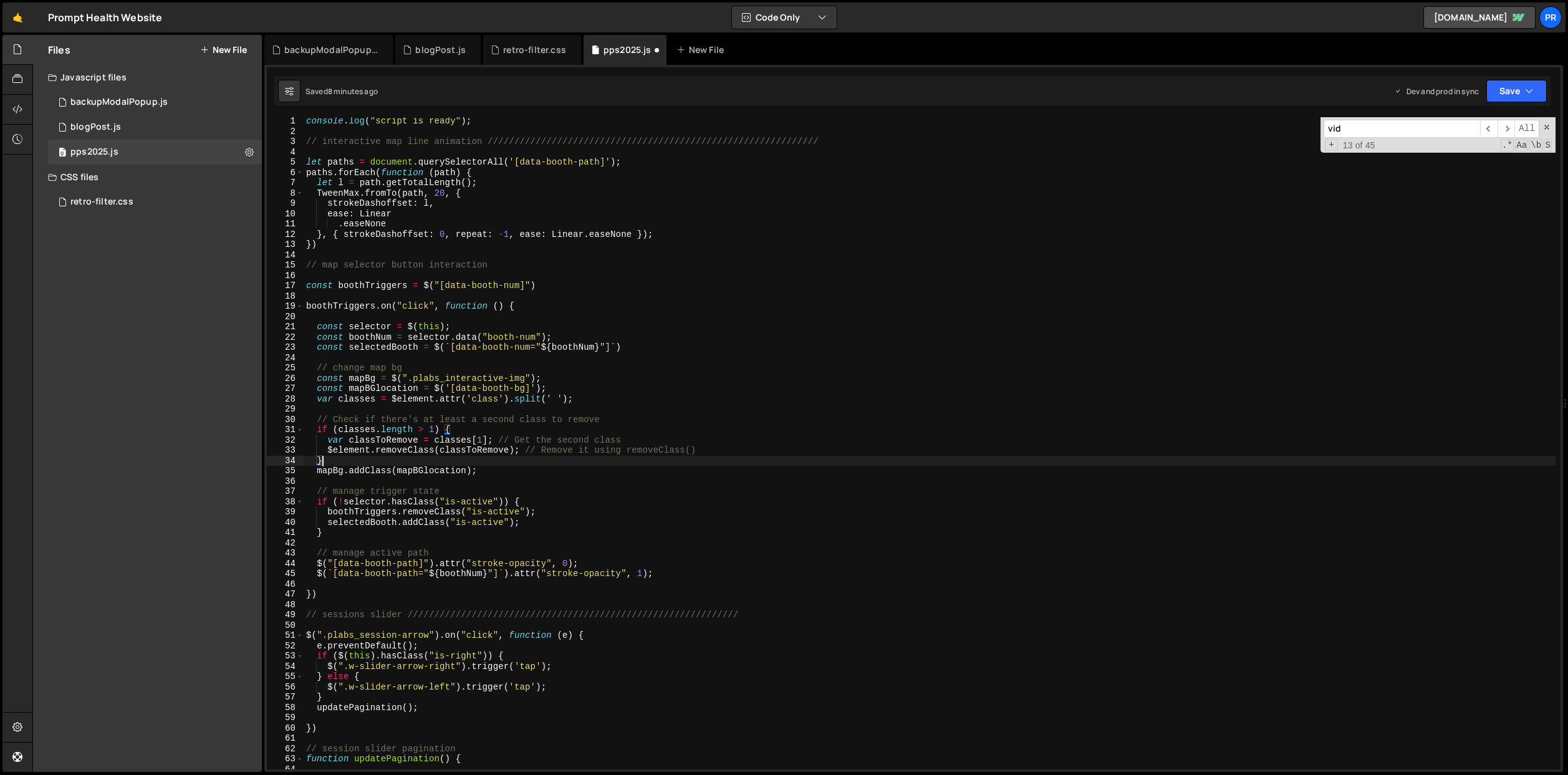
click at [362, 378] on div "console . log ( "script is ready" ) ; // interactive map line animation ///////…" at bounding box center [929, 452] width 1252 height 673
click at [327, 399] on div "console . log ( "script is ready" ) ; // interactive map line animation ///////…" at bounding box center [929, 452] width 1252 height 673
click at [417, 401] on div "console . log ( "script is ready" ) ; // interactive map line animation ///////…" at bounding box center [929, 452] width 1252 height 673
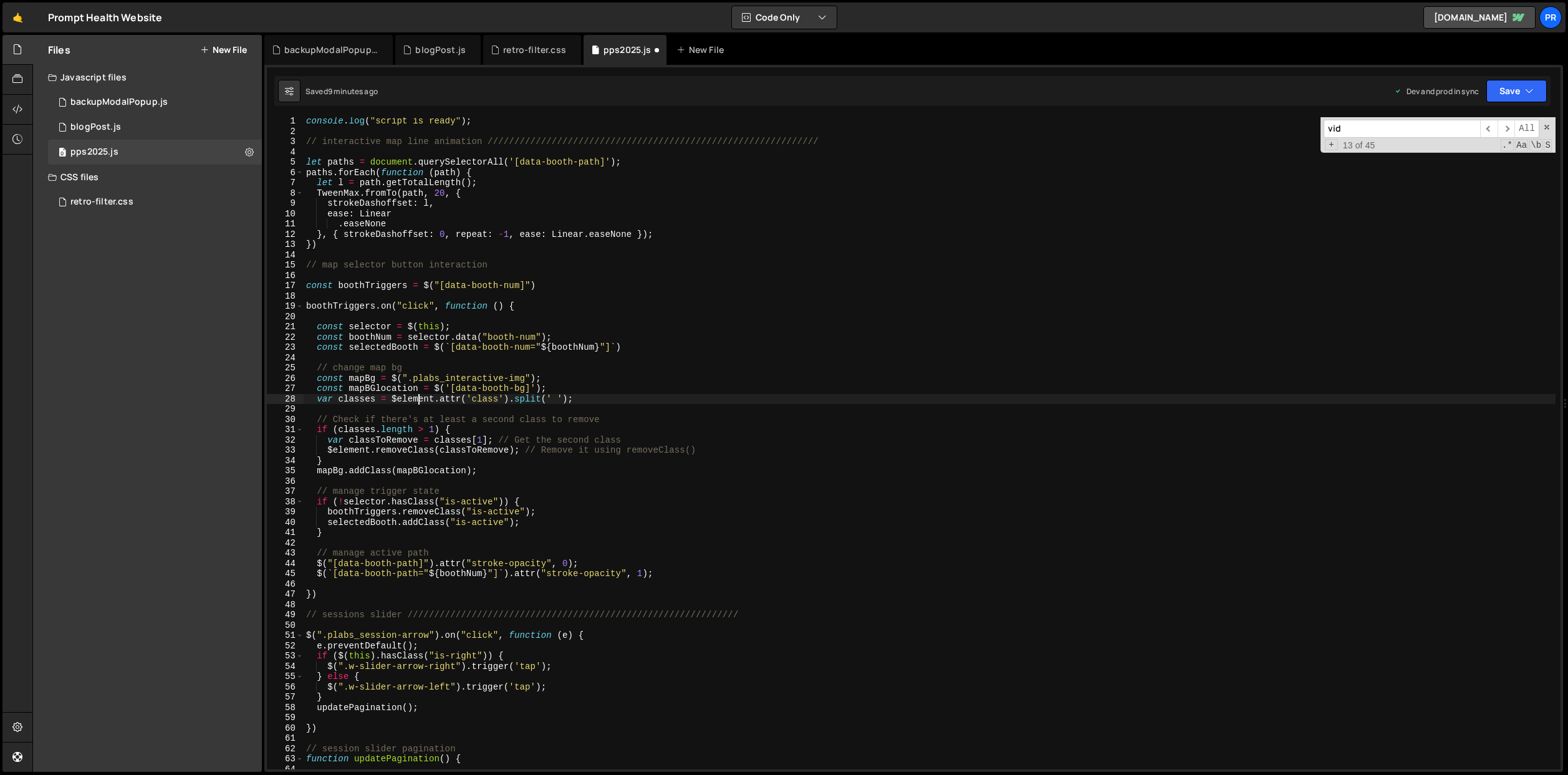
click at [417, 401] on div "console . log ( "script is ready" ) ; // interactive map line animation ///////…" at bounding box center [929, 452] width 1252 height 673
paste textarea "mapBg"
click at [321, 397] on div "console . log ( "script is ready" ) ; // interactive map line animation ///////…" at bounding box center [929, 452] width 1252 height 673
click at [354, 403] on div "console . log ( "script is ready" ) ; // interactive map line animation ///////…" at bounding box center [929, 452] width 1252 height 673
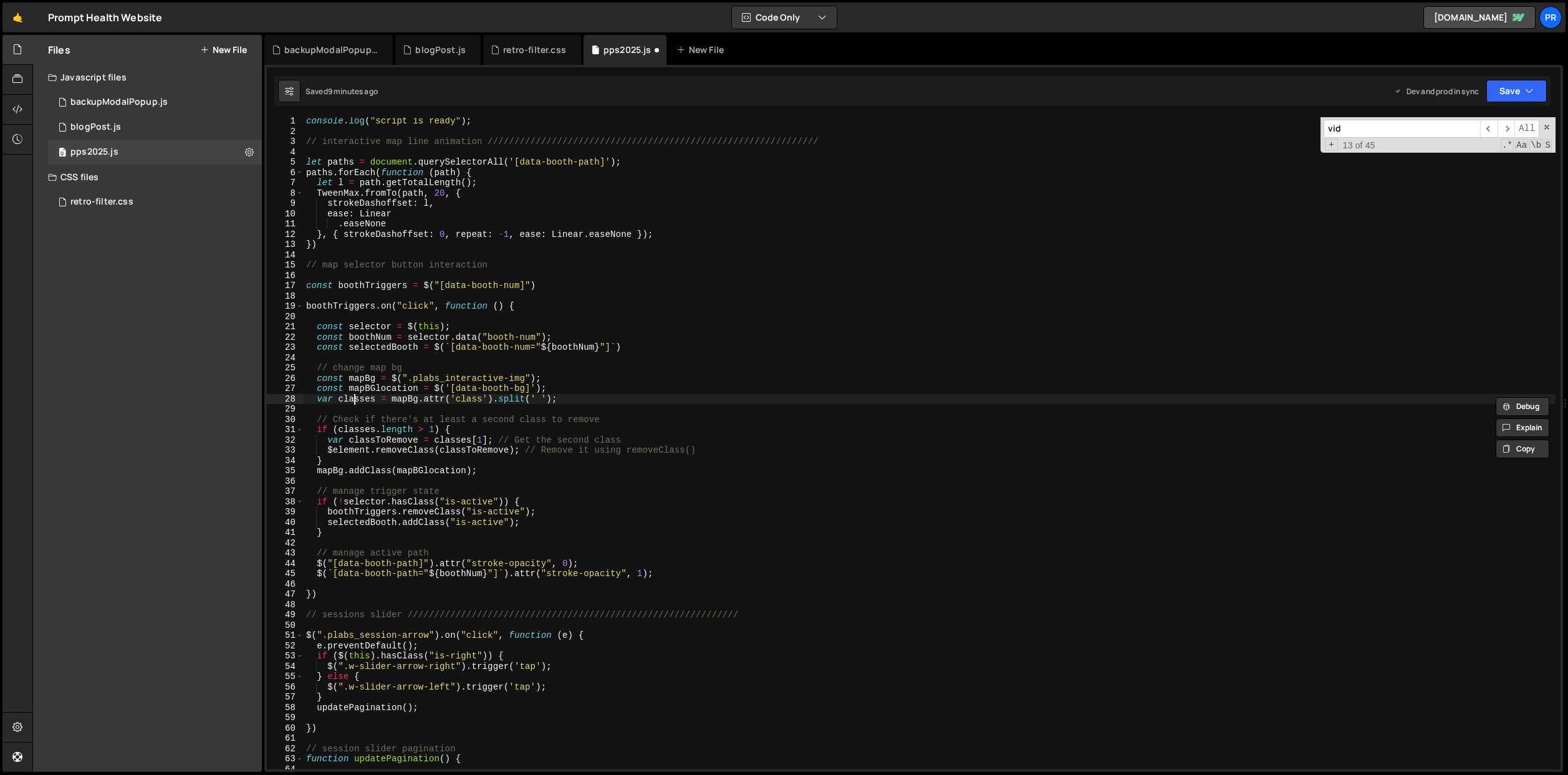
click at [354, 403] on div "console . log ( "script is ready" ) ; // interactive map line animation ///////…" at bounding box center [929, 452] width 1252 height 673
click at [321, 397] on div "console . log ( "script is ready" ) ; // interactive map line animation ///////…" at bounding box center [929, 452] width 1252 height 673
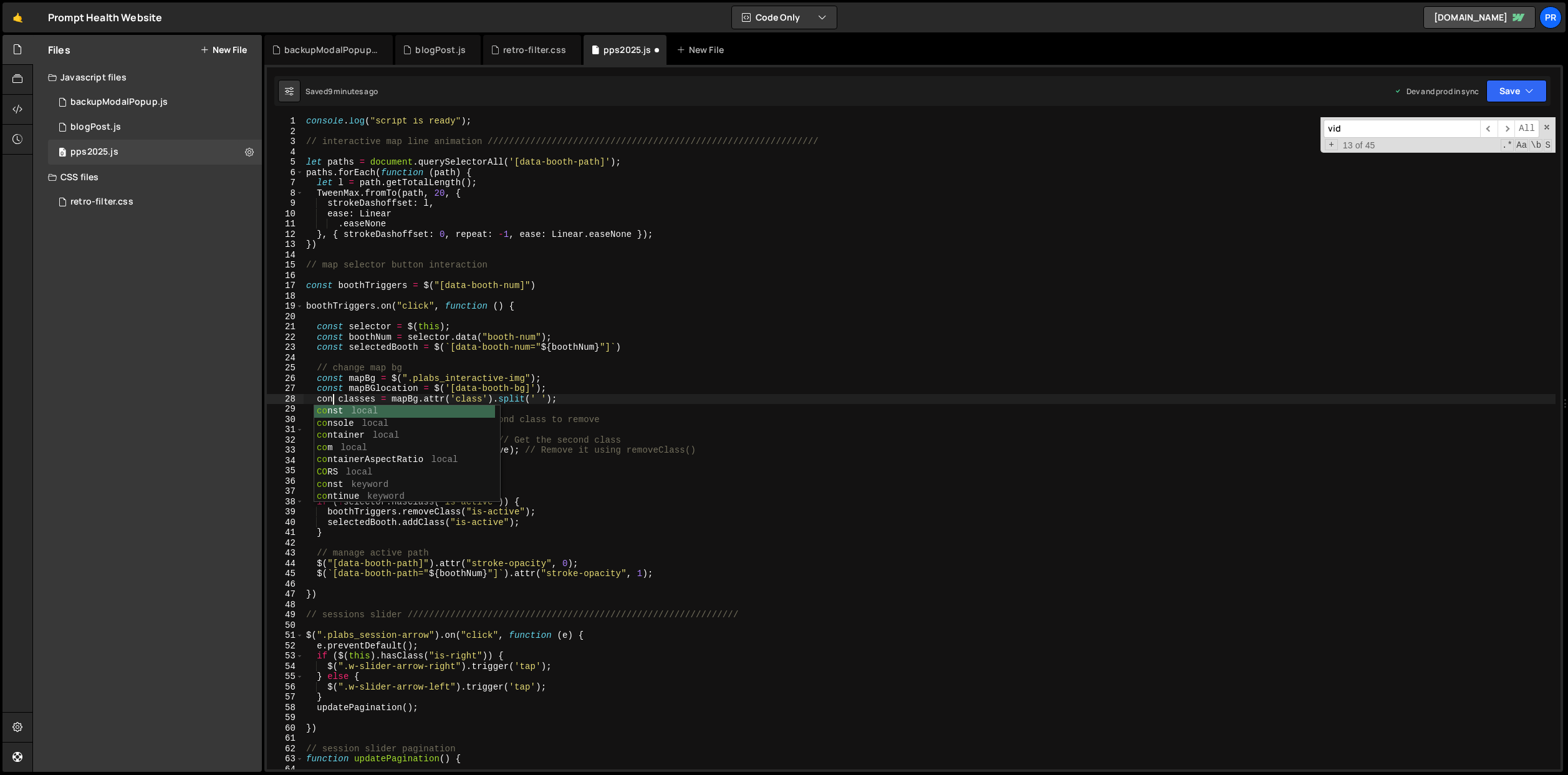
scroll to position [0, 2]
type textarea "const classes = mapBg.attr('class').split(' ');"
click at [494, 360] on div "console . log ( "script is ready" ) ; // interactive map line animation ///////…" at bounding box center [929, 452] width 1252 height 673
drag, startPoint x: 620, startPoint y: 419, endPoint x: 276, endPoint y: 418, distance: 344.0
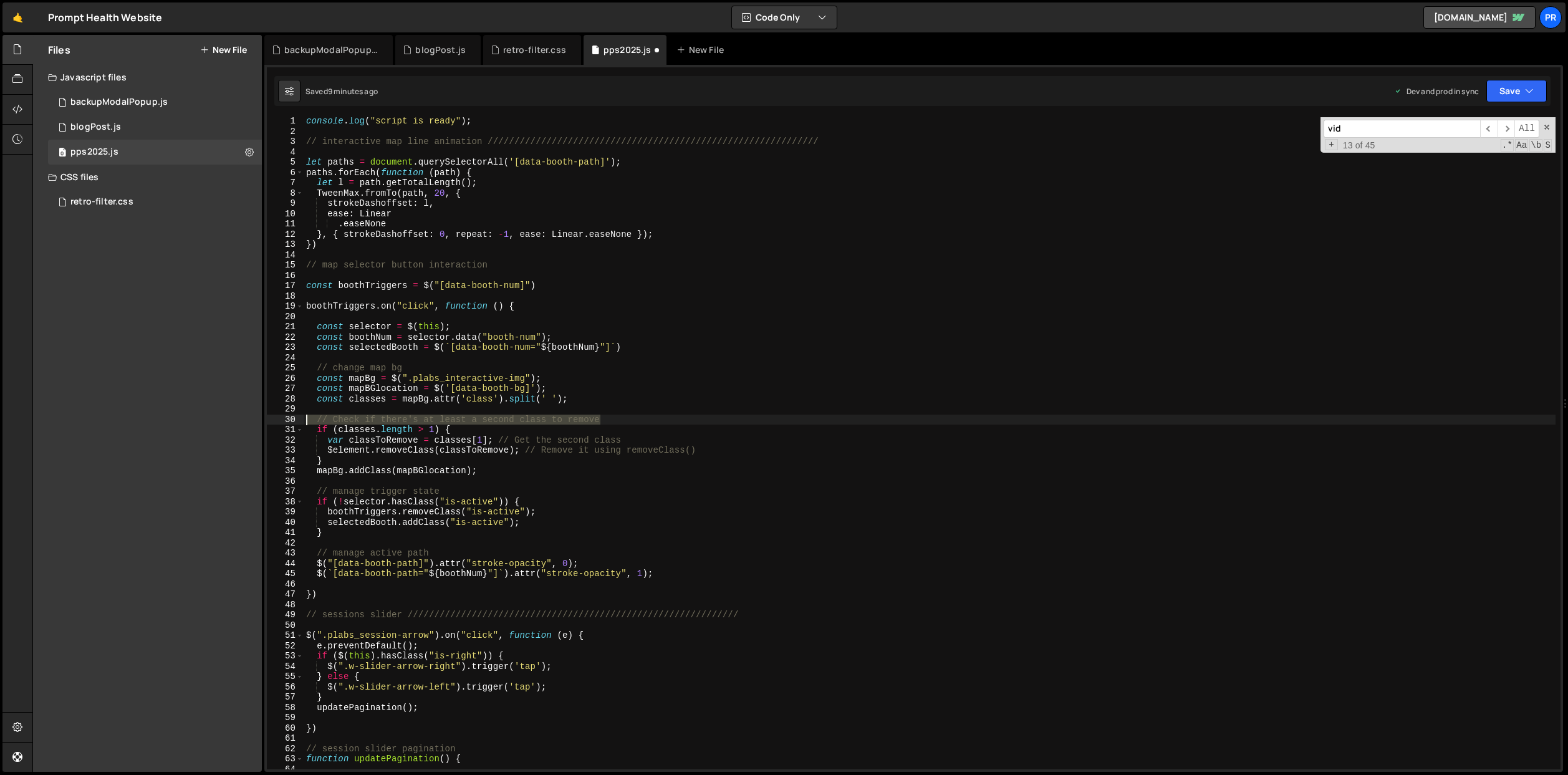
click at [276, 418] on div "1 2 3 4 5 6 7 8 9 10 11 12 13 14 15 16 17 18 19 20 21 22 23 24 25 26 27 28 29 3…" at bounding box center [913, 443] width 1294 height 652
type textarea "// Check if there's at least a second class to remove"
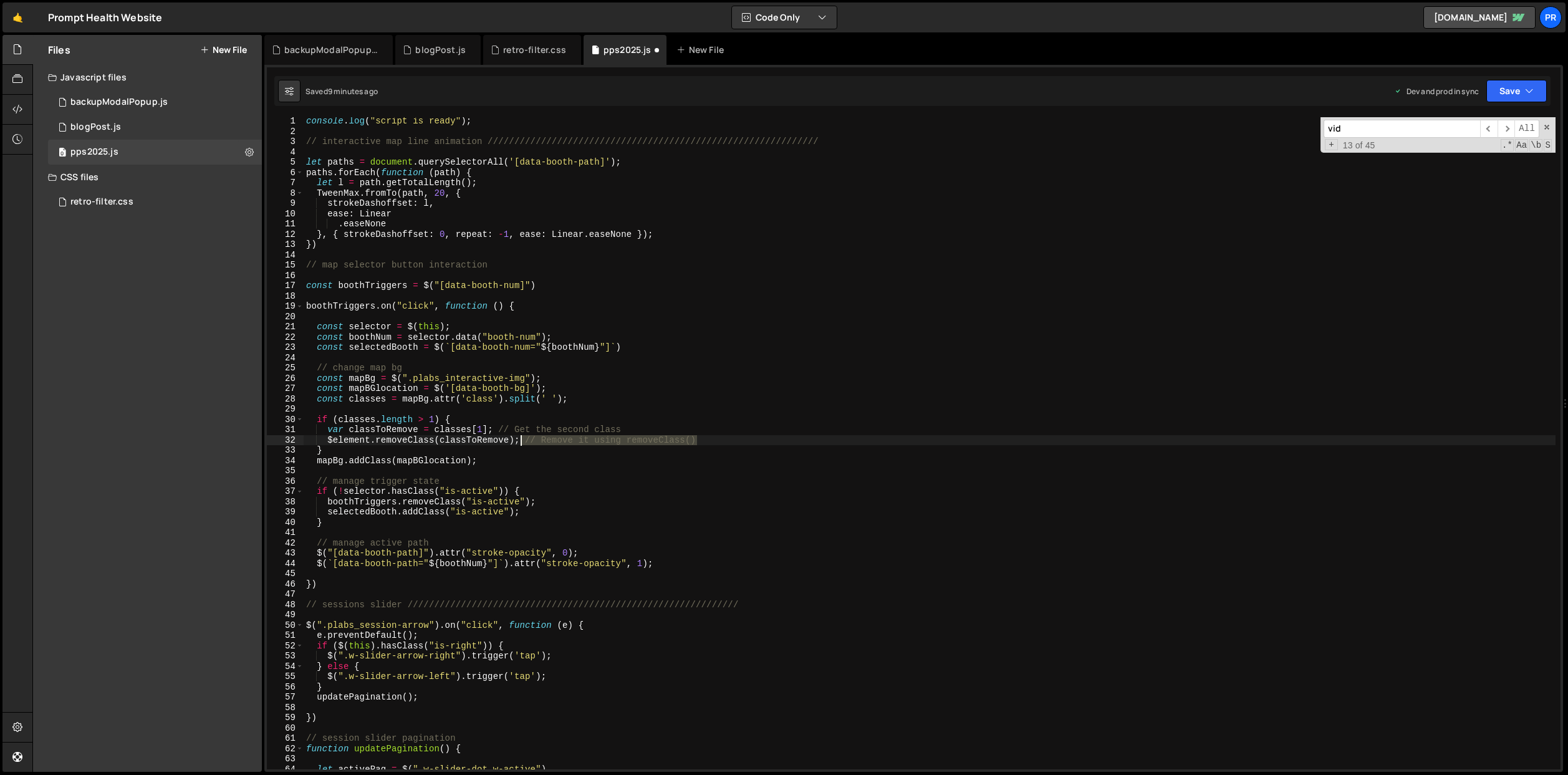
drag, startPoint x: 703, startPoint y: 440, endPoint x: 522, endPoint y: 442, distance: 181.0
click at [522, 442] on div "console . log ( "script is ready" ) ; // interactive map line animation ///////…" at bounding box center [929, 452] width 1252 height 673
drag, startPoint x: 632, startPoint y: 430, endPoint x: 499, endPoint y: 432, distance: 133.0
click at [499, 432] on div "console . log ( "script is ready" ) ; // interactive map line animation ///////…" at bounding box center [929, 452] width 1252 height 673
click at [370, 399] on div "console . log ( "script is ready" ) ; // interactive map line animation ///////…" at bounding box center [929, 452] width 1252 height 673
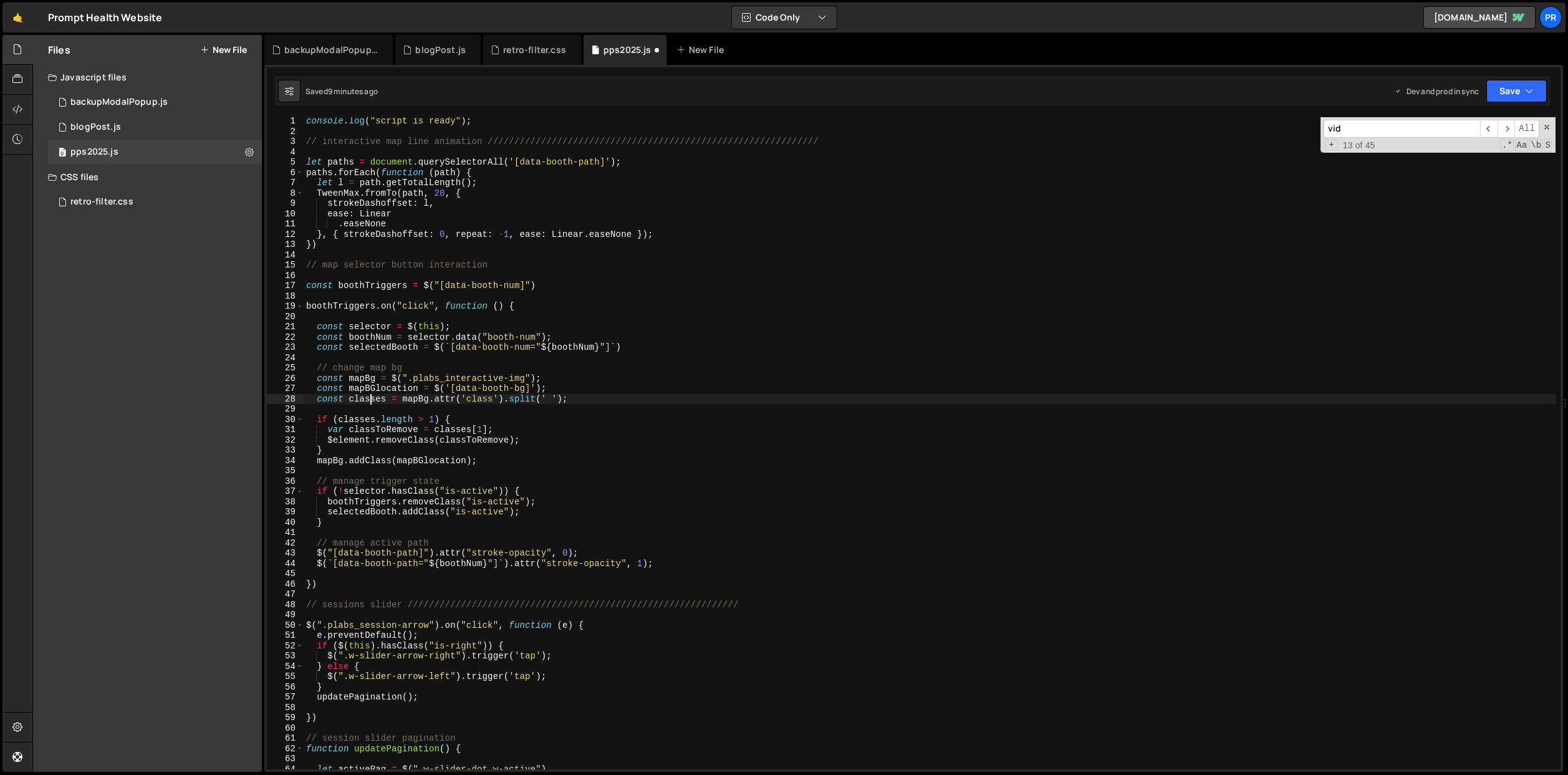
click at [370, 399] on div "console . log ( "script is ready" ) ; // interactive map line animation ///////…" at bounding box center [929, 452] width 1252 height 673
click at [369, 387] on div "console . log ( "script is ready" ) ; // interactive map line animation ///////…" at bounding box center [929, 452] width 1252 height 673
click at [364, 380] on div "console . log ( "script is ready" ) ; // interactive map line animation ///////…" at bounding box center [929, 452] width 1252 height 673
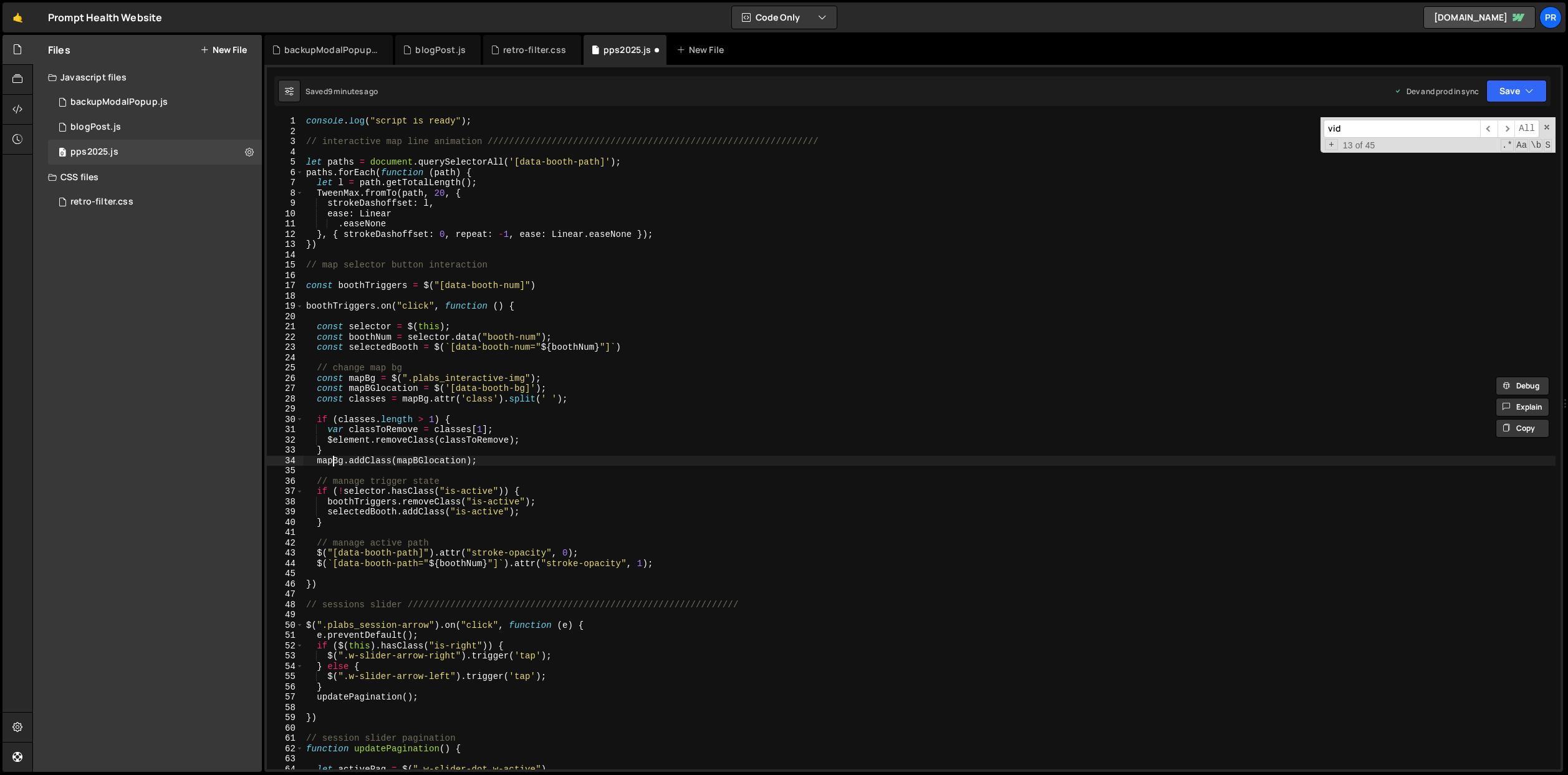
click at [331, 460] on div "console . log ( "script is ready" ) ; // interactive map line animation ///////…" at bounding box center [929, 452] width 1252 height 673
click at [346, 440] on div "console . log ( "script is ready" ) ; // interactive map line animation ///////…" at bounding box center [929, 452] width 1252 height 673
paste textarea "mapBg"
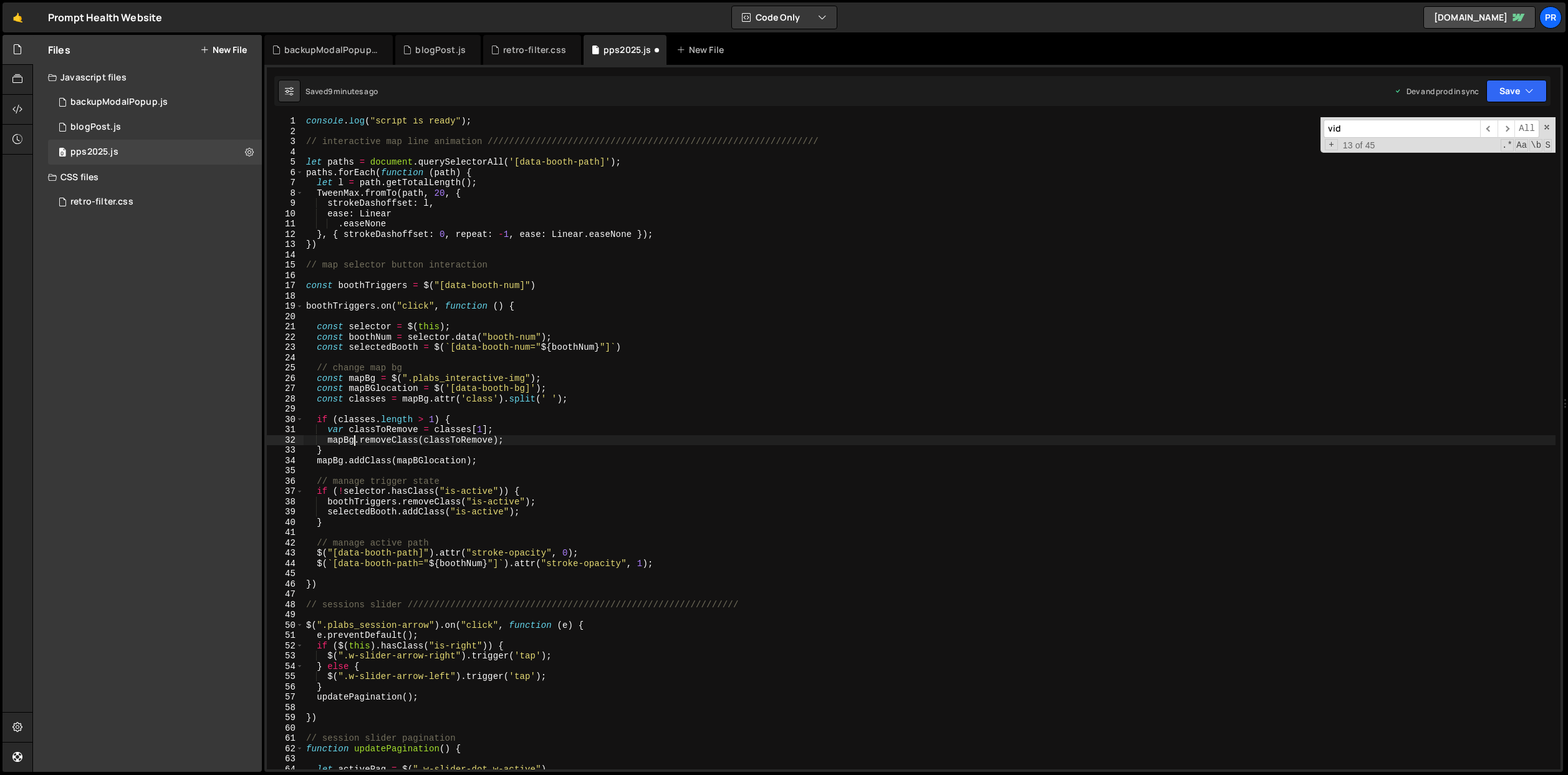
click at [562, 438] on div "console . log ( "script is ready" ) ; // interactive map line animation ///////…" at bounding box center [929, 452] width 1252 height 673
click at [360, 450] on div "console . log ( "script is ready" ) ; // interactive map line animation ///////…" at bounding box center [929, 452] width 1252 height 673
type textarea "}"
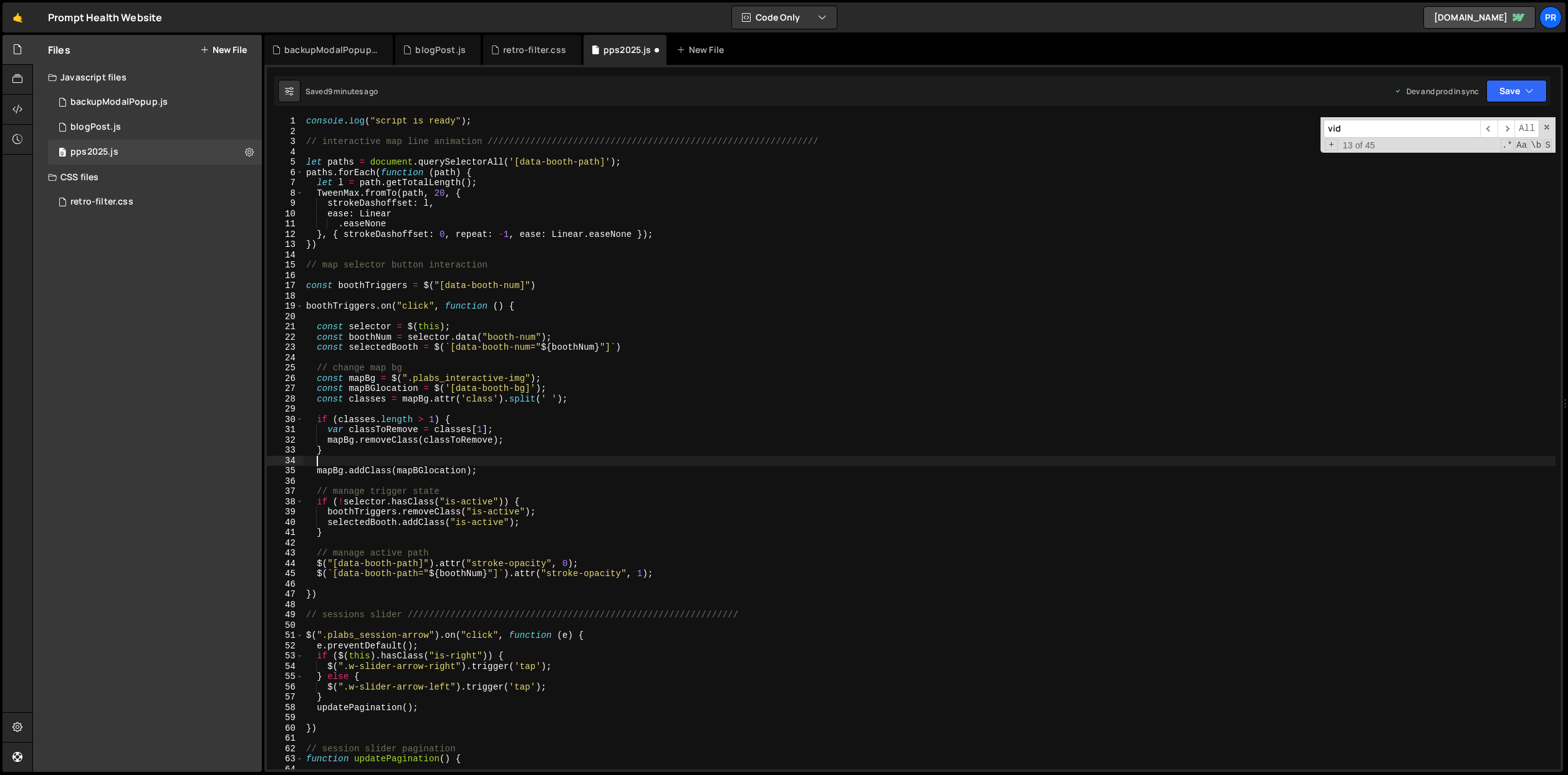
click at [571, 451] on div "console . log ( "script is ready" ) ; // interactive map line animation ///////…" at bounding box center [929, 452] width 1252 height 673
click at [583, 433] on div "console . log ( "script is ready" ) ; // interactive map line animation ///////…" at bounding box center [929, 452] width 1252 height 673
click at [1502, 92] on button "Save" at bounding box center [1516, 91] width 60 height 22
click at [1484, 174] on div "Saved 9 minutes ago" at bounding box center [1474, 176] width 129 height 15
click at [1519, 100] on button "Save" at bounding box center [1516, 91] width 60 height 22
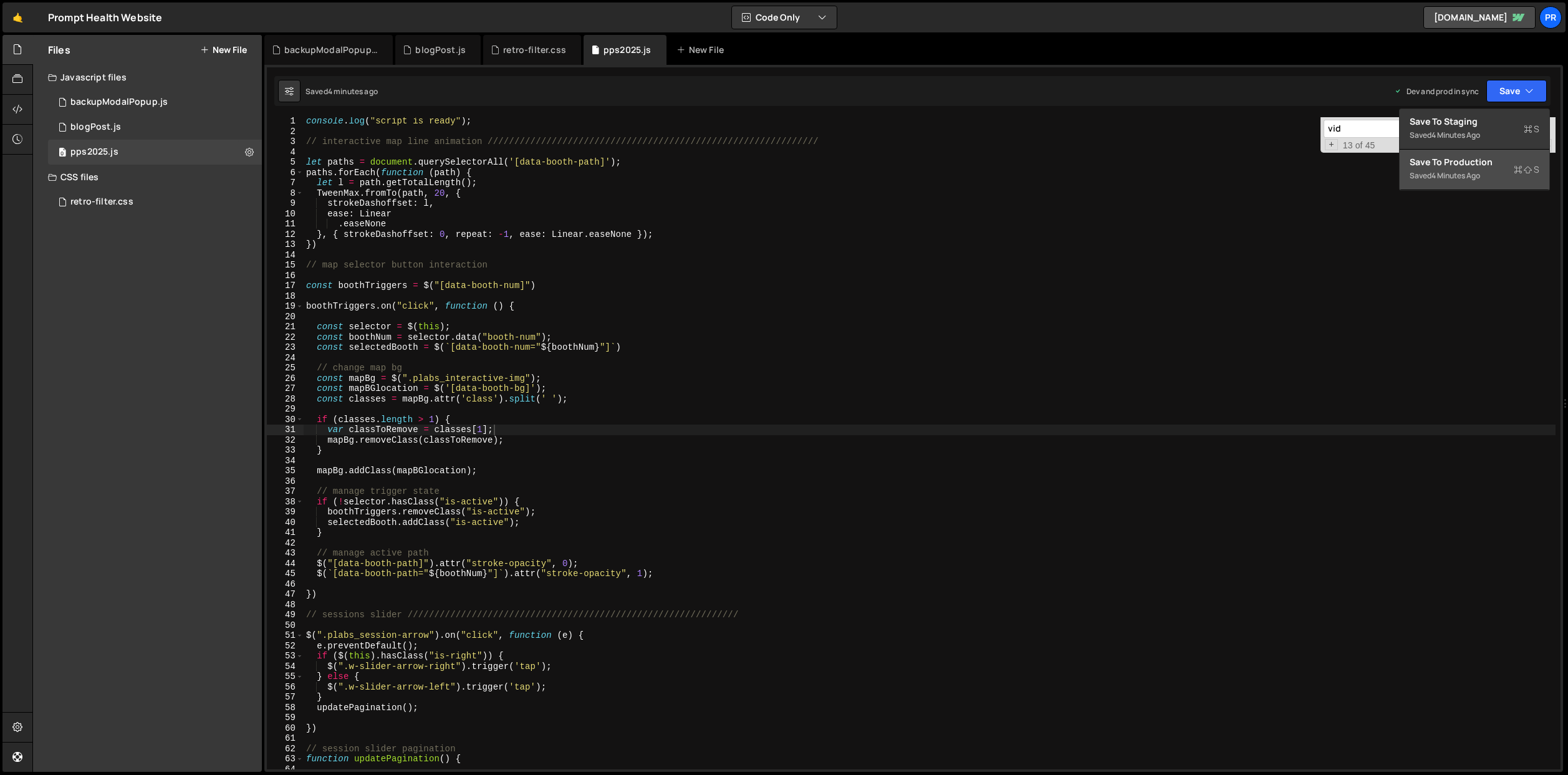
click at [1453, 174] on div "4 minutes ago" at bounding box center [1456, 176] width 49 height 11
click at [414, 471] on div "console . log ( "script is ready" ) ; // interactive map line animation ///////…" at bounding box center [929, 452] width 1252 height 673
click at [375, 386] on div "console . log ( "script is ready" ) ; // interactive map line animation ///////…" at bounding box center [929, 452] width 1252 height 673
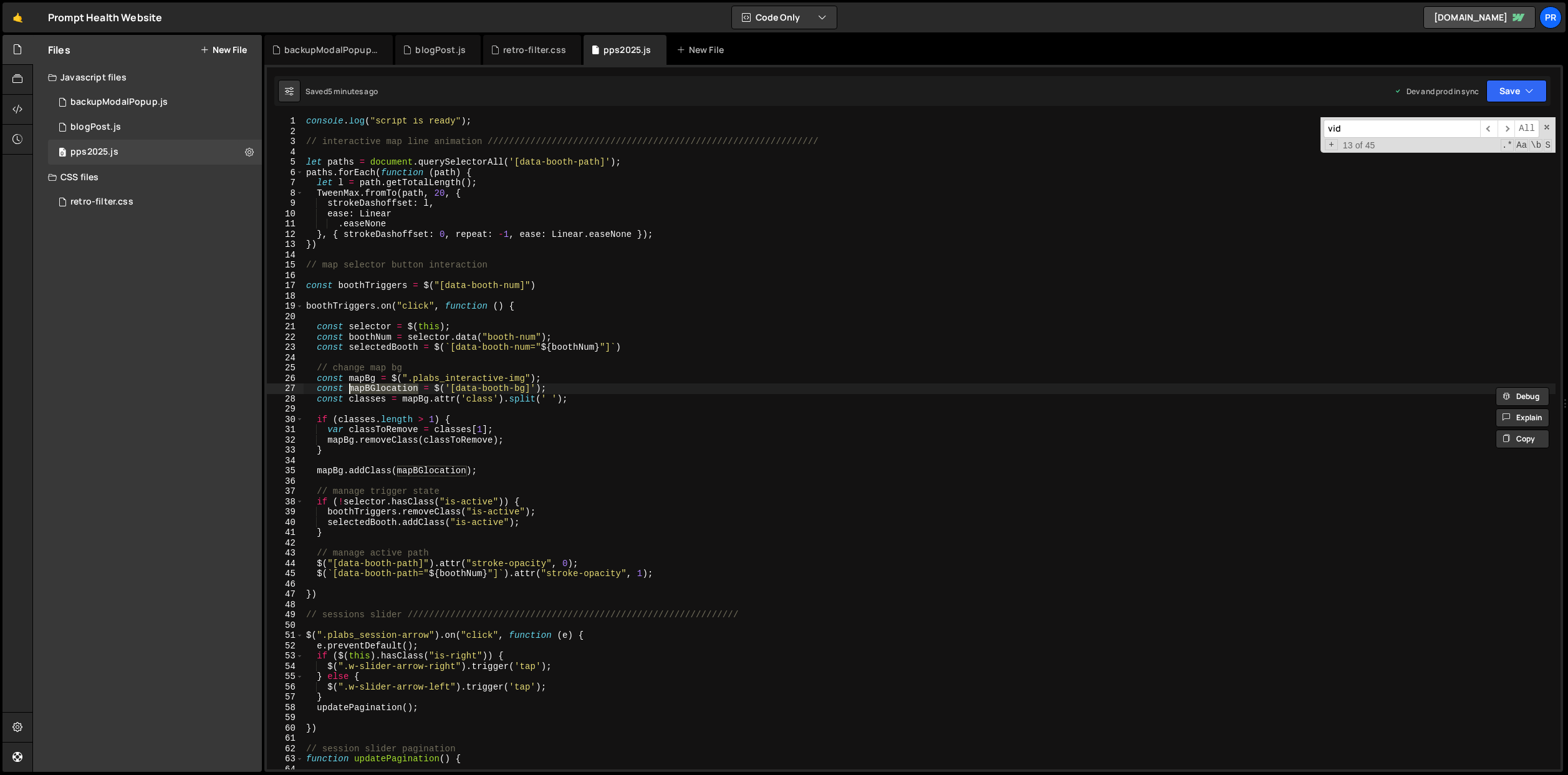
click at [376, 389] on div "console . log ( "script is ready" ) ; // interactive map line animation ///////…" at bounding box center [929, 443] width 1252 height 652
click at [382, 389] on div "console . log ( "script is ready" ) ; // interactive map line animation ///////…" at bounding box center [929, 452] width 1252 height 673
click at [457, 373] on div "console . log ( "script is ready" ) ; // interactive map line animation ///////…" at bounding box center [929, 452] width 1252 height 673
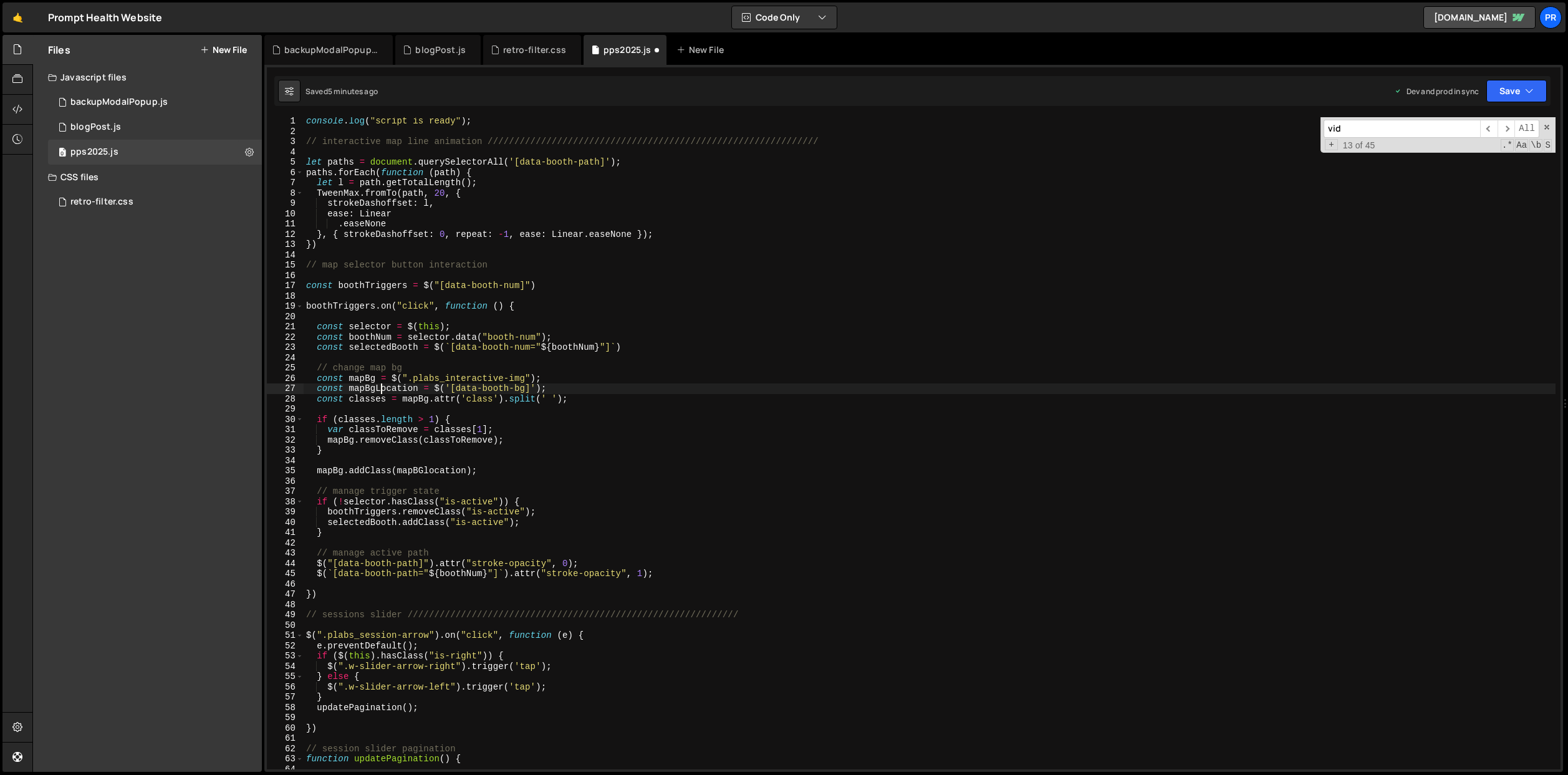
click at [382, 388] on div "console . log ( "script is ready" ) ; // interactive map line animation ///////…" at bounding box center [929, 452] width 1252 height 673
click at [432, 471] on div "console . log ( "script is ready" ) ; // interactive map line animation ///////…" at bounding box center [929, 452] width 1252 height 673
paste textarea "gL"
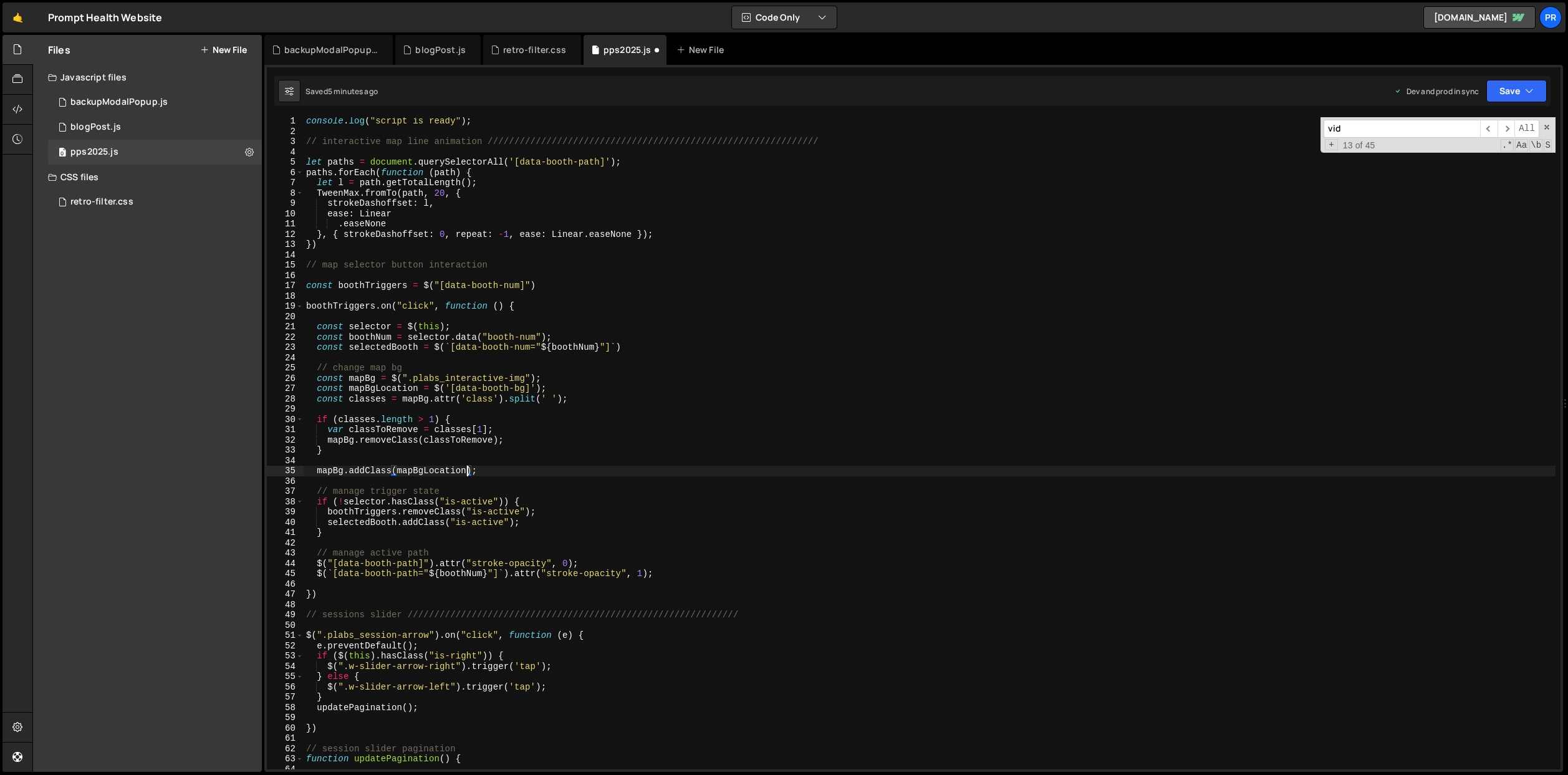
click at [577, 378] on div "console . log ( "script is ready" ) ; // interactive map line animation ///////…" at bounding box center [929, 452] width 1252 height 673
drag, startPoint x: 446, startPoint y: 326, endPoint x: 409, endPoint y: 325, distance: 37.0
click at [409, 325] on div "console . log ( "script is ready" ) ; // interactive map line animation ///////…" at bounding box center [929, 452] width 1252 height 673
click at [433, 387] on div "console . log ( "script is ready" ) ; // interactive map line animation ///////…" at bounding box center [929, 452] width 1252 height 673
paste textarea "this)$("
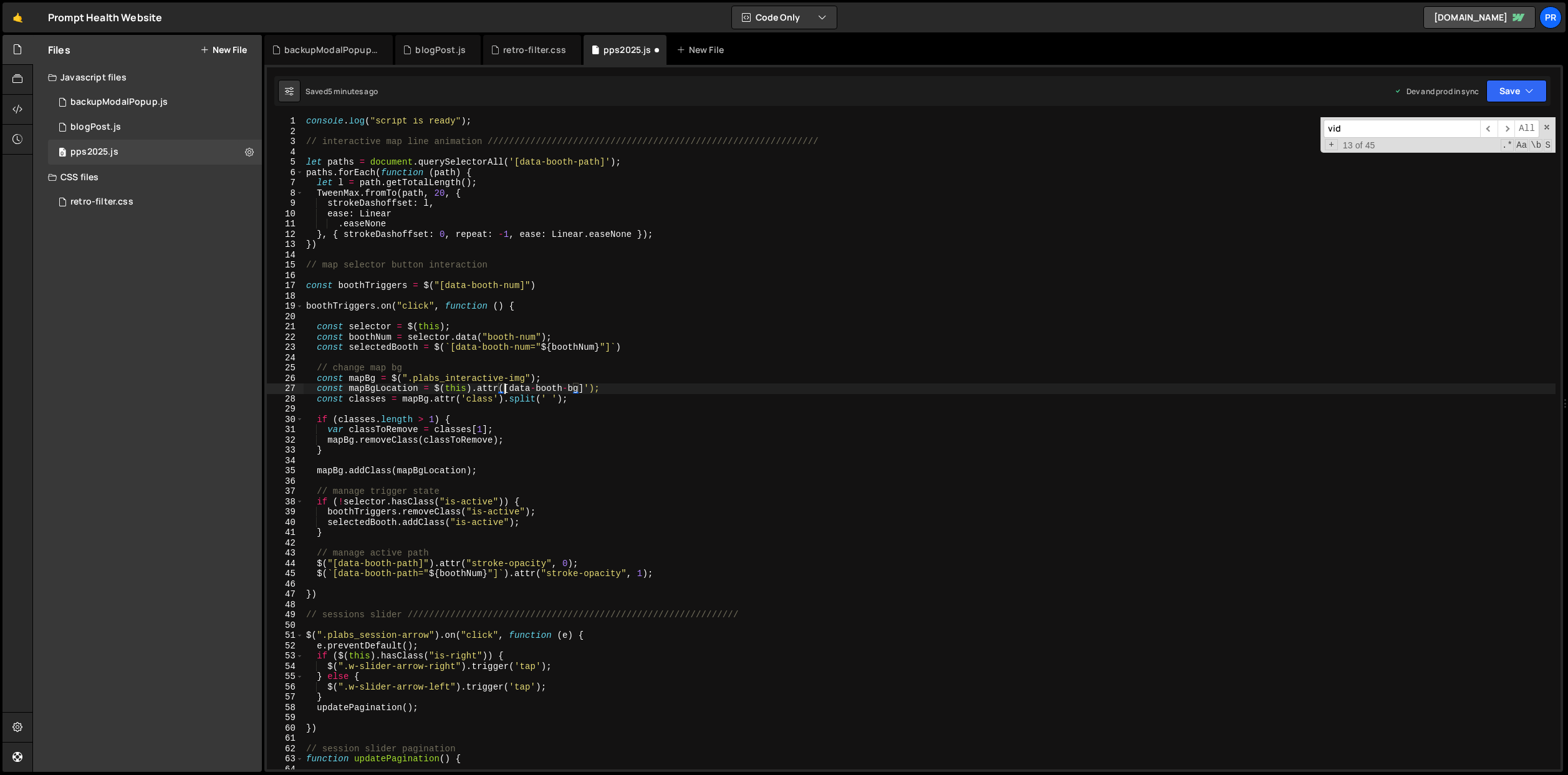
scroll to position [0, 14]
click at [588, 390] on div "console . log ( "script is ready" ) ; // interactive map line animation ///////…" at bounding box center [929, 452] width 1252 height 673
click at [510, 387] on div "console . log ( "script is ready" ) ; // interactive map line animation ///////…" at bounding box center [929, 452] width 1252 height 673
click at [579, 388] on div "console . log ( "script is ready" ) ; // interactive map line animation ///////…" at bounding box center [929, 452] width 1252 height 673
drag, startPoint x: 573, startPoint y: 388, endPoint x: 505, endPoint y: 389, distance: 68.0
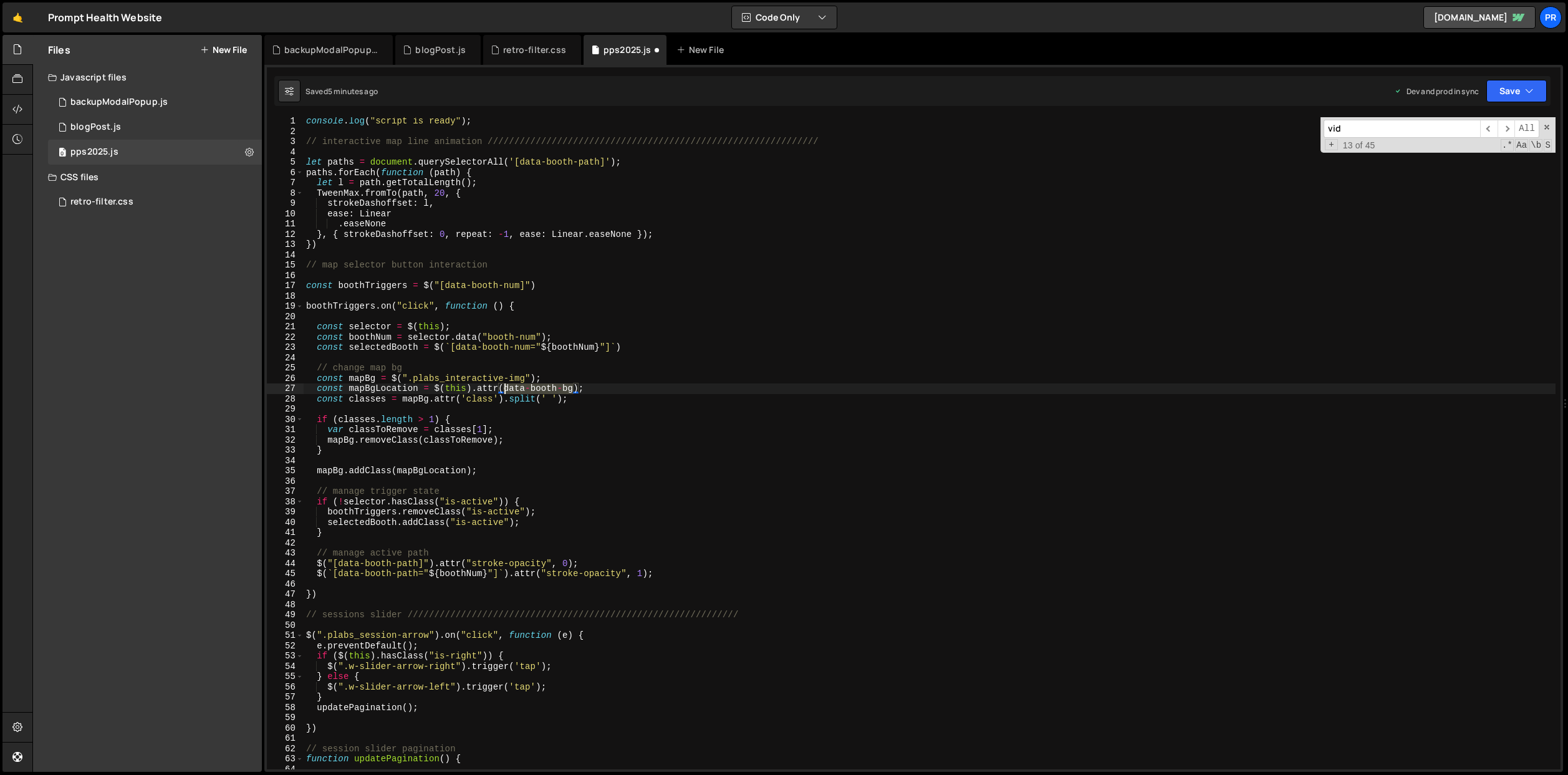
click at [505, 389] on div "console . log ( "script is ready" ) ; // interactive map line animation ///////…" at bounding box center [929, 452] width 1252 height 673
click at [651, 386] on div "console . log ( "script is ready" ) ; // interactive map line animation ///////…" at bounding box center [929, 452] width 1252 height 673
type textarea "const mapBgLocation = $(this).attr('data-booth-bg');"
click at [1534, 87] on button "Save" at bounding box center [1516, 91] width 60 height 22
click at [1479, 161] on div "Save to Production S" at bounding box center [1474, 162] width 129 height 12
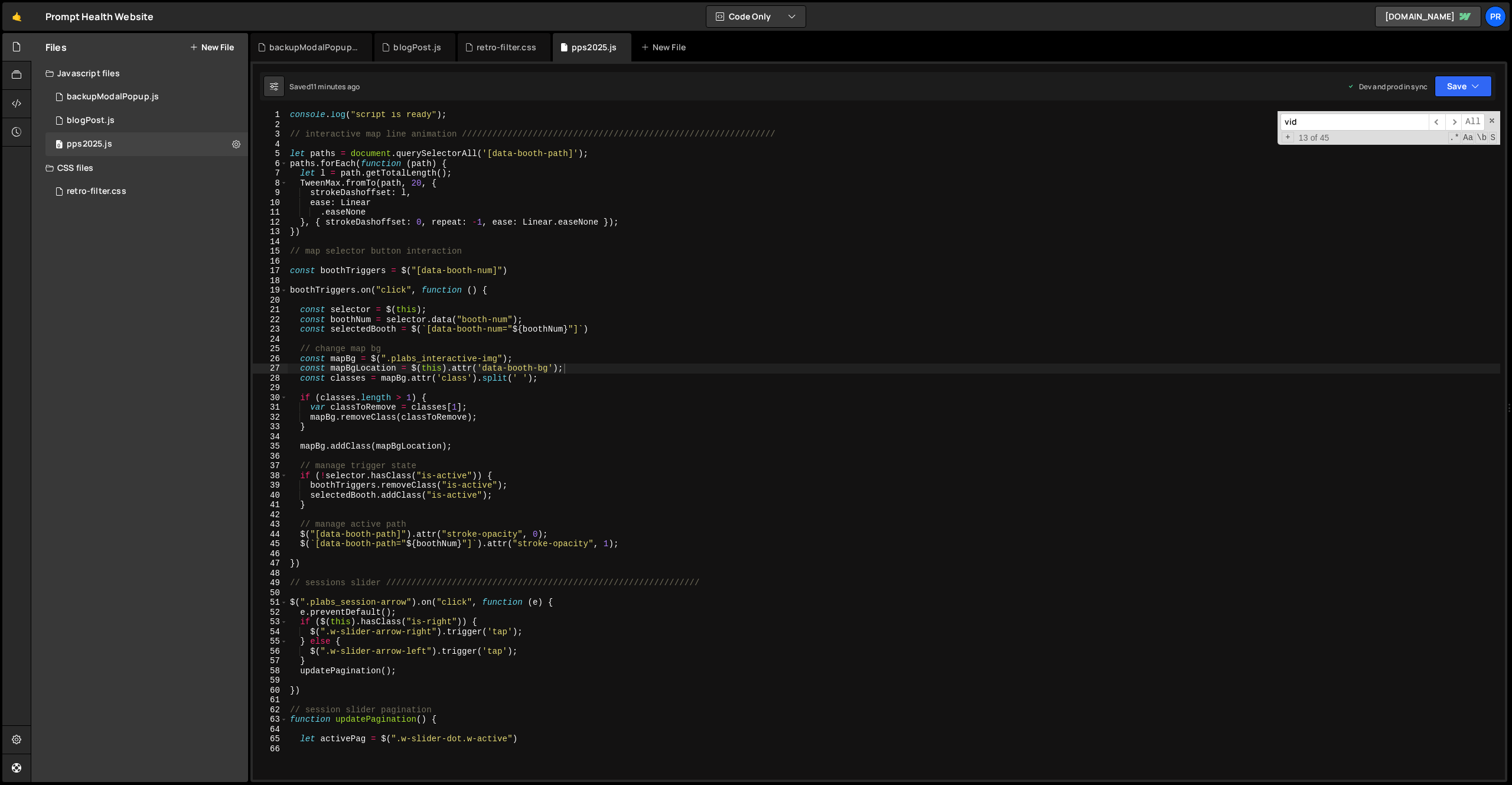
scroll to position [12363, 0]
